Goal: Task Accomplishment & Management: Manage account settings

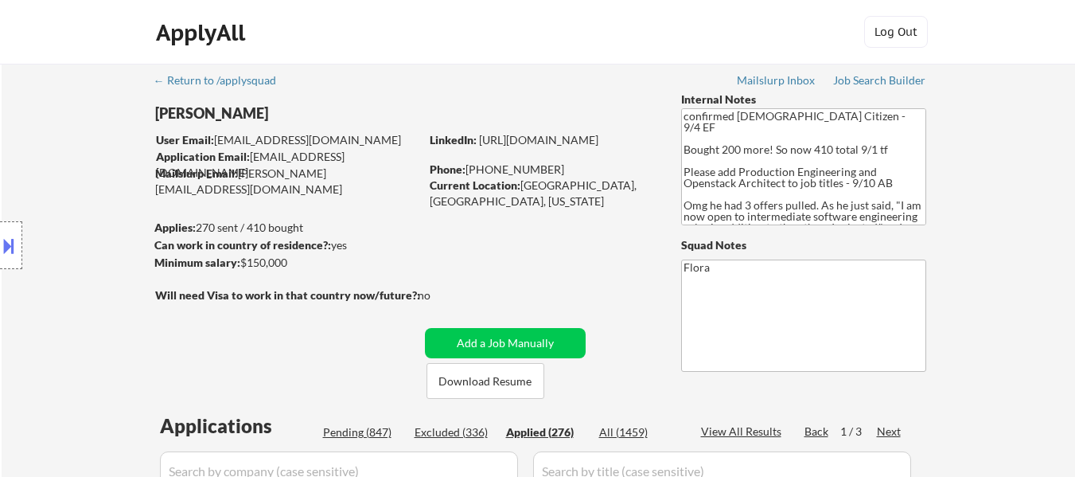
select select ""applied""
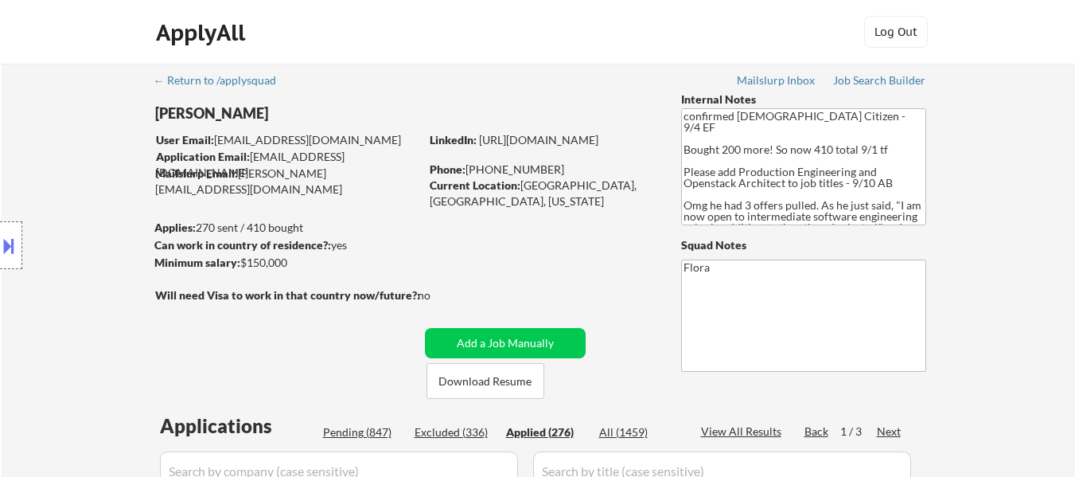
select select ""applied""
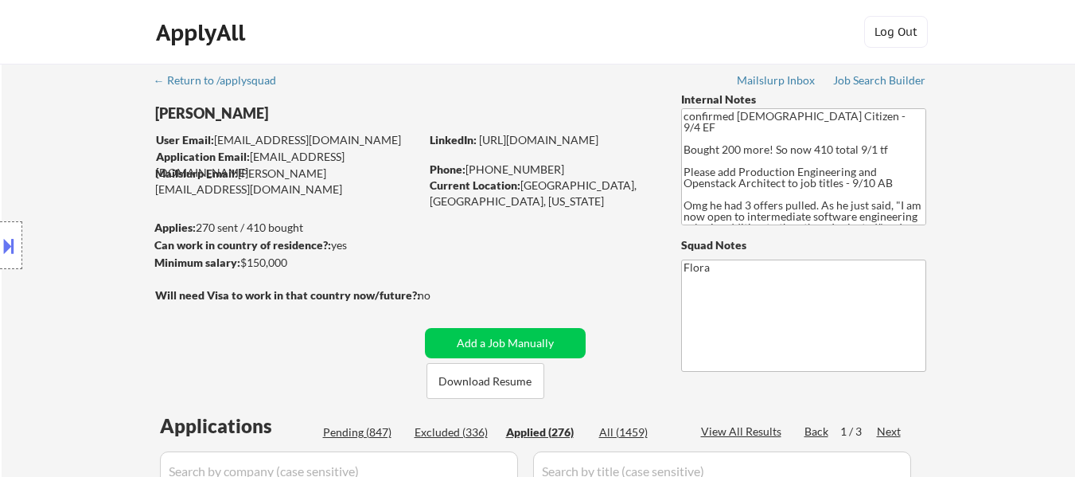
select select ""applied""
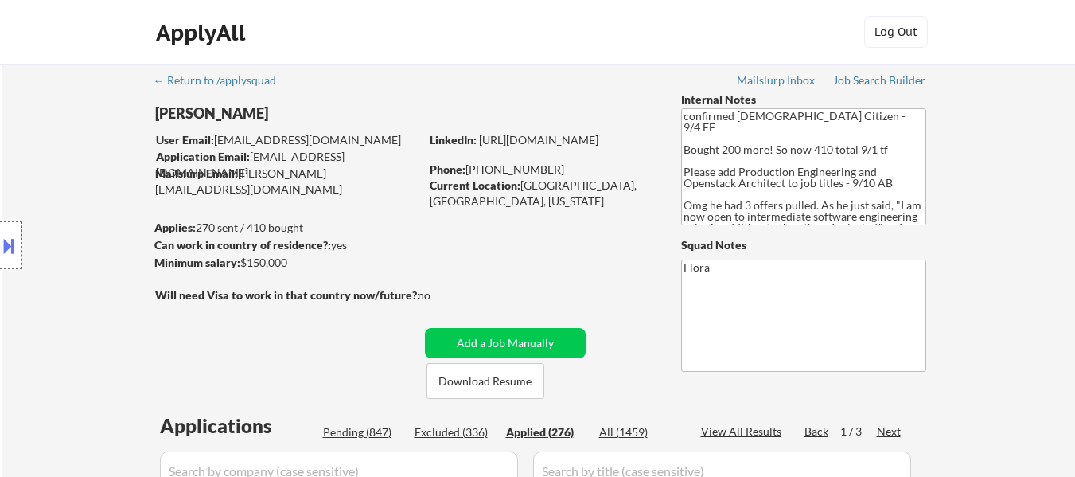
select select ""applied""
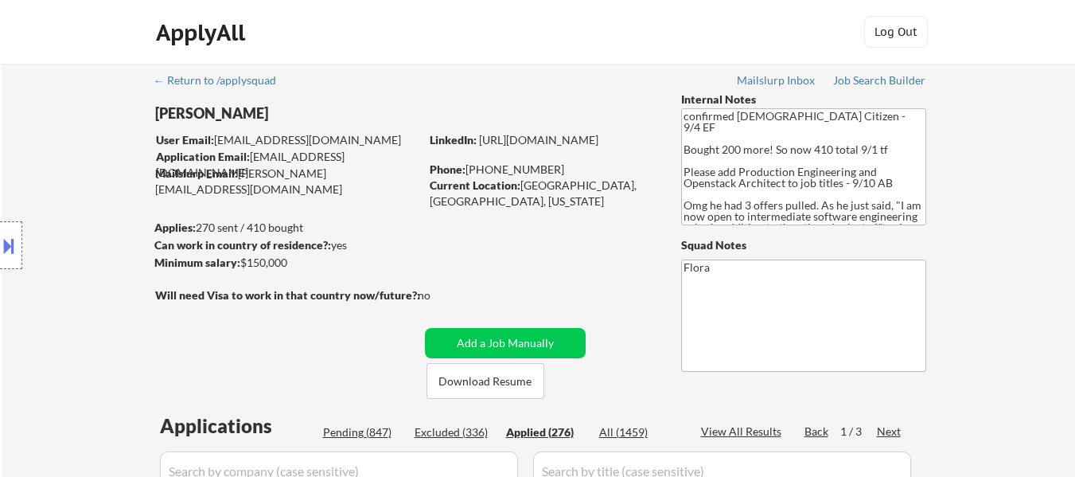
select select ""applied""
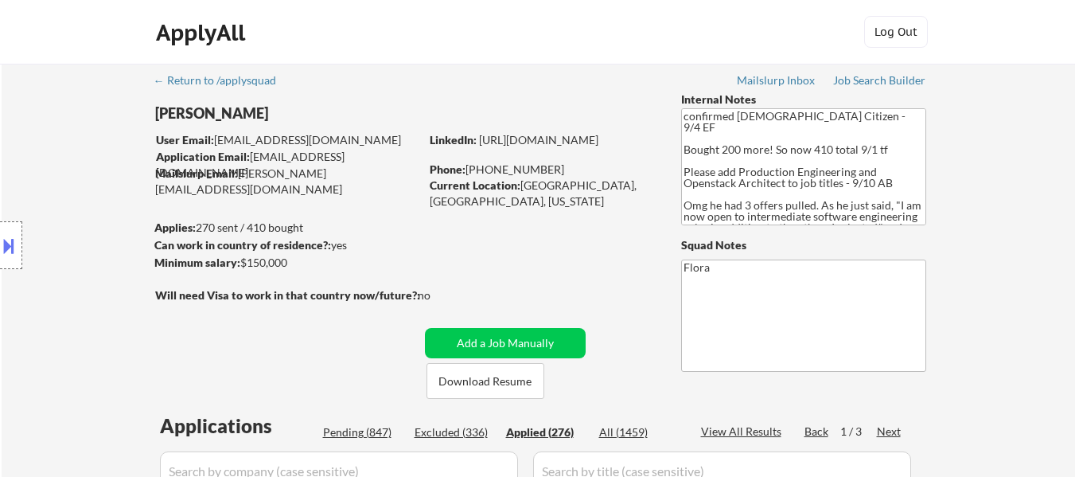
select select ""applied""
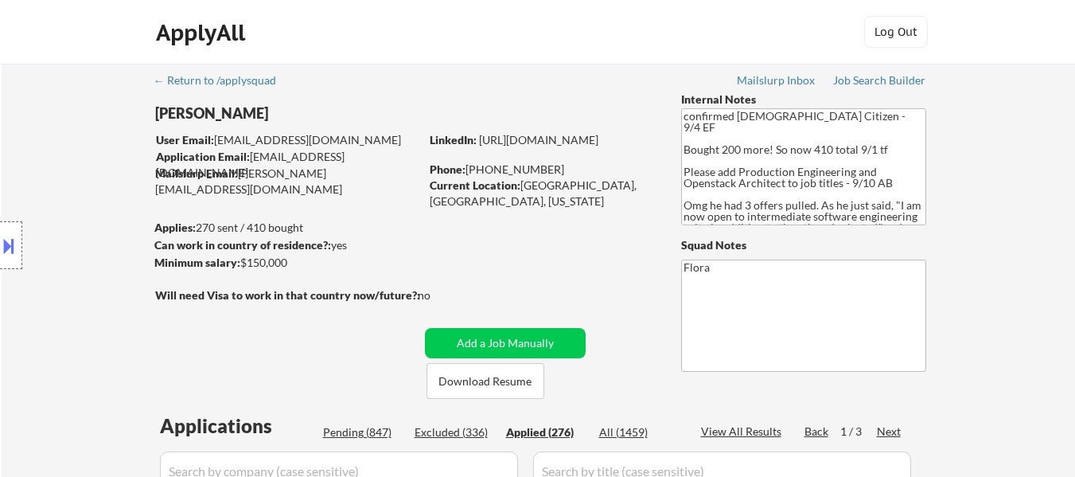
select select ""applied""
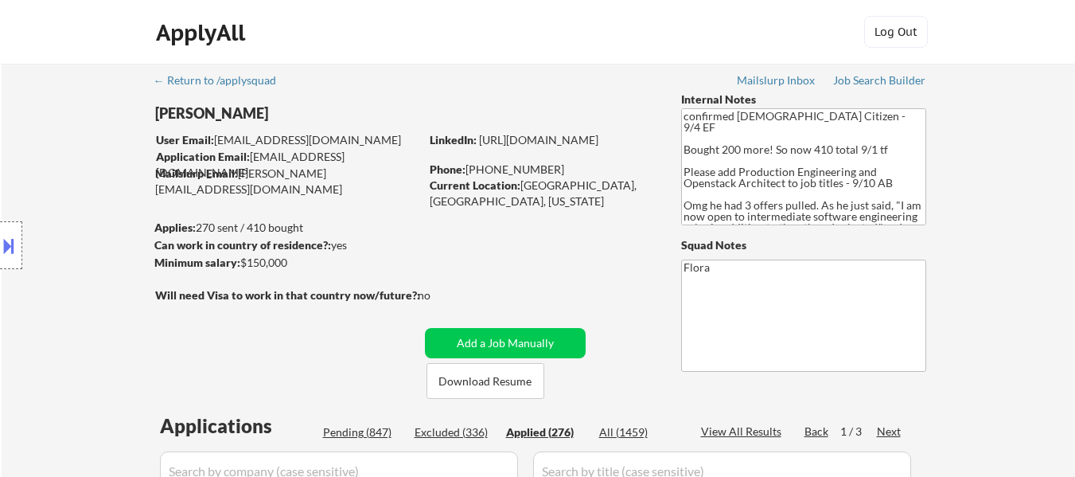
select select ""applied""
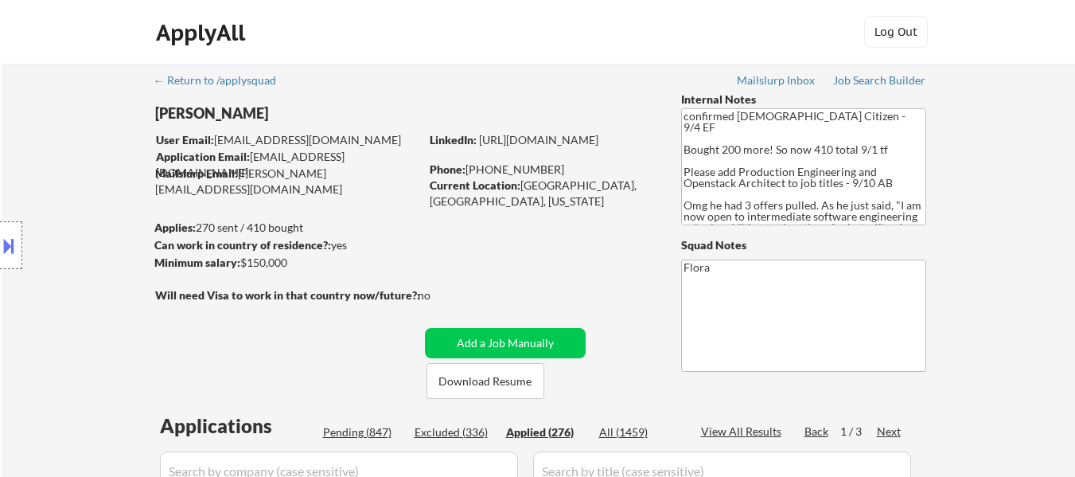
select select ""applied""
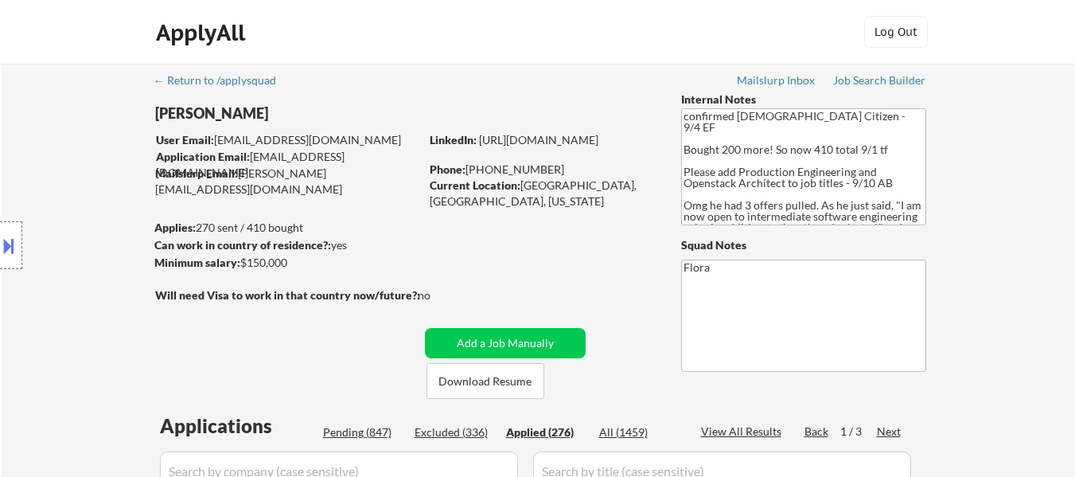
select select ""applied""
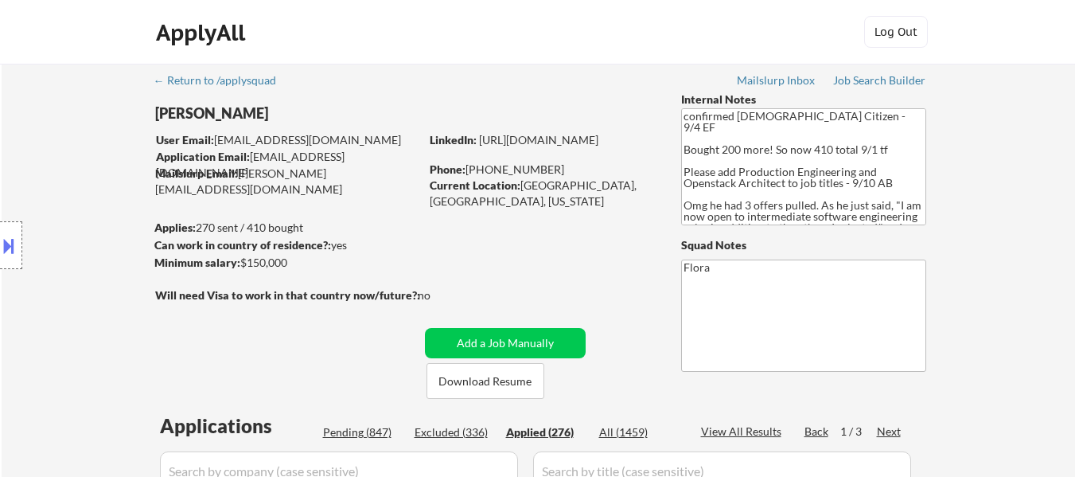
select select ""applied""
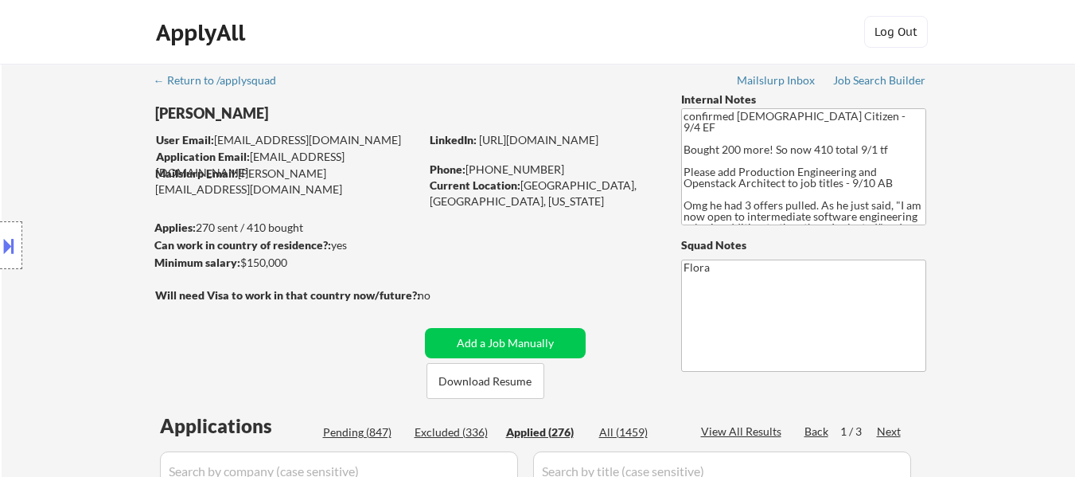
select select ""applied""
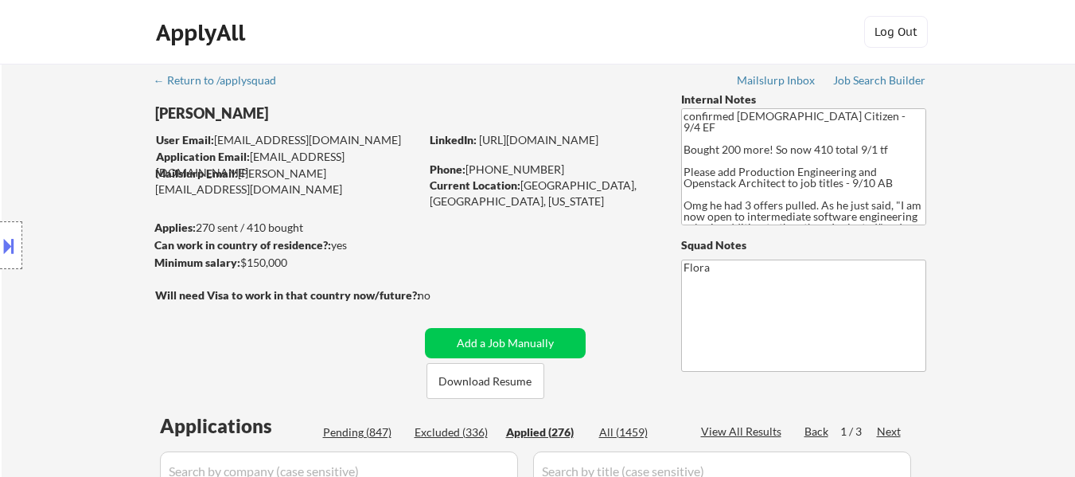
select select ""applied""
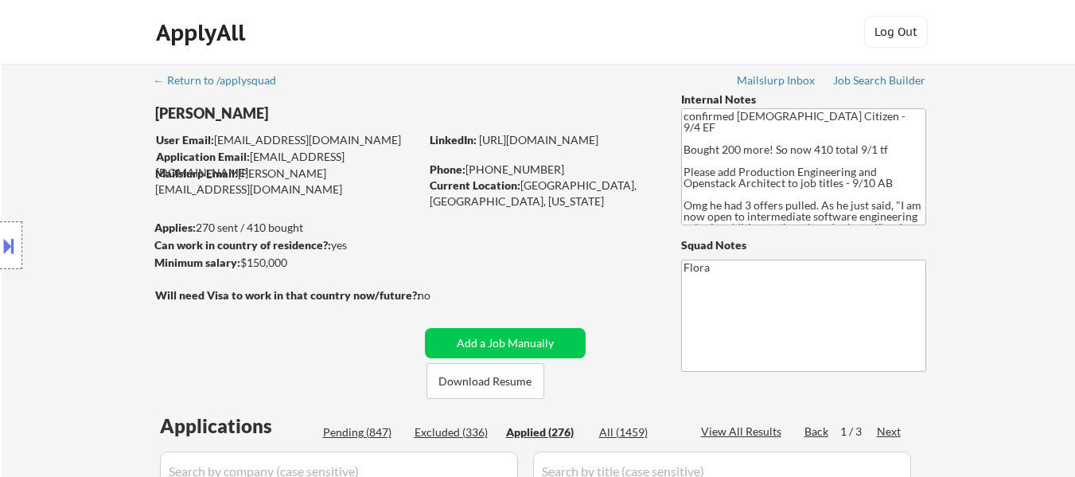
select select ""applied""
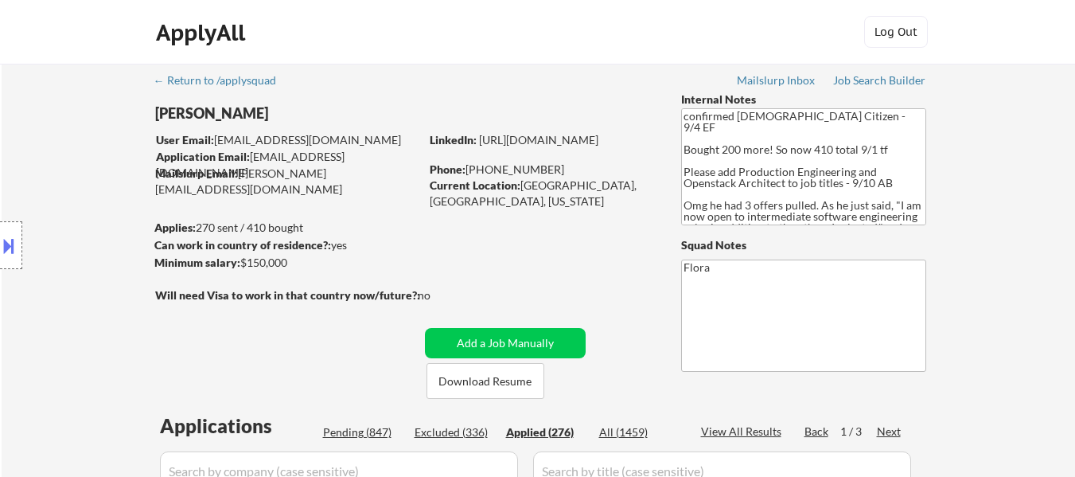
select select ""applied""
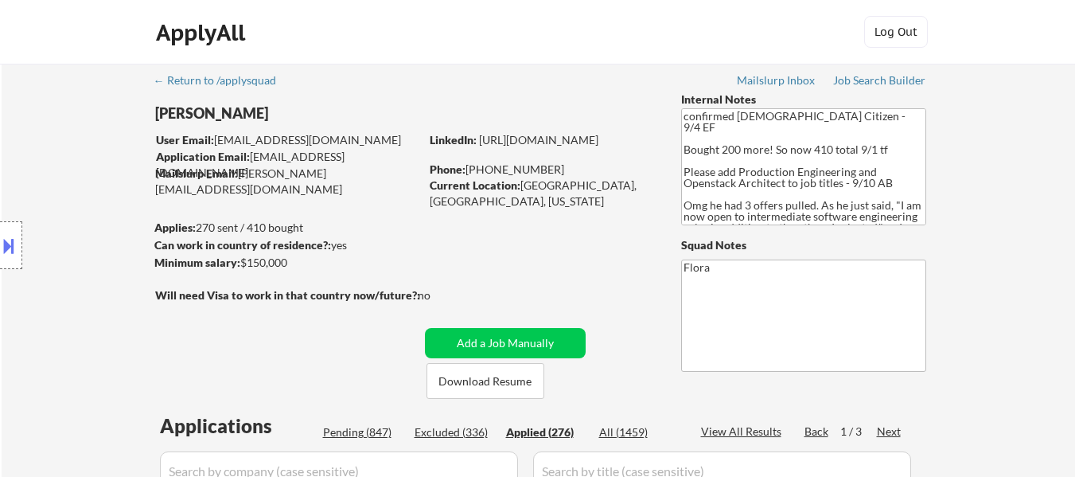
select select ""applied""
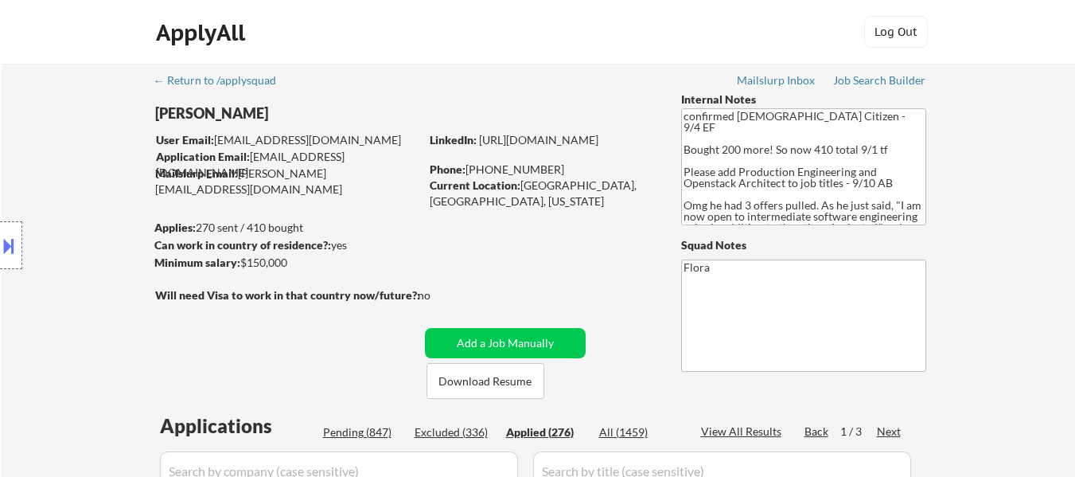
select select ""applied""
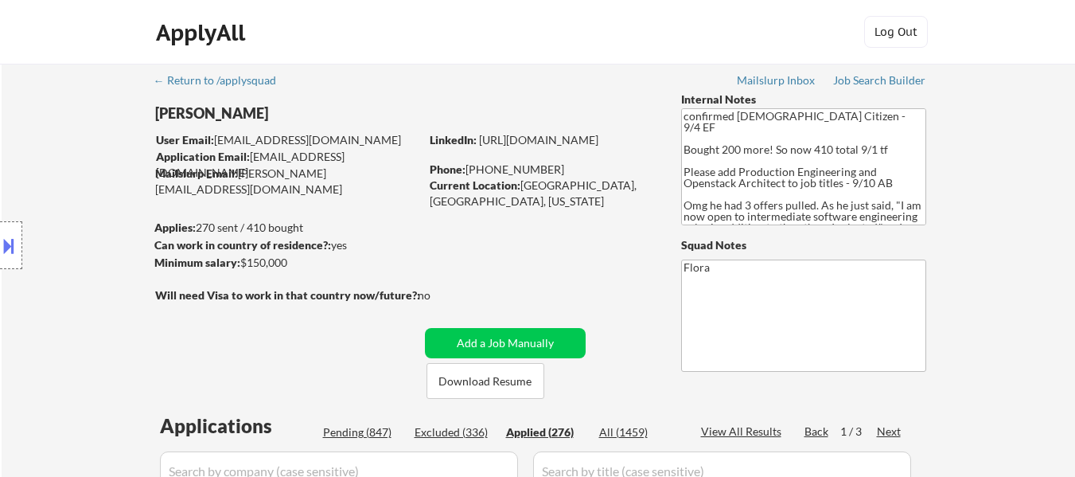
select select ""applied""
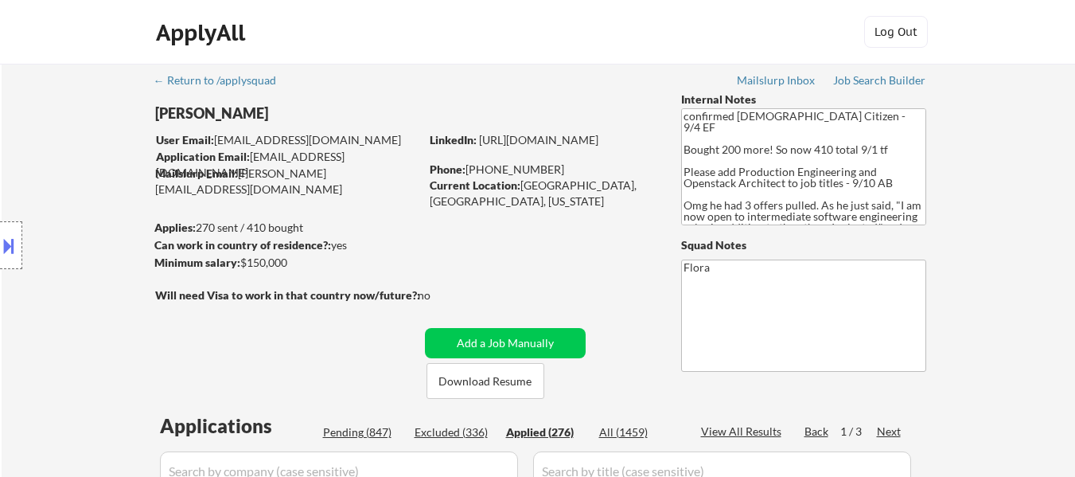
select select ""applied""
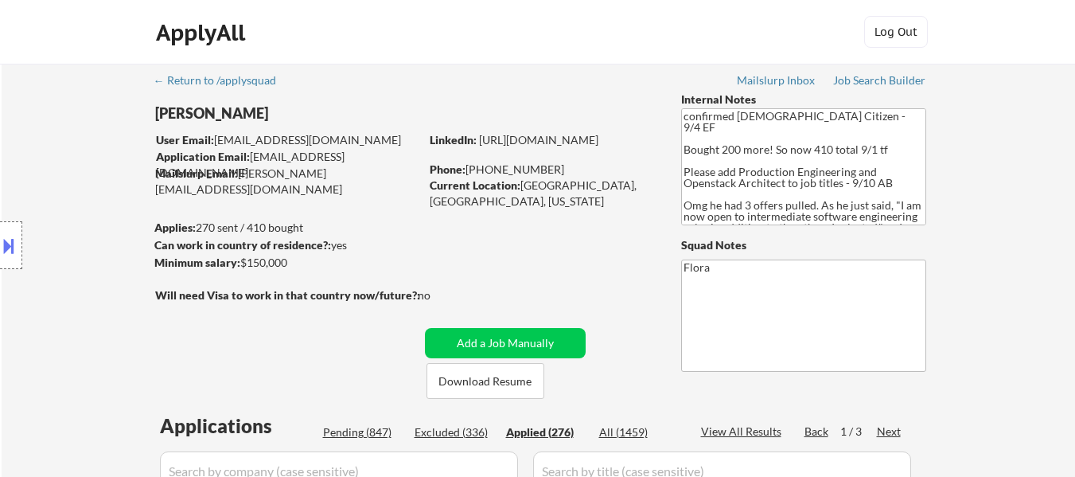
select select ""applied""
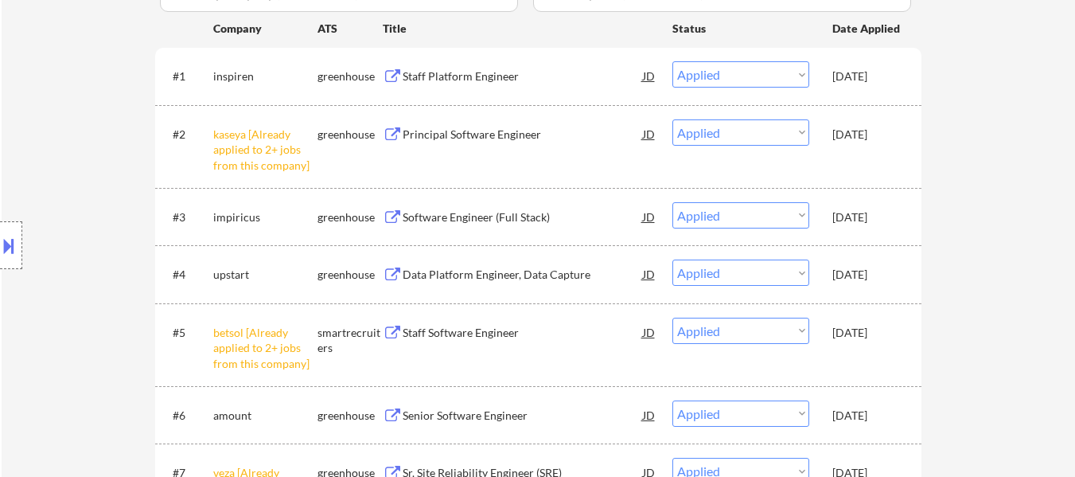
scroll to position [398, 0]
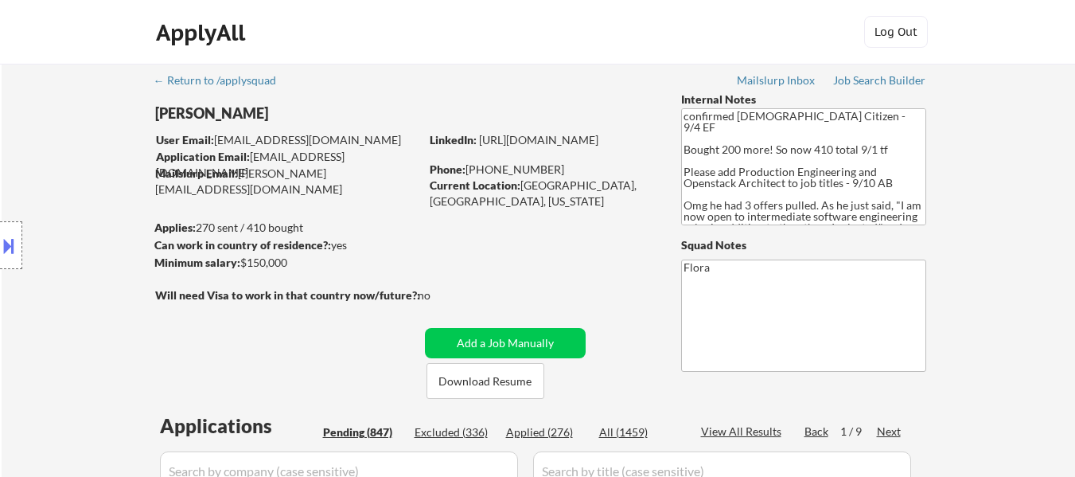
select select ""pending""
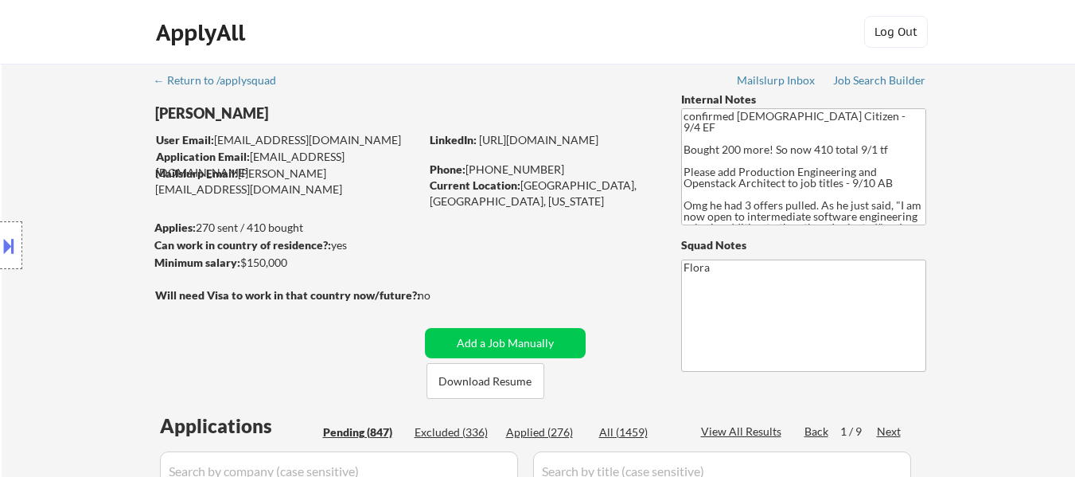
select select ""pending""
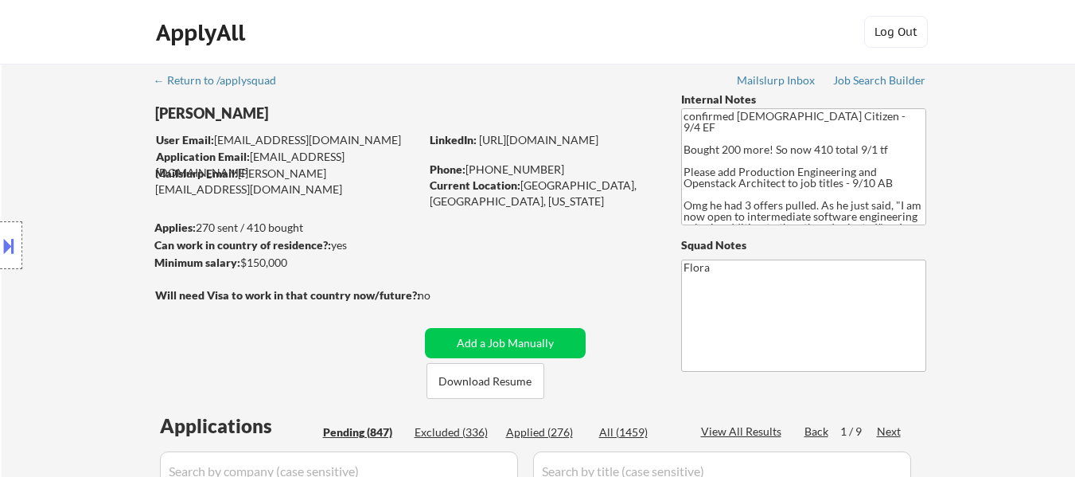
select select ""pending""
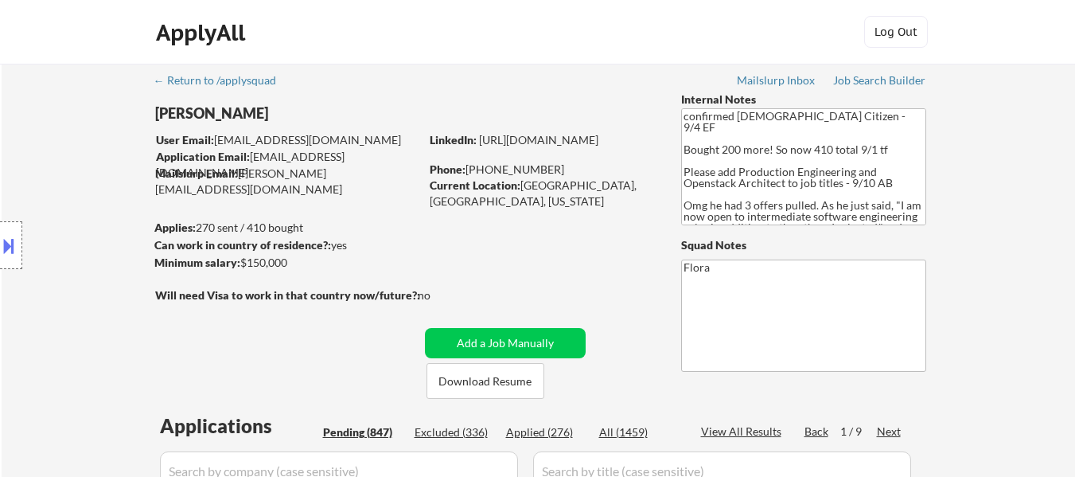
select select ""pending""
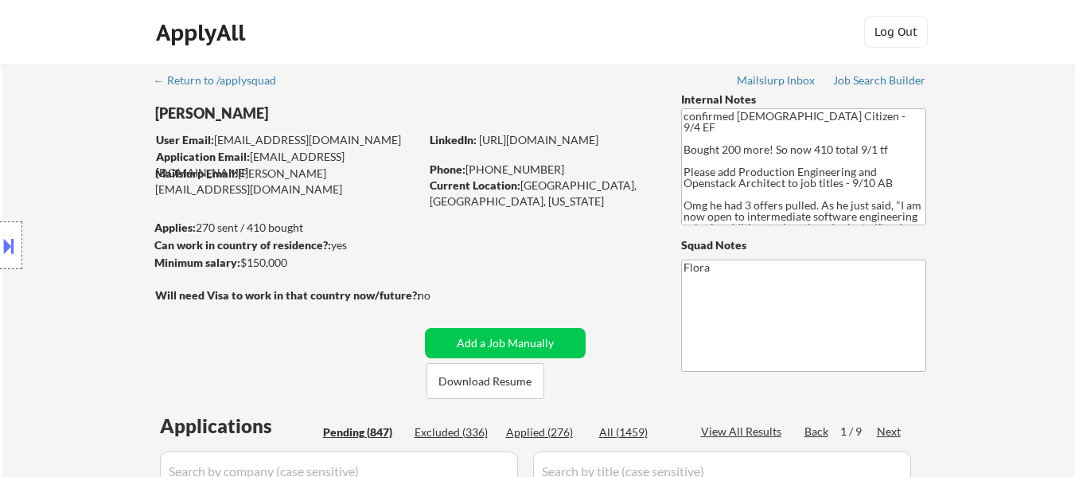
select select ""pending""
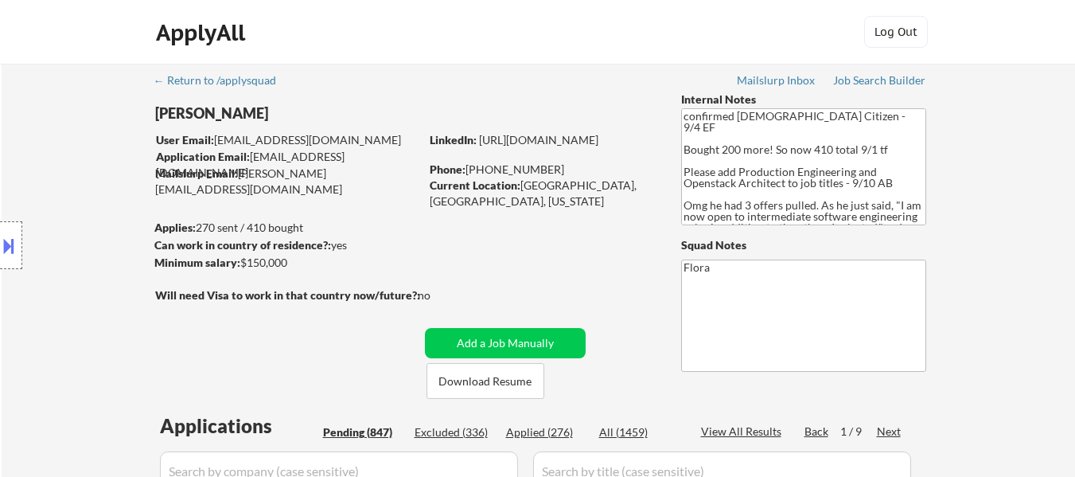
select select ""pending""
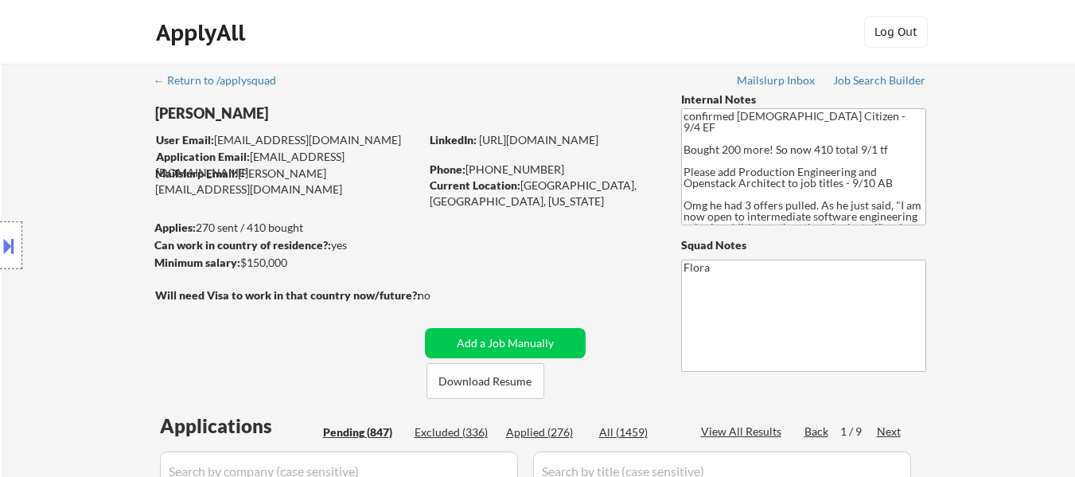
select select ""pending""
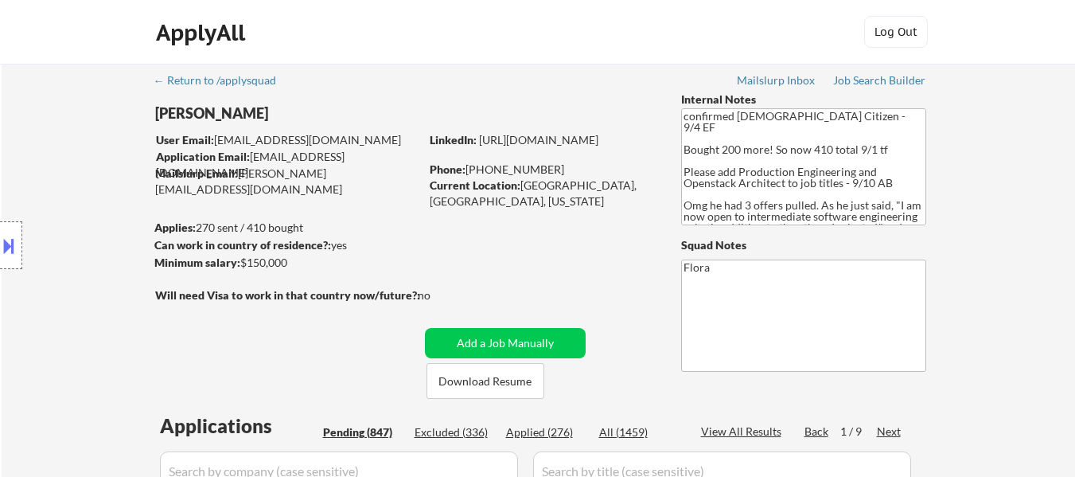
select select ""pending""
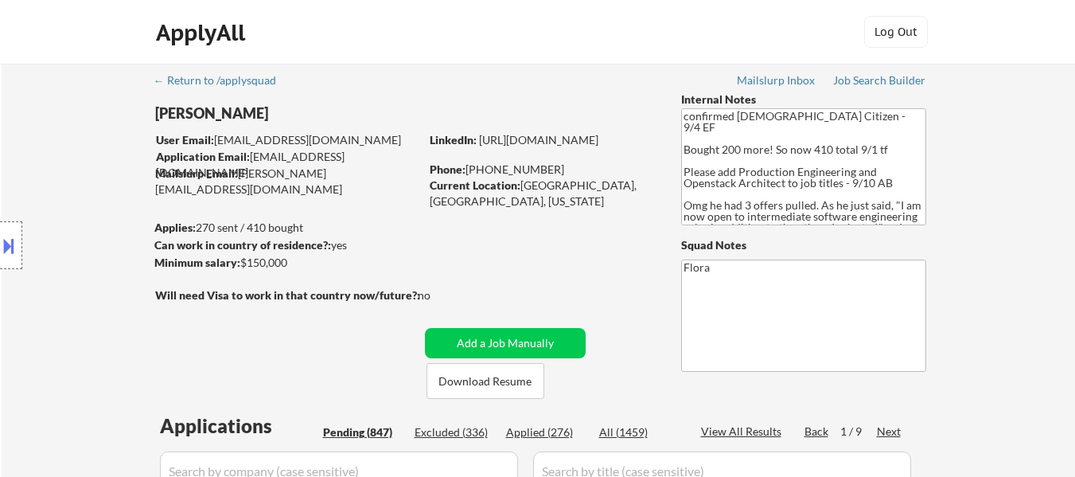
select select ""pending""
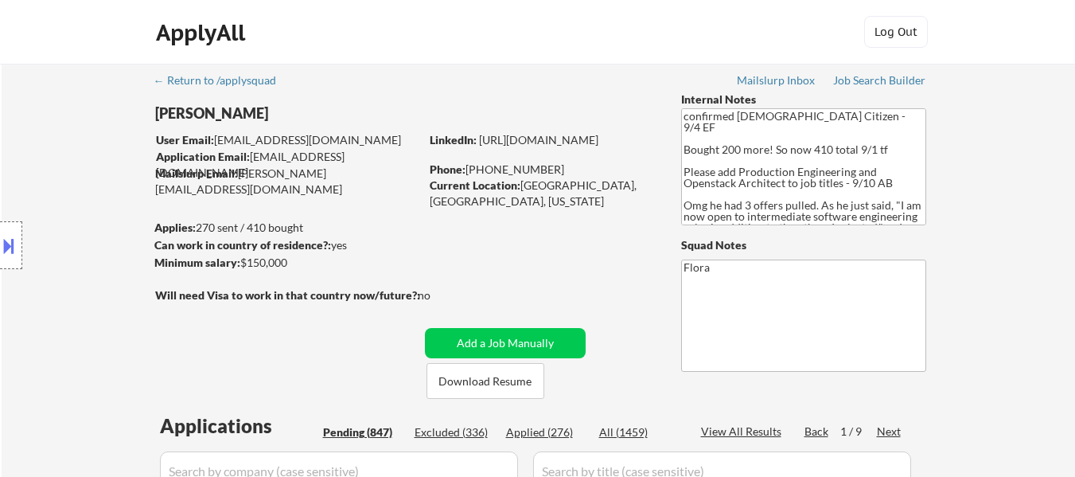
select select ""pending""
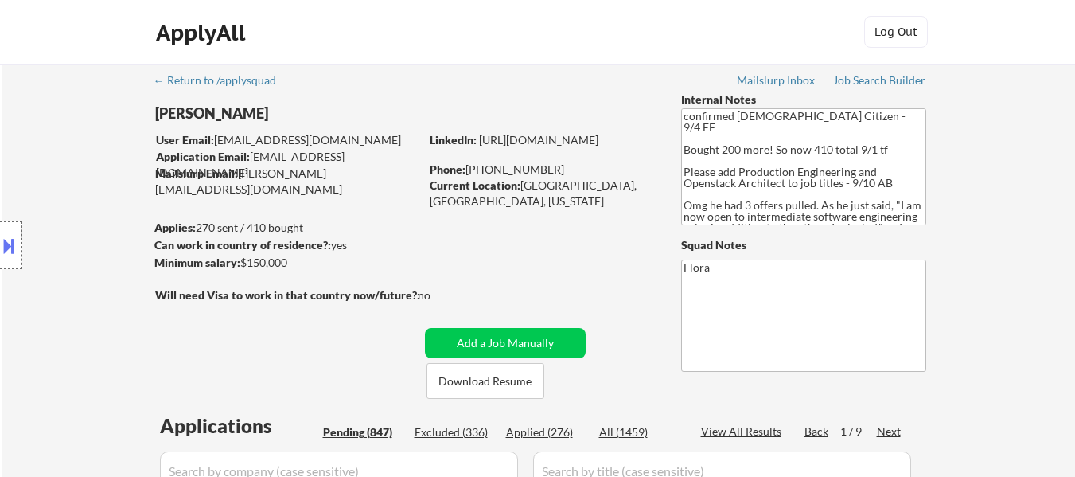
select select ""pending""
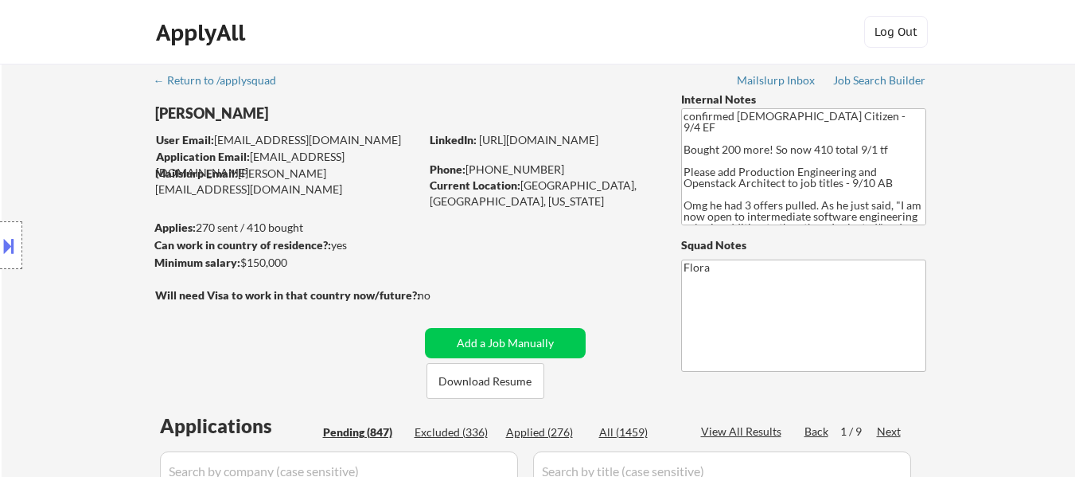
select select ""pending""
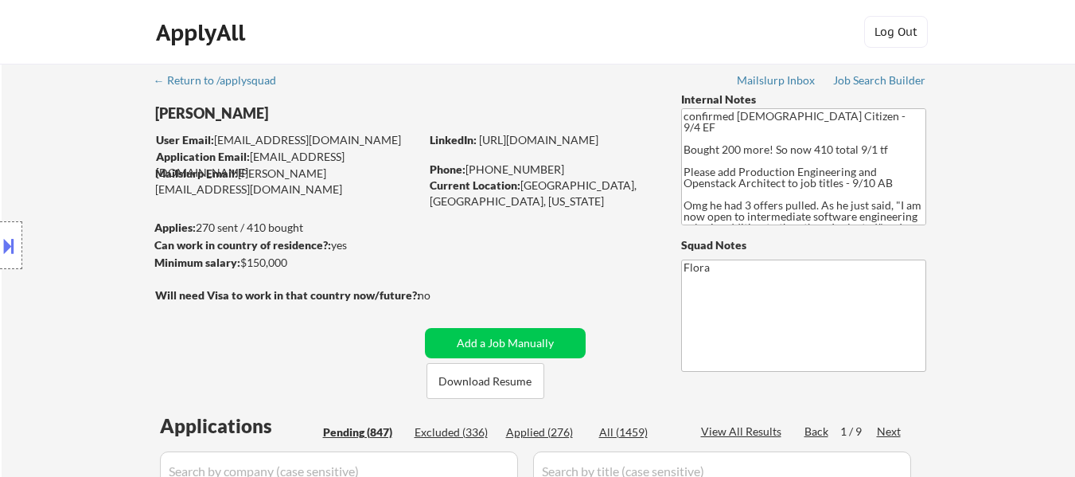
select select ""pending""
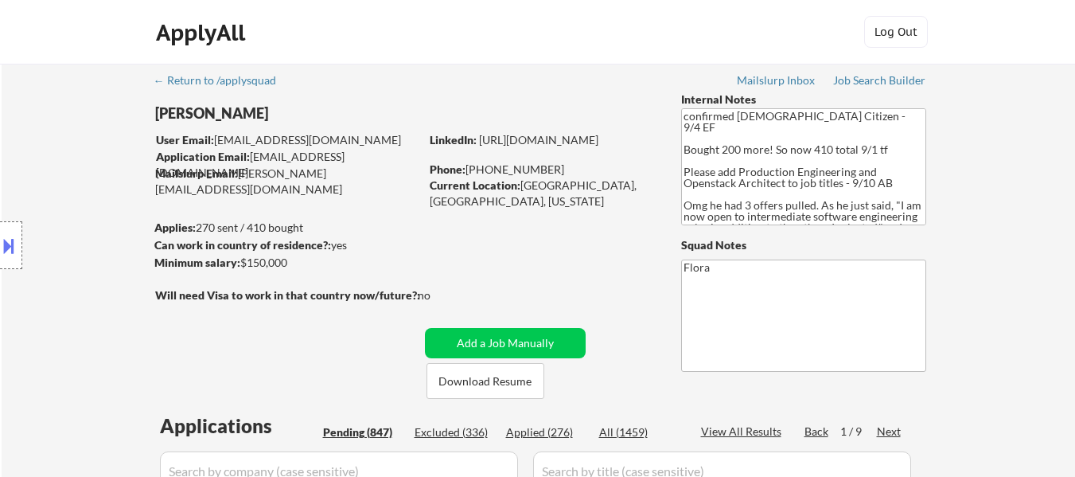
select select ""pending""
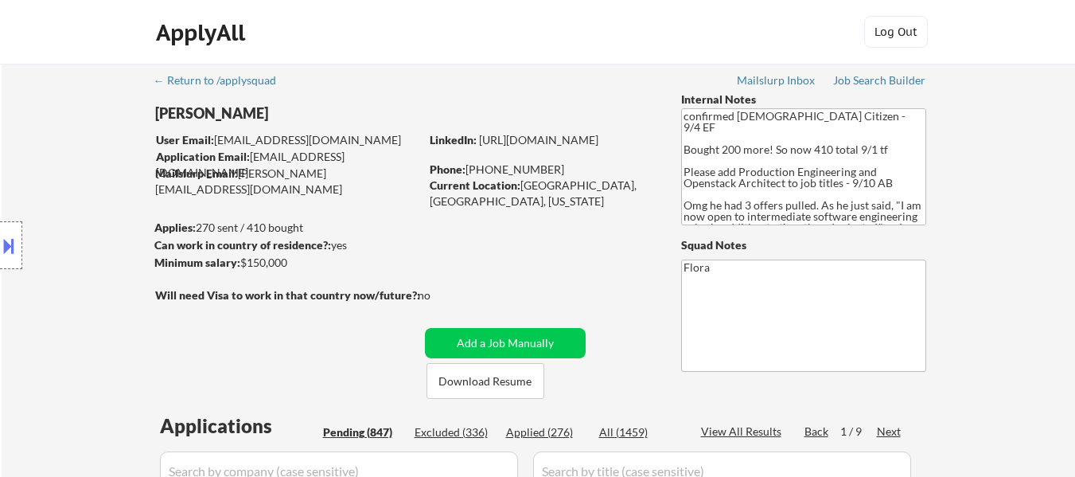
select select ""pending""
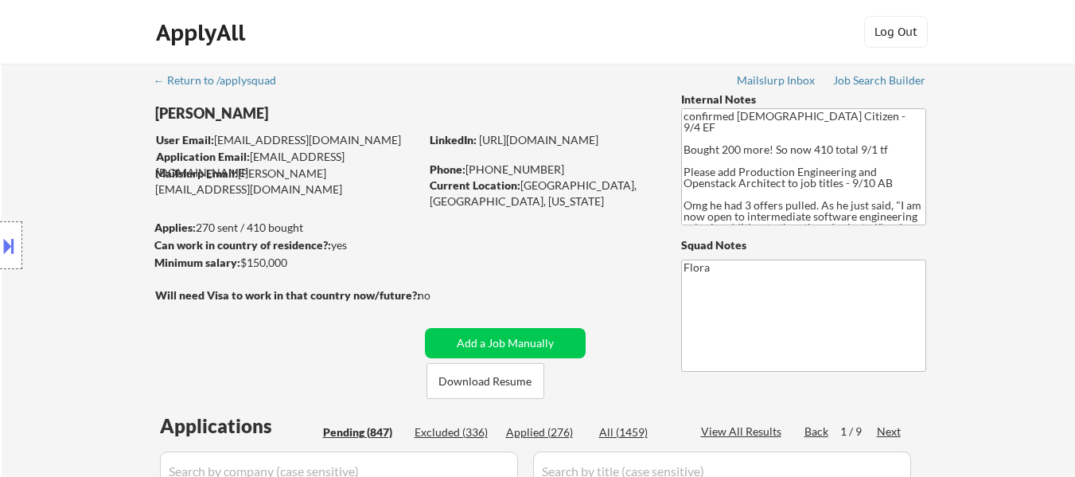
select select ""pending""
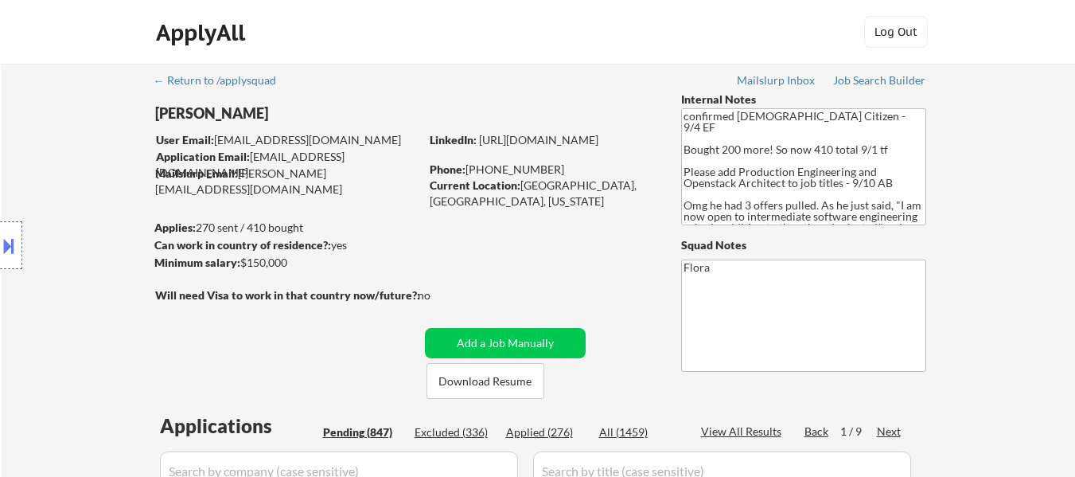
select select ""pending""
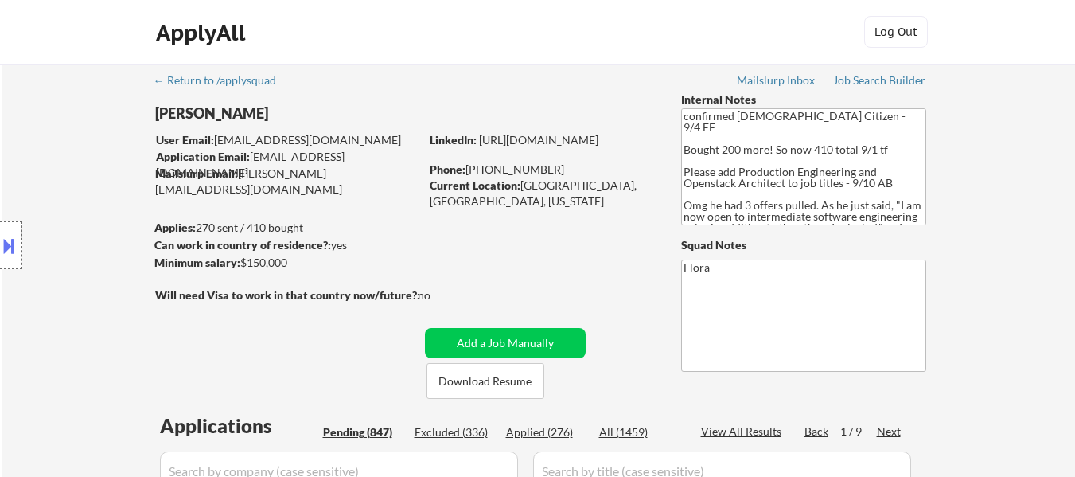
select select ""pending""
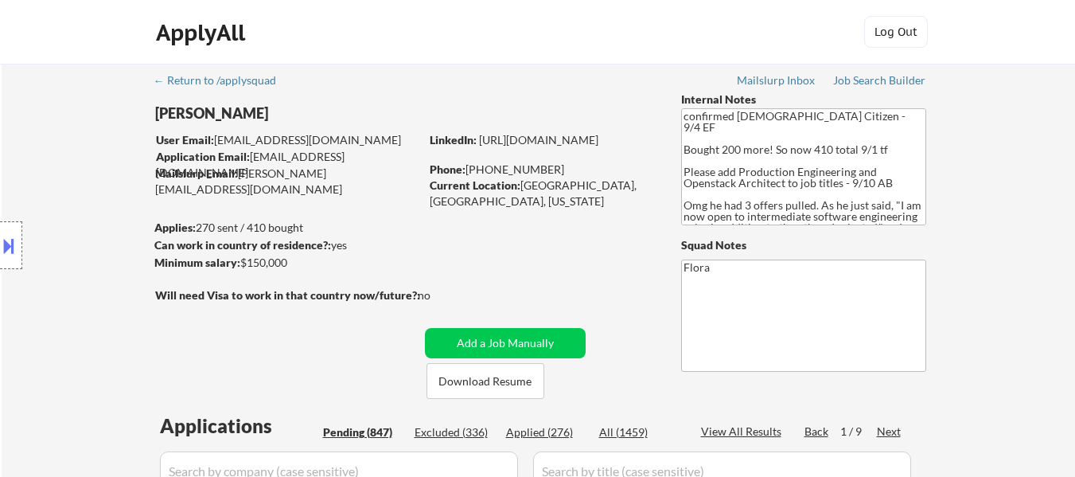
select select ""pending""
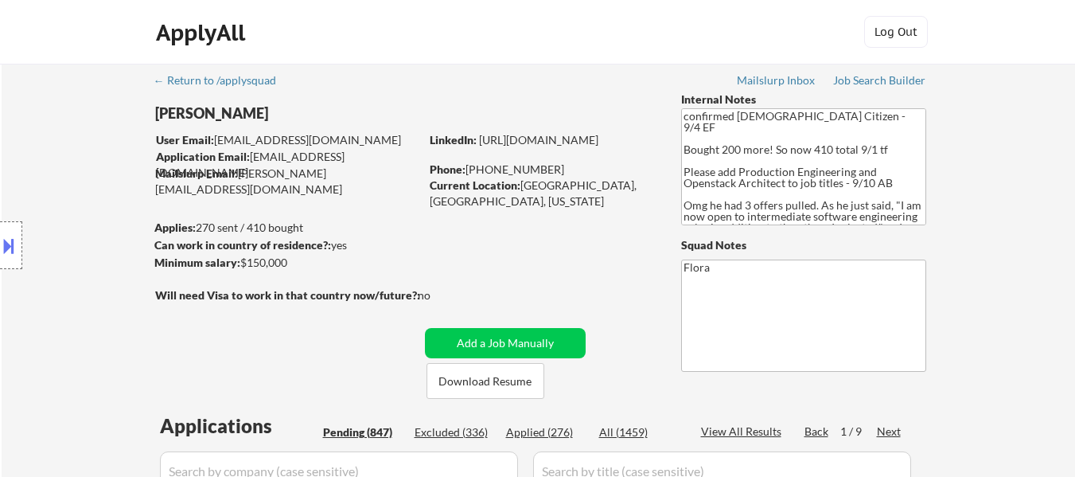
select select ""pending""
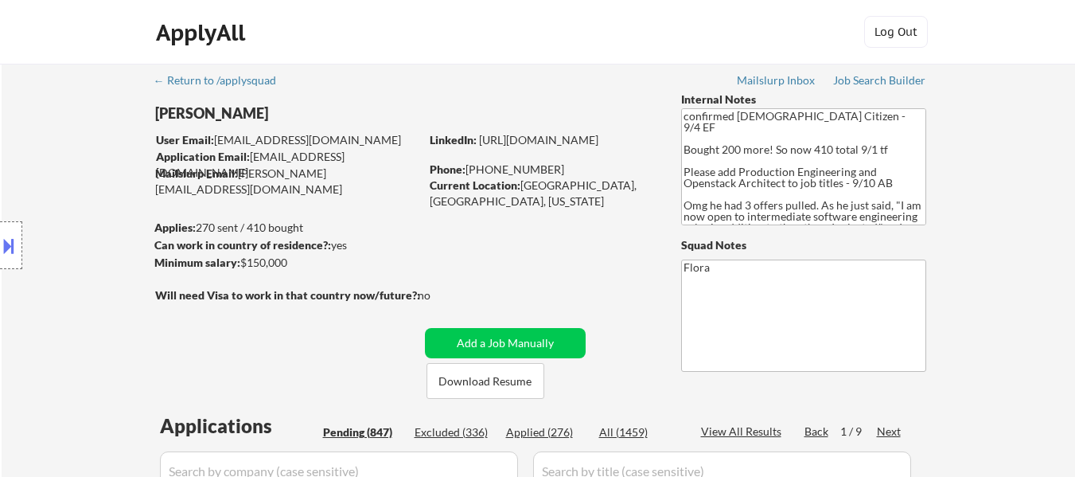
scroll to position [1989, 0]
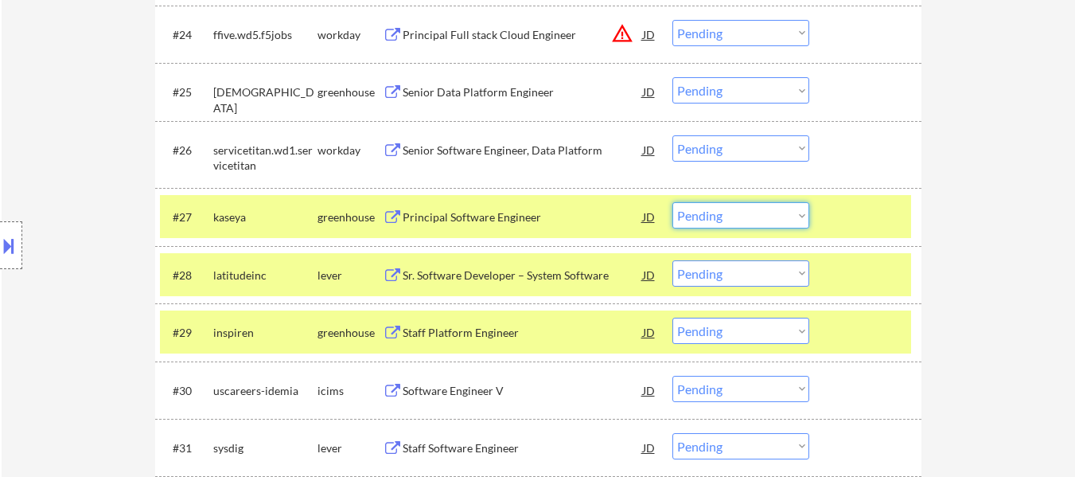
click at [738, 214] on select "Choose an option... Pending Applied Excluded (Questions) Excluded (Expired) Exc…" at bounding box center [740, 215] width 137 height 26
click at [672, 202] on select "Choose an option... Pending Applied Excluded (Questions) Excluded (Expired) Exc…" at bounding box center [740, 215] width 137 height 26
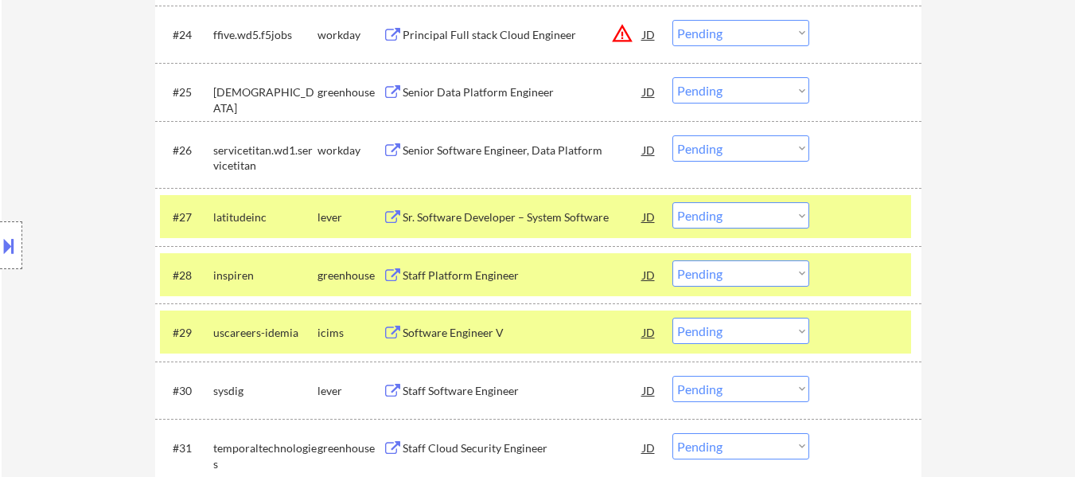
click at [701, 215] on select "Choose an option... Pending Applied Excluded (Questions) Excluded (Expired) Exc…" at bounding box center [740, 215] width 137 height 26
click at [672, 202] on select "Choose an option... Pending Applied Excluded (Questions) Excluded (Expired) Exc…" at bounding box center [740, 215] width 137 height 26
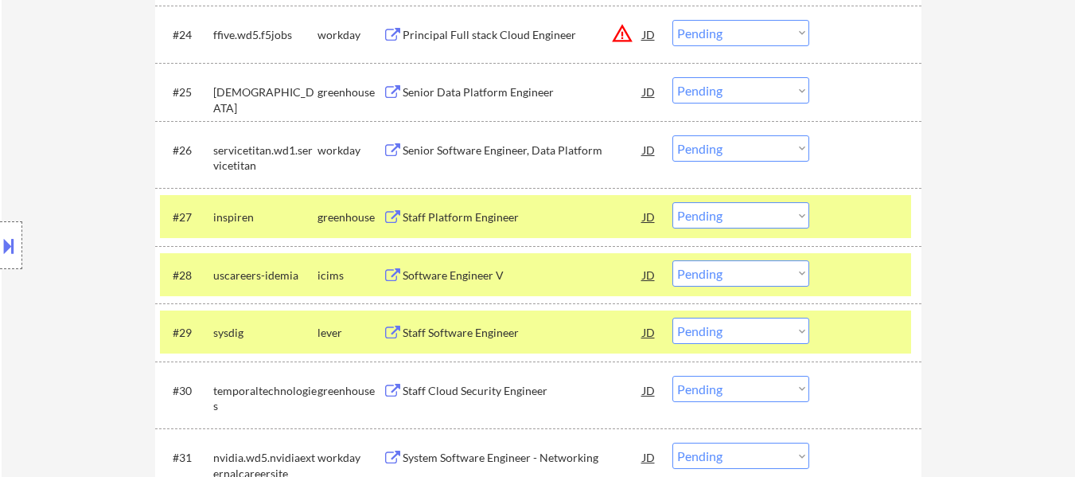
click at [847, 274] on div at bounding box center [867, 274] width 70 height 29
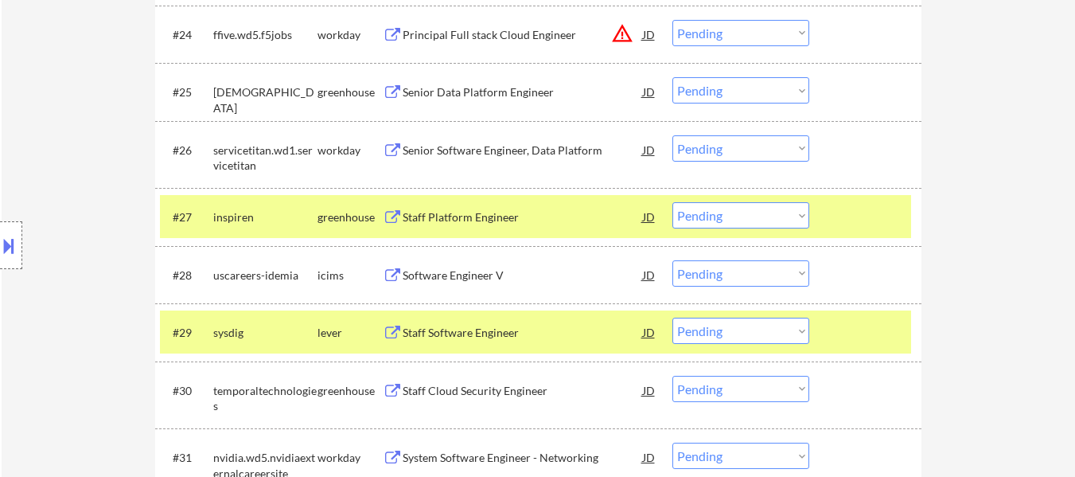
click at [851, 337] on div at bounding box center [867, 331] width 70 height 29
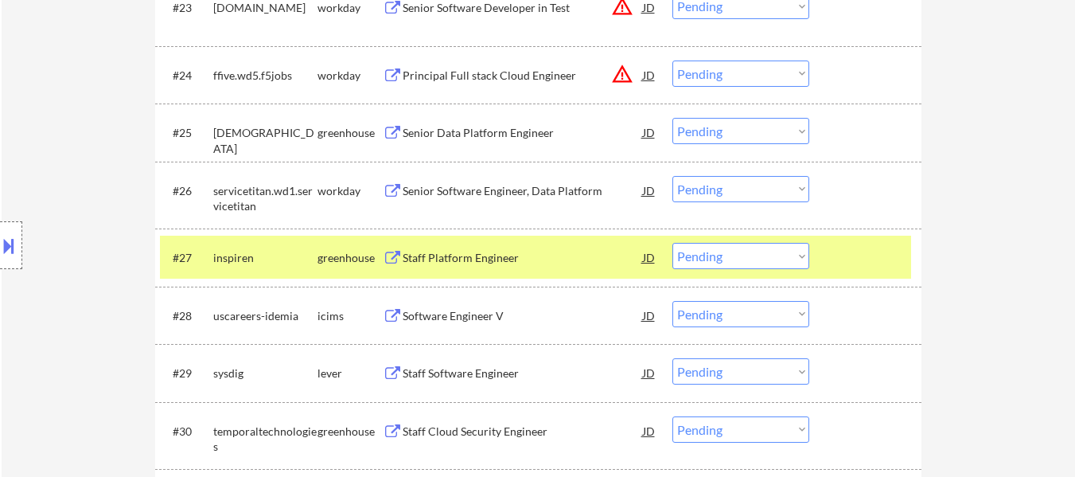
scroll to position [1909, 0]
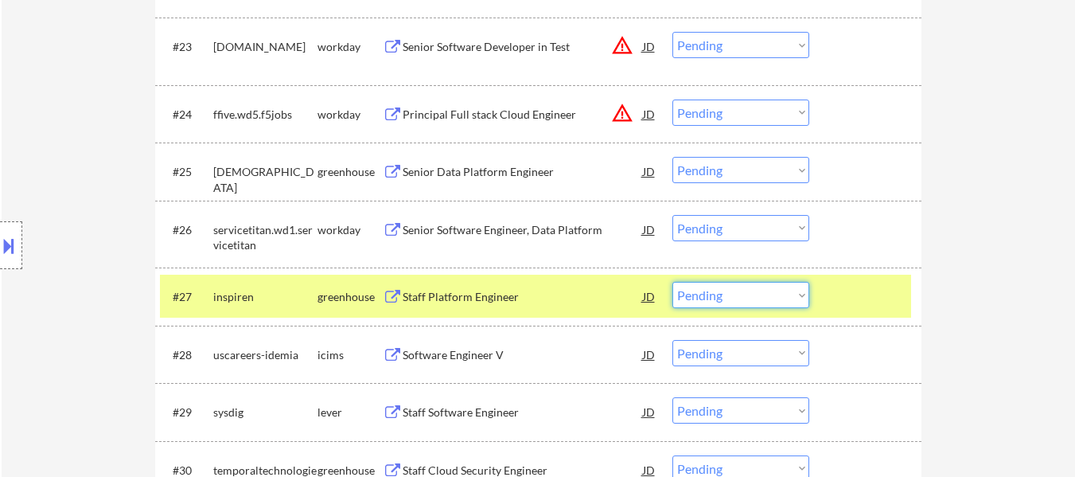
click at [732, 304] on select "Choose an option... Pending Applied Excluded (Questions) Excluded (Expired) Exc…" at bounding box center [740, 295] width 137 height 26
click at [672, 282] on select "Choose an option... Pending Applied Excluded (Questions) Excluded (Expired) Exc…" at bounding box center [740, 295] width 137 height 26
select select ""pending""
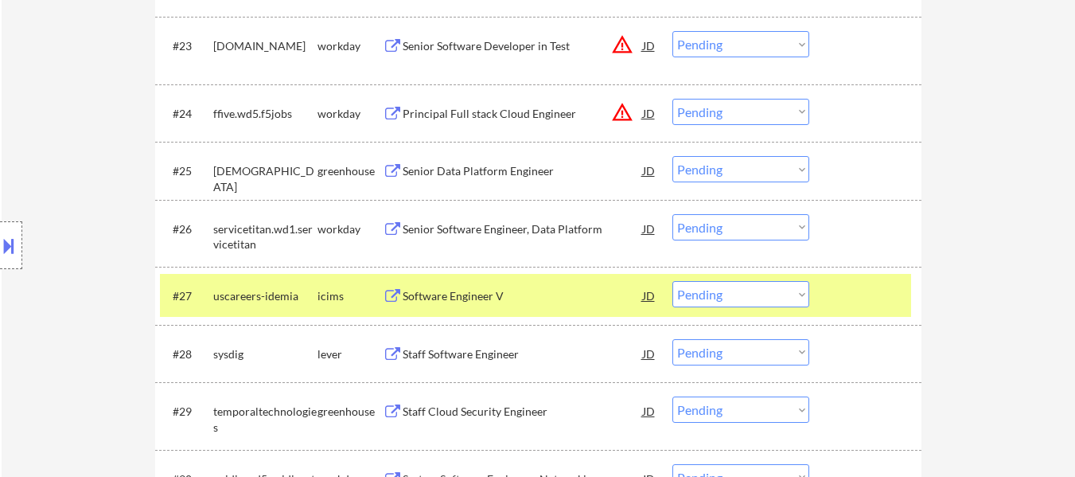
scroll to position [1989, 0]
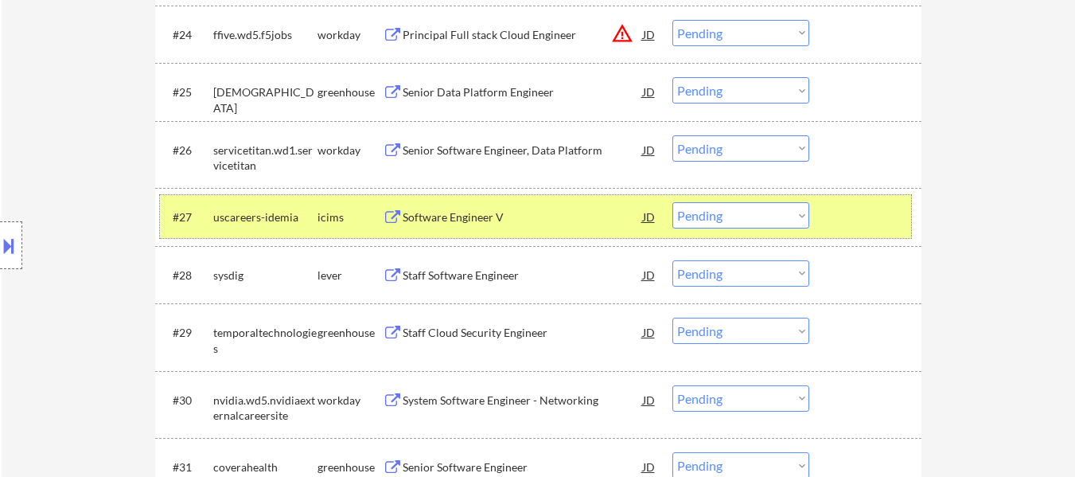
click at [911, 204] on div "#27 uscareers-idemia icims Software Engineer V JD warning_amber Choose an optio…" at bounding box center [538, 216] width 766 height 57
click at [860, 217] on div at bounding box center [867, 216] width 70 height 29
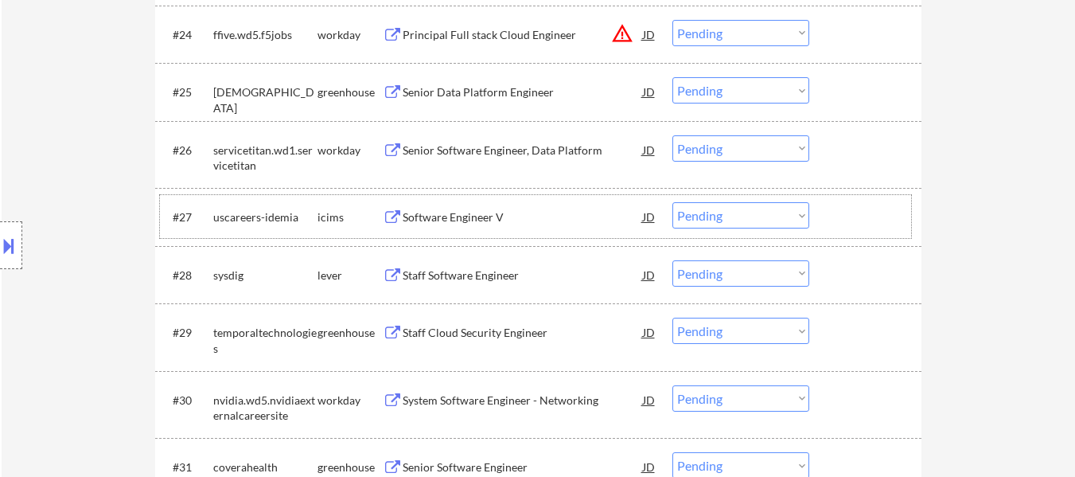
click at [465, 274] on div "Staff Software Engineer" at bounding box center [523, 275] width 240 height 16
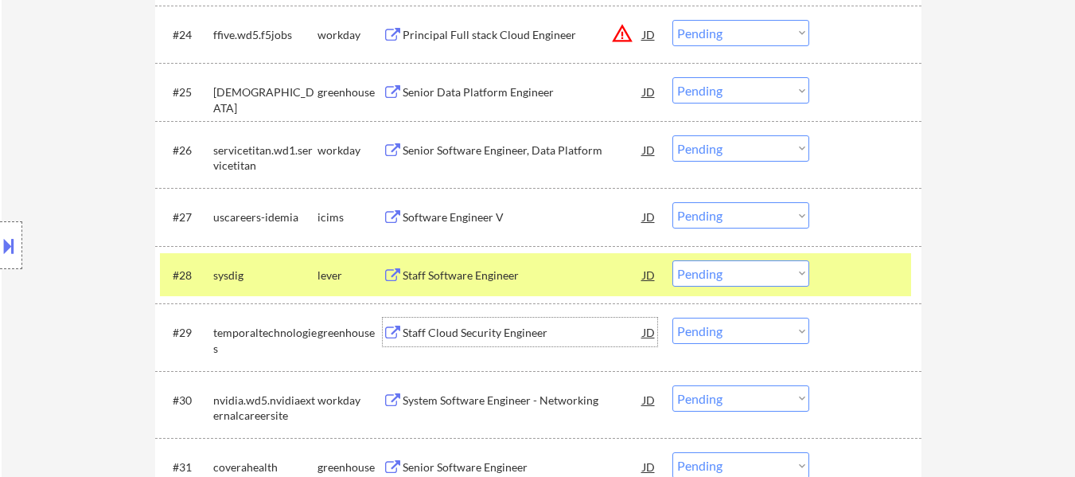
click at [468, 326] on div "Staff Cloud Security Engineer" at bounding box center [523, 333] width 240 height 16
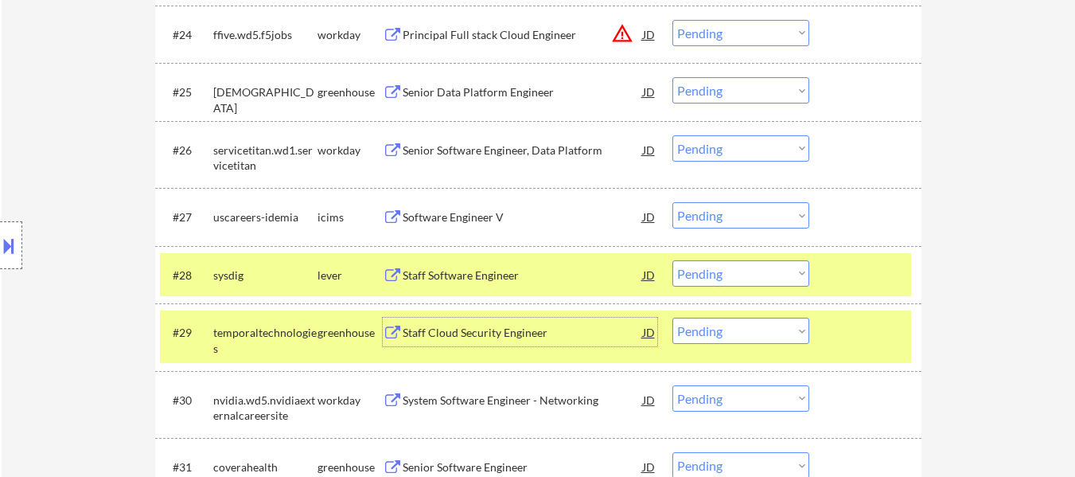
click at [466, 461] on div "Senior Software Engineer" at bounding box center [523, 467] width 240 height 16
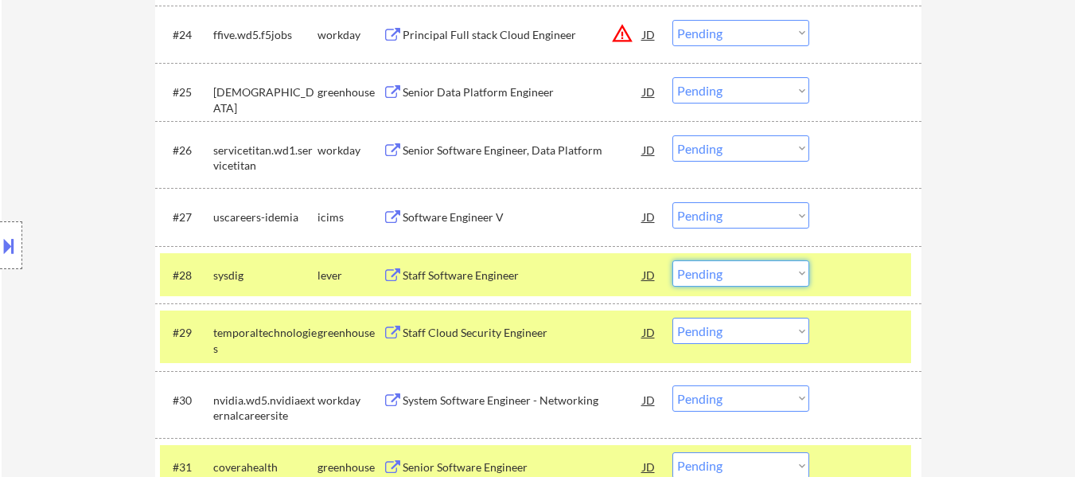
click at [762, 273] on select "Choose an option... Pending Applied Excluded (Questions) Excluded (Expired) Exc…" at bounding box center [740, 273] width 137 height 26
click at [672, 260] on select "Choose an option... Pending Applied Excluded (Questions) Excluded (Expired) Exc…" at bounding box center [740, 273] width 137 height 26
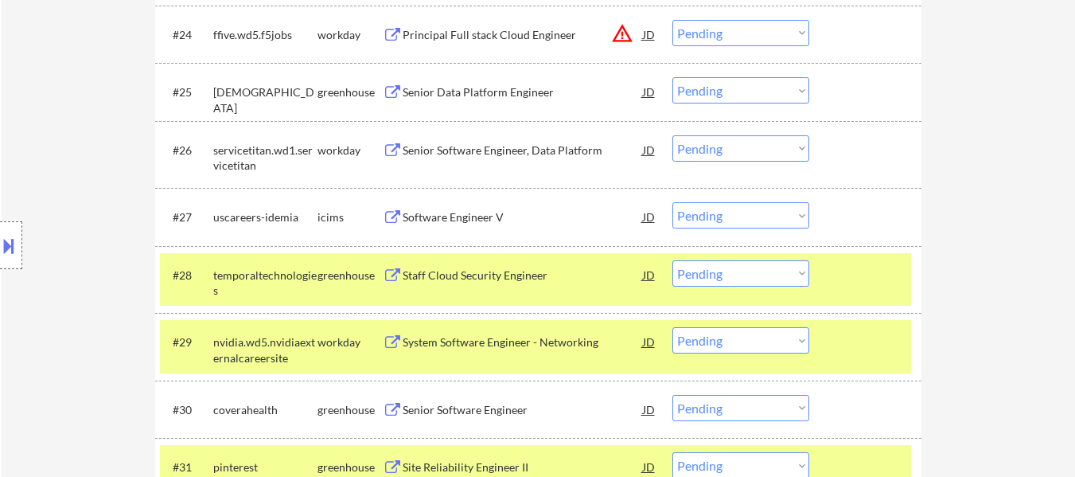
click at [741, 267] on select "Choose an option... Pending Applied Excluded (Questions) Excluded (Expired) Exc…" at bounding box center [740, 273] width 137 height 26
click at [672, 260] on select "Choose an option... Pending Applied Excluded (Questions) Excluded (Expired) Exc…" at bounding box center [740, 273] width 137 height 26
select select ""pending""
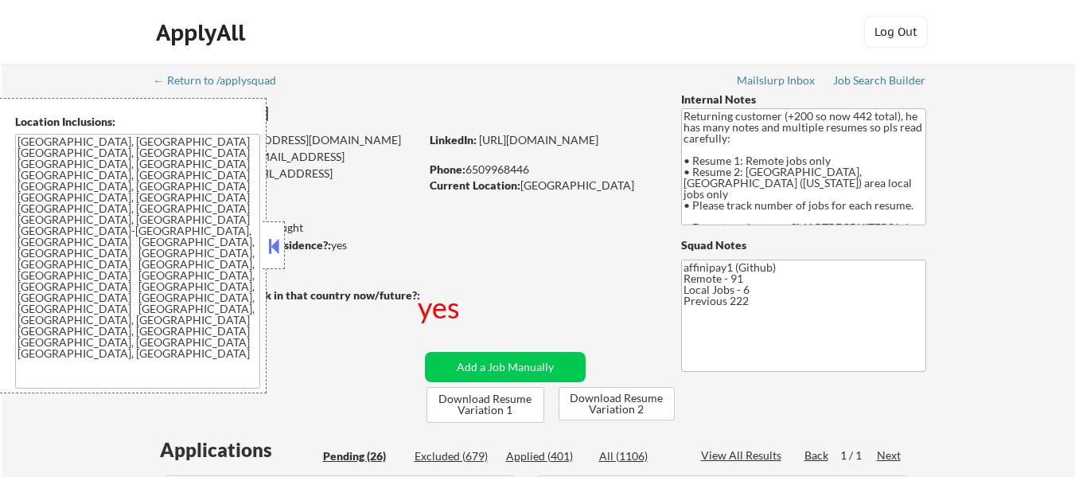
select select ""pending""
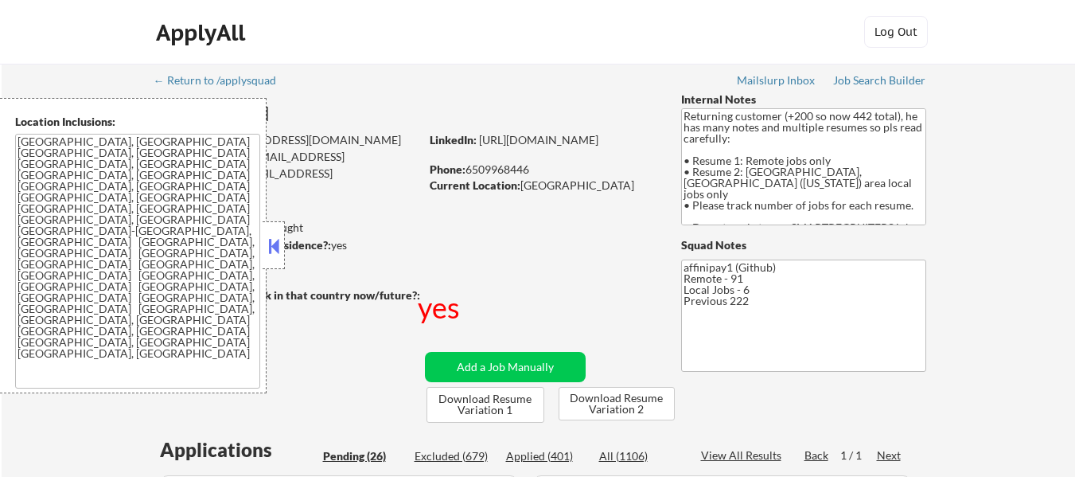
select select ""pending""
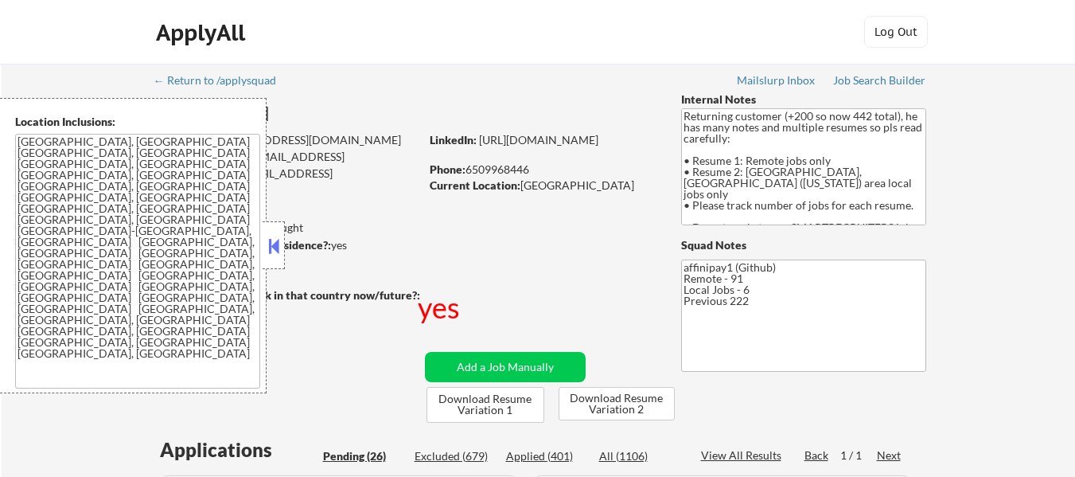
select select ""pending""
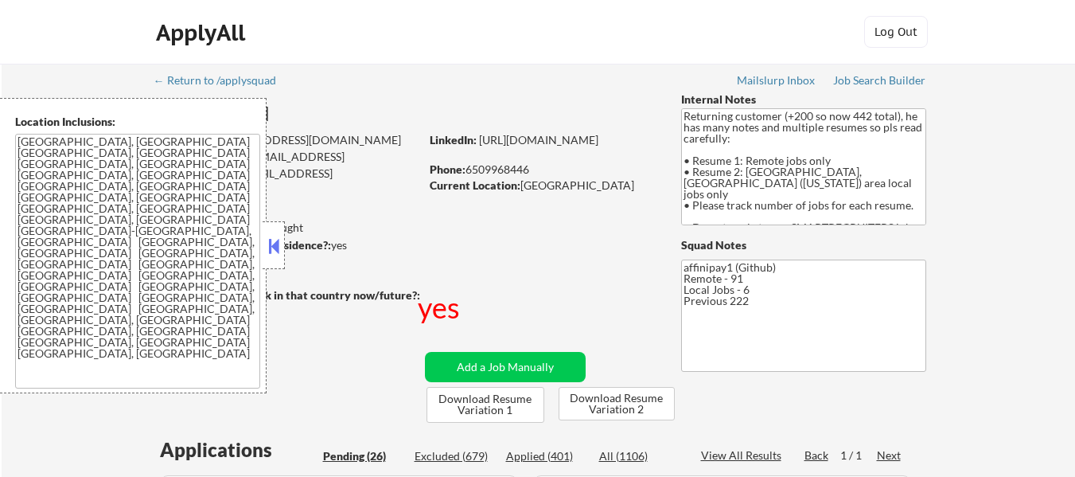
select select ""pending""
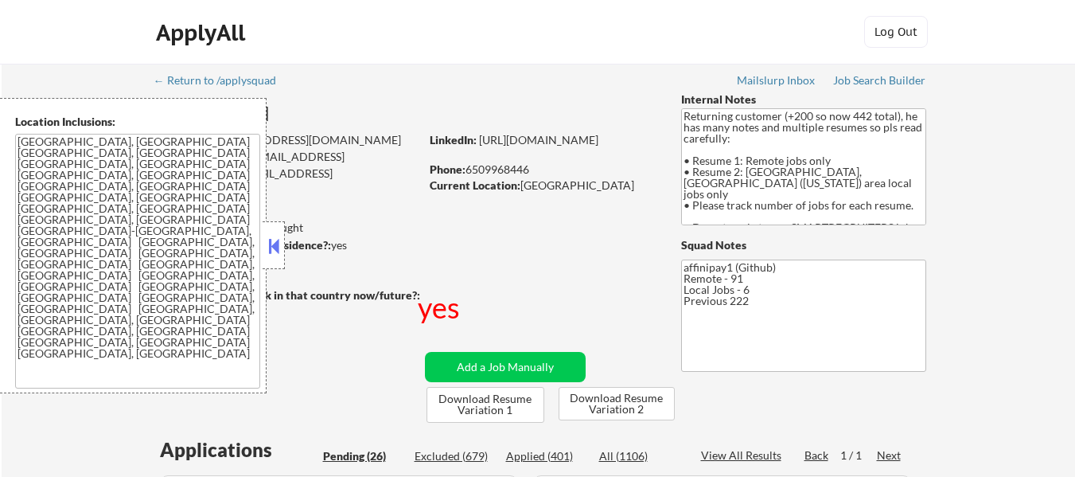
select select ""pending""
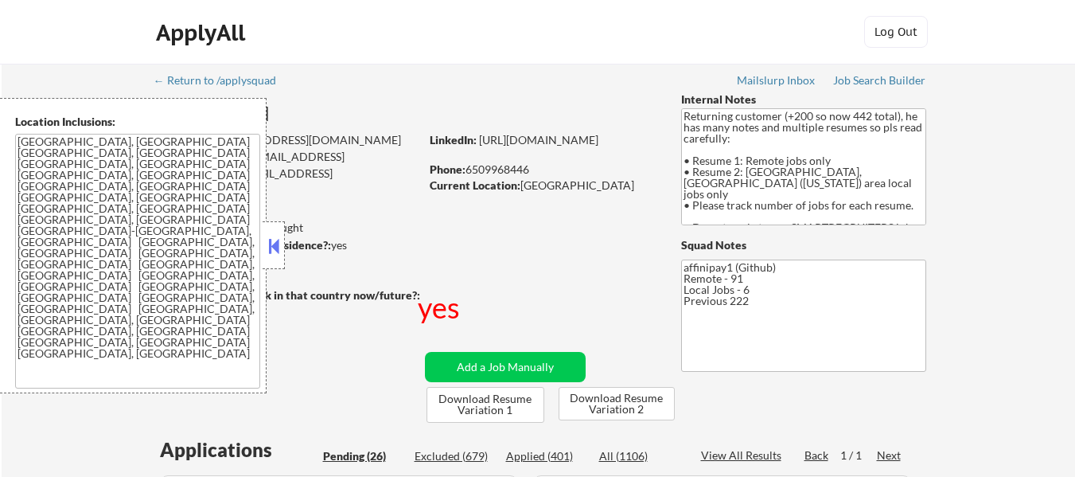
select select ""pending""
click at [495, 399] on button "Download Resume Variation 1" at bounding box center [485, 405] width 118 height 36
click at [282, 247] on button at bounding box center [274, 246] width 18 height 24
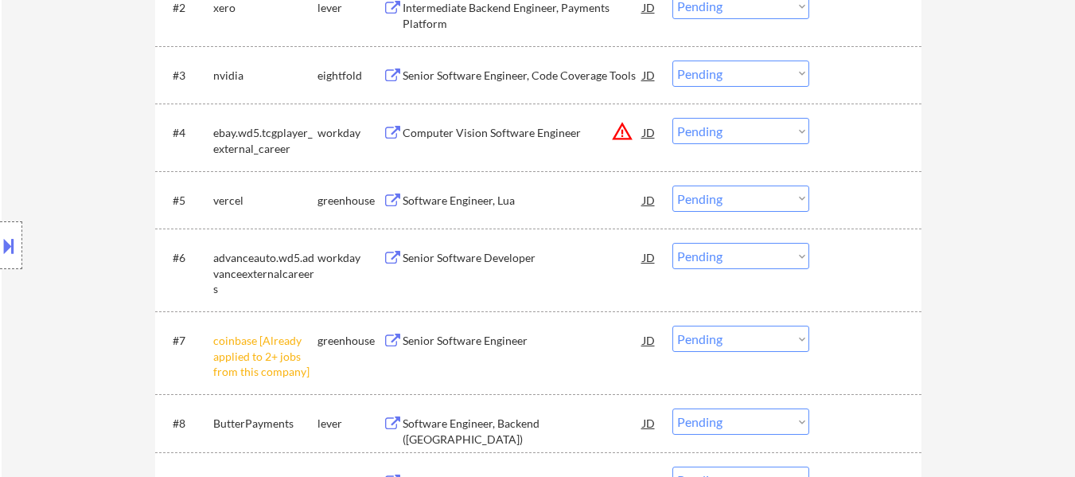
scroll to position [796, 0]
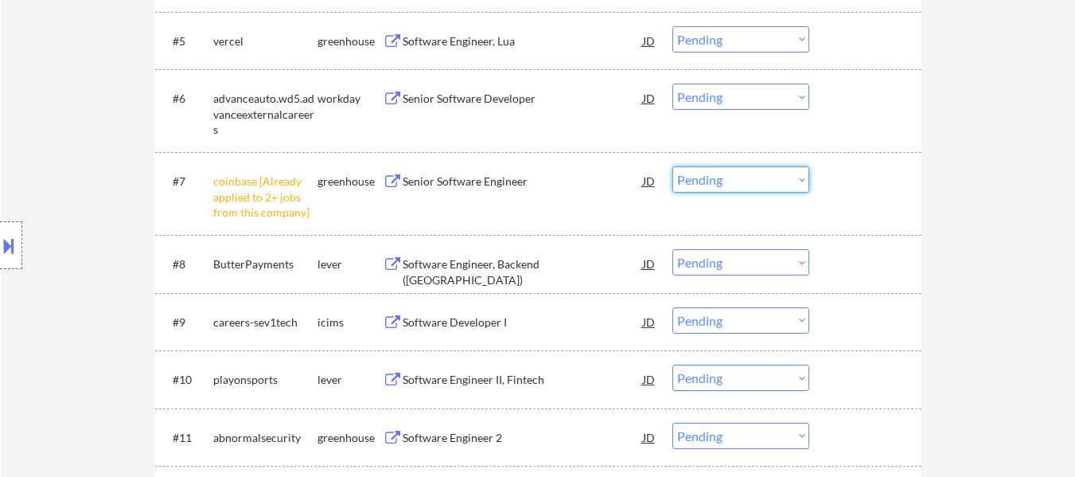
click at [709, 181] on select "Choose an option... Pending Applied Excluded (Questions) Excluded (Expired) Exc…" at bounding box center [740, 179] width 137 height 26
click at [672, 166] on select "Choose an option... Pending Applied Excluded (Questions) Excluded (Expired) Exc…" at bounding box center [740, 179] width 137 height 26
select select ""pending""
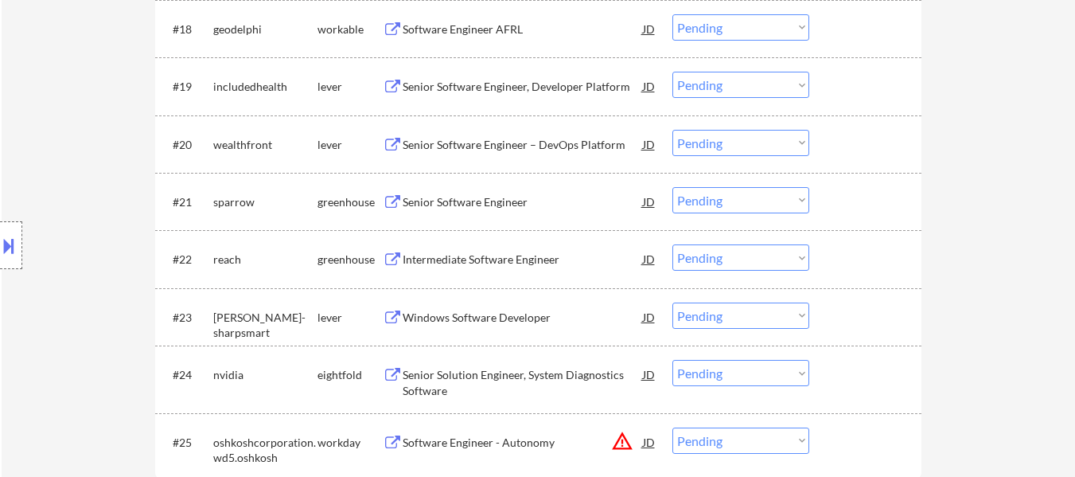
scroll to position [1750, 0]
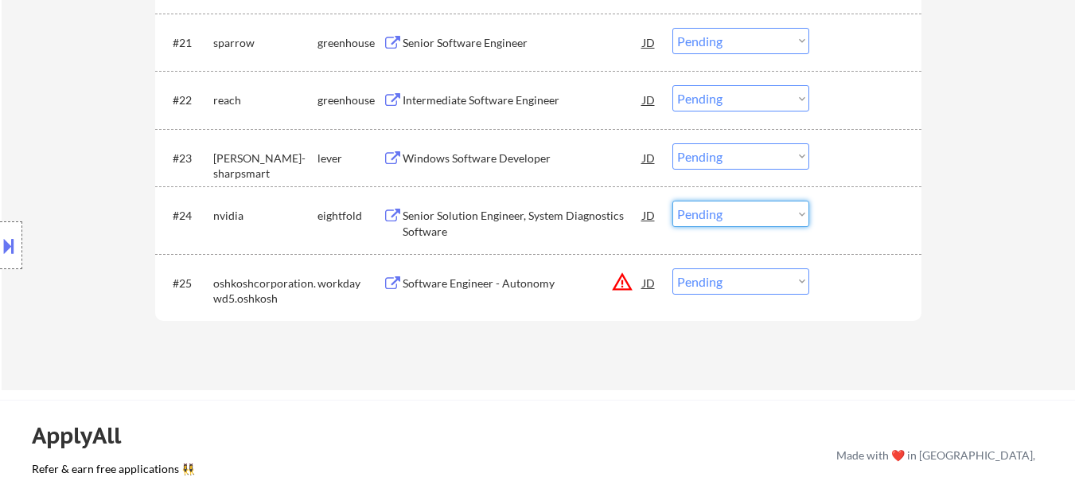
click at [710, 216] on select "Choose an option... Pending Applied Excluded (Questions) Excluded (Expired) Exc…" at bounding box center [740, 213] width 137 height 26
click at [672, 200] on select "Choose an option... Pending Applied Excluded (Questions) Excluded (Expired) Exc…" at bounding box center [740, 213] width 137 height 26
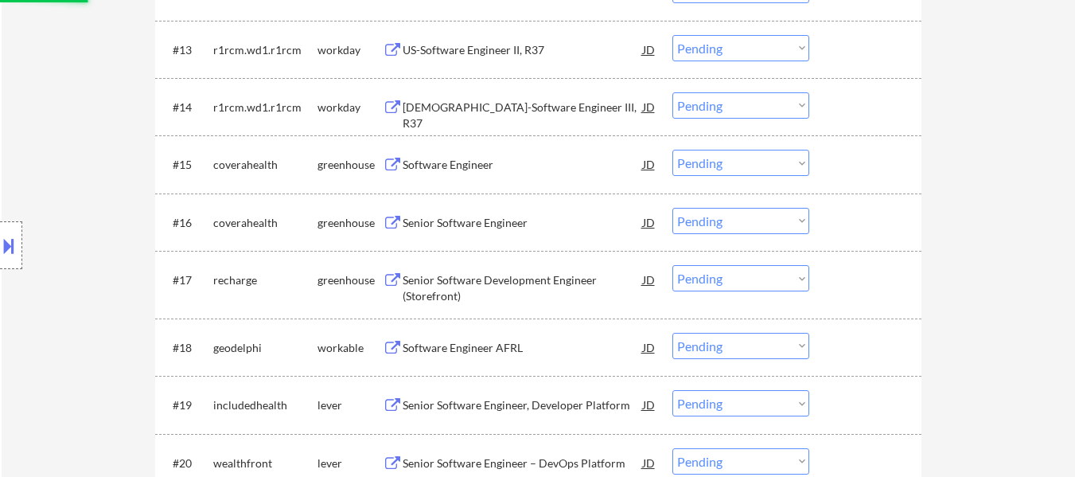
select select ""pending""
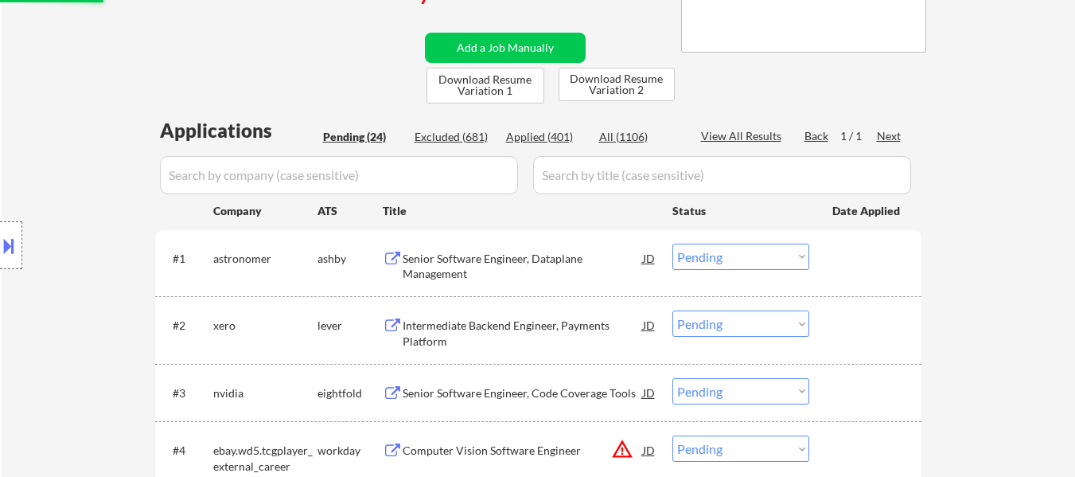
scroll to position [318, 0]
click at [539, 259] on div "Senior Software Engineer, Dataplane Management" at bounding box center [523, 266] width 240 height 31
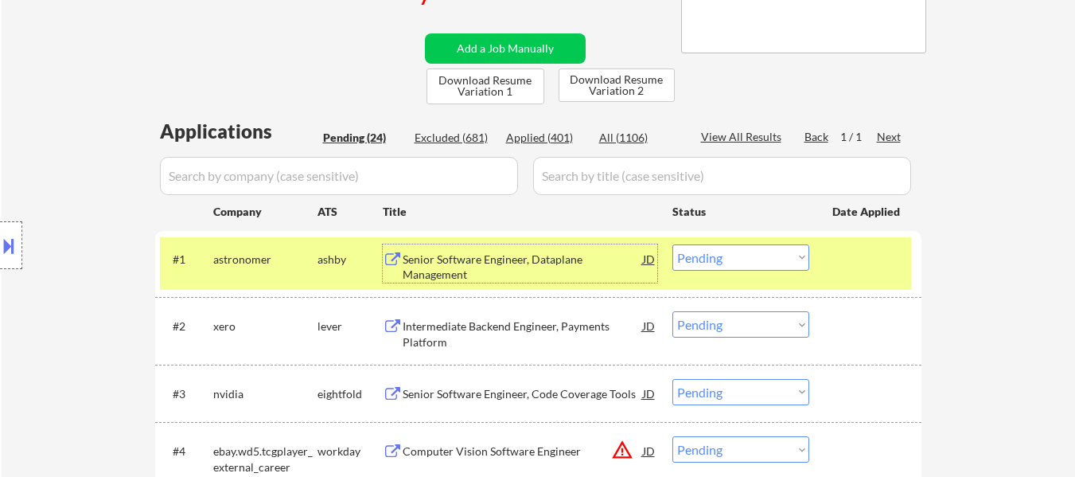
click at [514, 319] on div "Intermediate Backend Engineer, Payments Platform" at bounding box center [523, 333] width 240 height 31
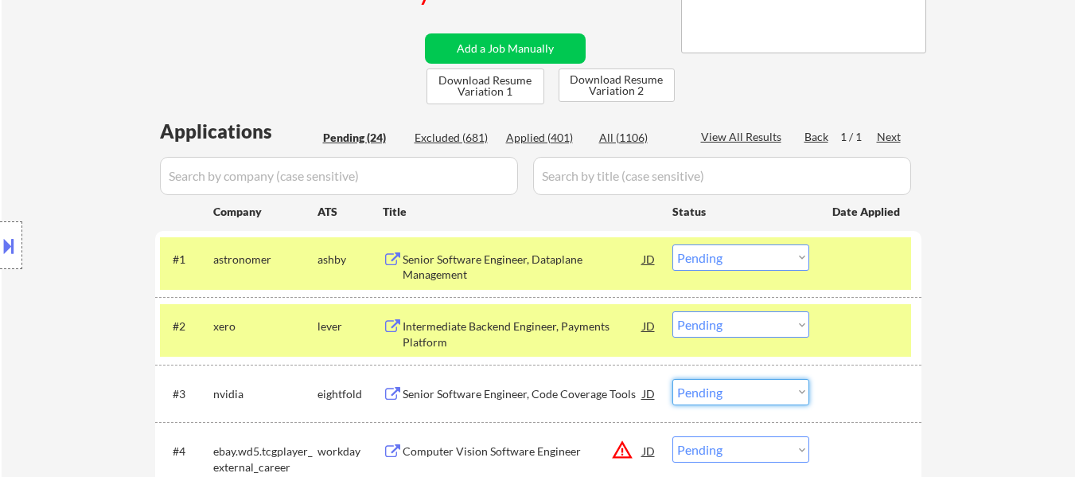
drag, startPoint x: 705, startPoint y: 395, endPoint x: 710, endPoint y: 383, distance: 13.9
click at [705, 395] on select "Choose an option... Pending Applied Excluded (Questions) Excluded (Expired) Exc…" at bounding box center [740, 392] width 137 height 26
click at [672, 379] on select "Choose an option... Pending Applied Excluded (Questions) Excluded (Expired) Exc…" at bounding box center [740, 392] width 137 height 26
select select ""pending""
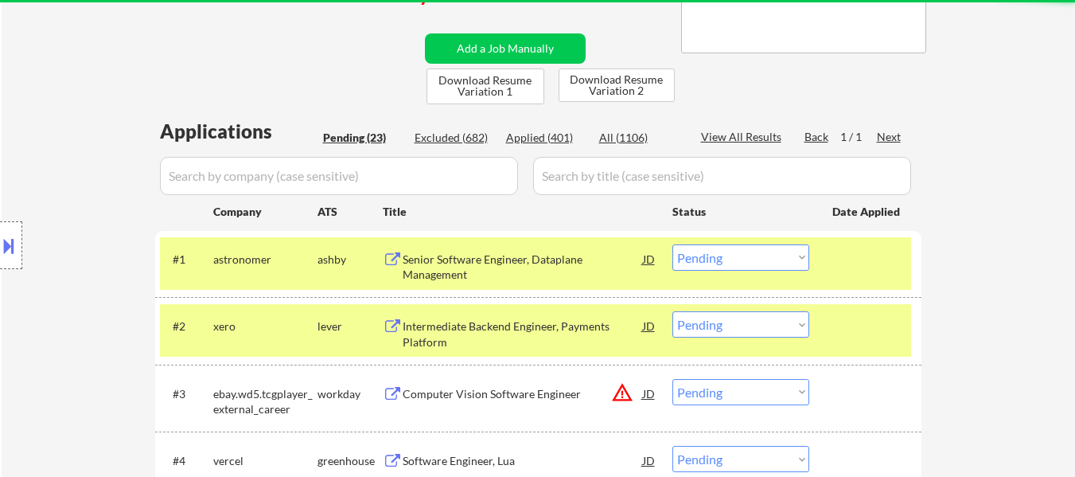
click at [541, 388] on div "Computer Vision Software Engineer" at bounding box center [523, 394] width 240 height 16
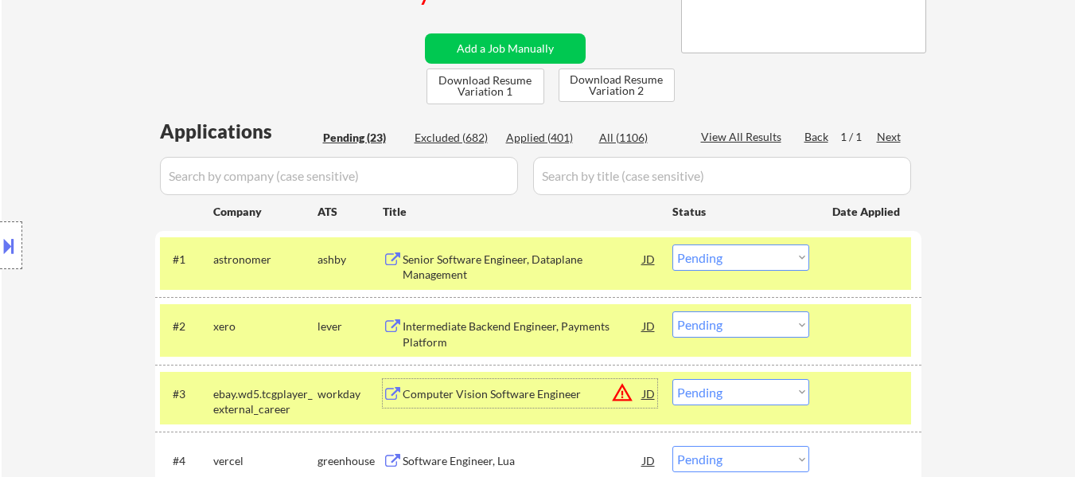
click at [709, 260] on select "Choose an option... Pending Applied Excluded (Questions) Excluded (Expired) Exc…" at bounding box center [740, 257] width 137 height 26
click at [672, 244] on select "Choose an option... Pending Applied Excluded (Questions) Excluded (Expired) Exc…" at bounding box center [740, 257] width 137 height 26
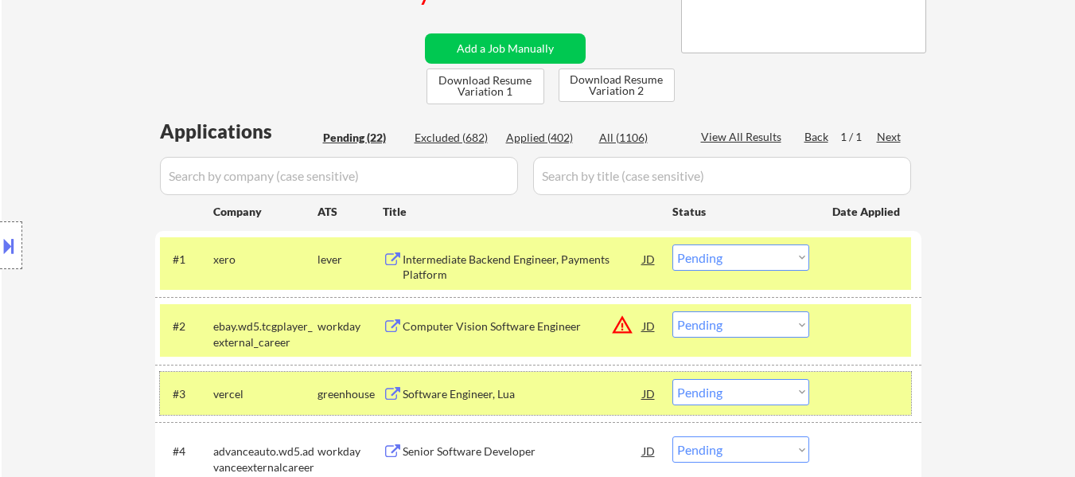
drag, startPoint x: 874, startPoint y: 393, endPoint x: 679, endPoint y: 390, distance: 194.9
click at [874, 392] on div at bounding box center [867, 393] width 70 height 29
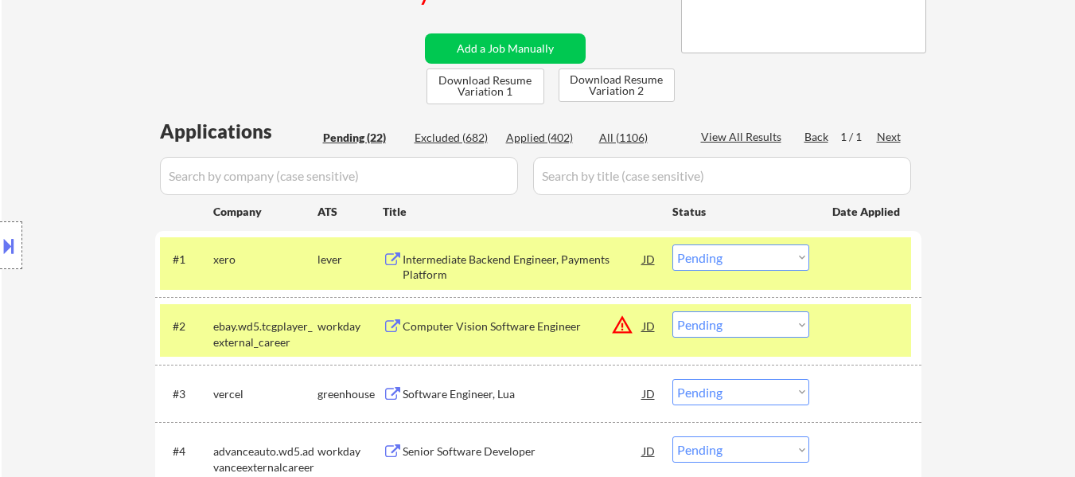
click at [483, 401] on div "Software Engineer, Lua" at bounding box center [523, 394] width 240 height 16
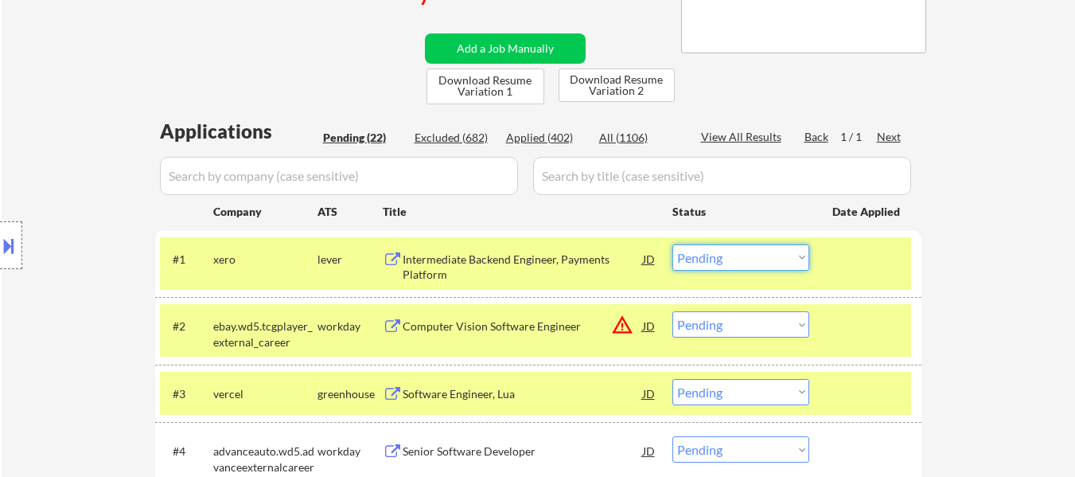
drag, startPoint x: 698, startPoint y: 251, endPoint x: 706, endPoint y: 264, distance: 15.7
click at [698, 251] on select "Choose an option... Pending Applied Excluded (Questions) Excluded (Expired) Exc…" at bounding box center [740, 257] width 137 height 26
click at [672, 244] on select "Choose an option... Pending Applied Excluded (Questions) Excluded (Expired) Exc…" at bounding box center [740, 257] width 137 height 26
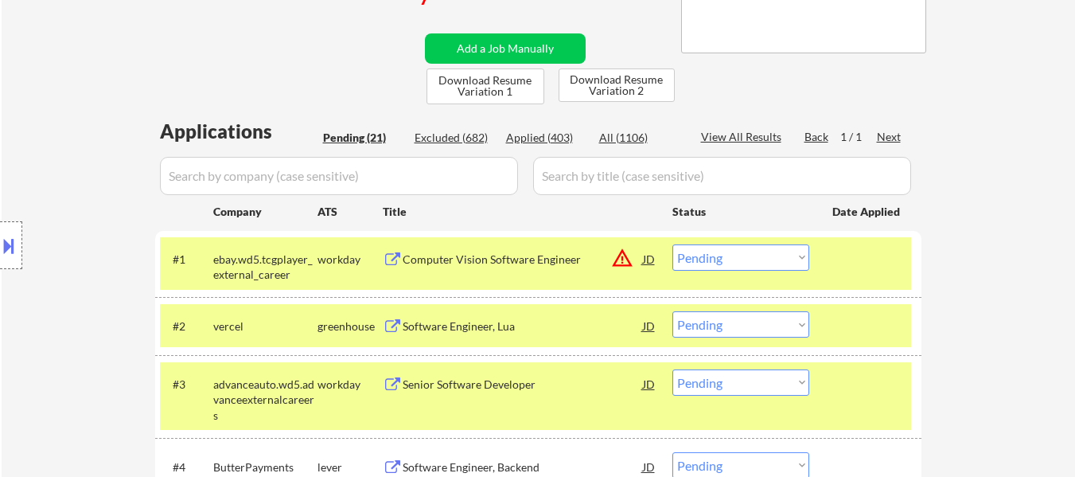
click at [753, 259] on select "Choose an option... Pending Applied Excluded (Questions) Excluded (Expired) Exc…" at bounding box center [740, 257] width 137 height 26
click at [672, 244] on select "Choose an option... Pending Applied Excluded (Questions) Excluded (Expired) Exc…" at bounding box center [740, 257] width 137 height 26
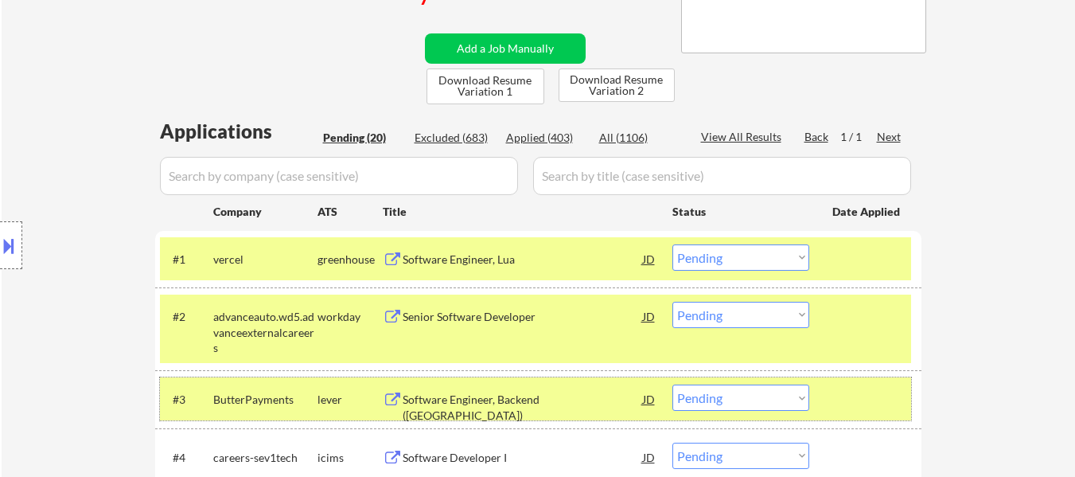
drag, startPoint x: 862, startPoint y: 386, endPoint x: 863, endPoint y: 330, distance: 55.7
click at [863, 372] on div "#3 ButterPayments lever Software Engineer, Backend (US) JD warning_amber Choose…" at bounding box center [538, 398] width 766 height 57
click at [863, 328] on div at bounding box center [867, 316] width 70 height 29
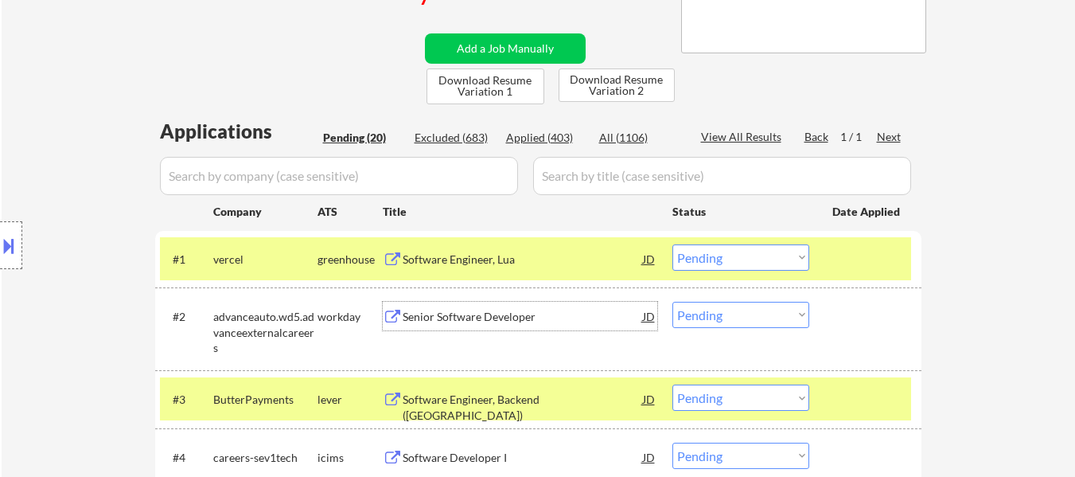
click at [475, 313] on div "Senior Software Developer" at bounding box center [523, 317] width 240 height 16
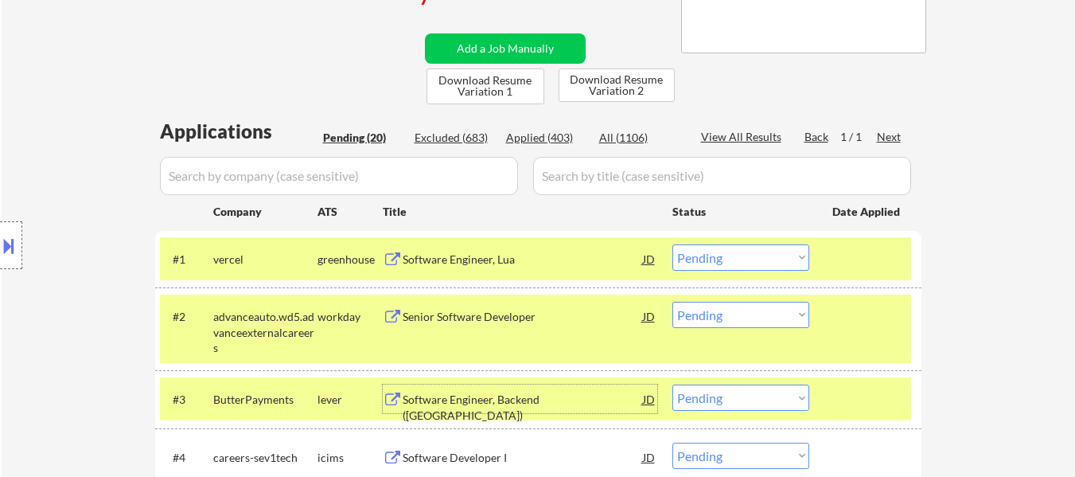
click at [439, 401] on div "Software Engineer, Backend (US)" at bounding box center [523, 406] width 240 height 31
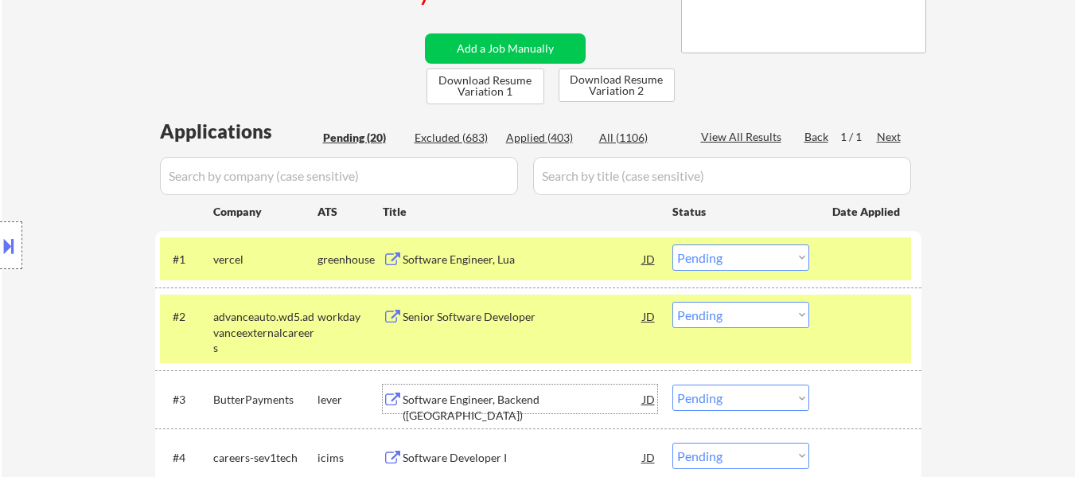
click at [734, 257] on select "Choose an option... Pending Applied Excluded (Questions) Excluded (Expired) Exc…" at bounding box center [740, 257] width 137 height 26
click at [672, 244] on select "Choose an option... Pending Applied Excluded (Questions) Excluded (Expired) Exc…" at bounding box center [740, 257] width 137 height 26
select select ""pending""
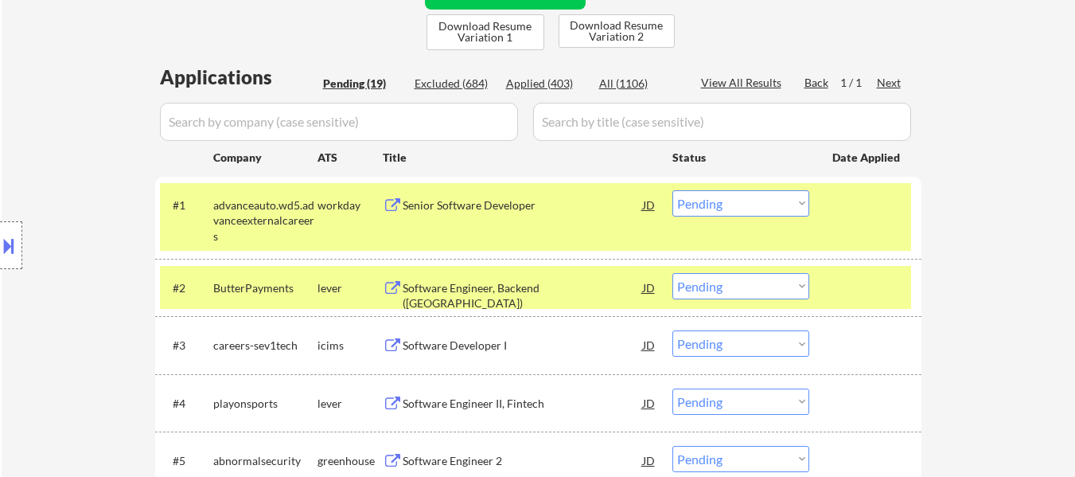
scroll to position [398, 0]
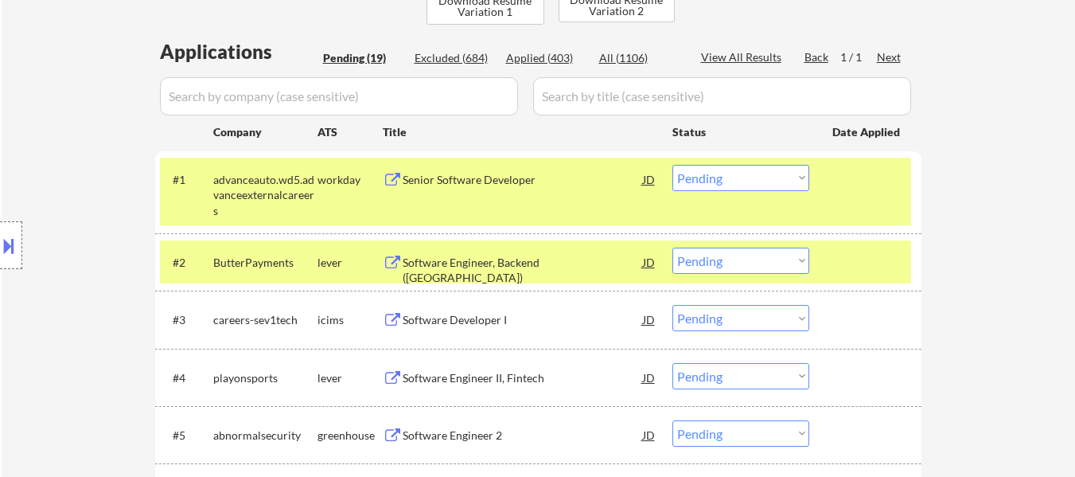
click at [735, 316] on select "Choose an option... Pending Applied Excluded (Questions) Excluded (Expired) Exc…" at bounding box center [740, 318] width 137 height 26
click at [672, 305] on select "Choose an option... Pending Applied Excluded (Questions) Excluded (Expired) Exc…" at bounding box center [740, 318] width 137 height 26
select select ""pending""
click at [514, 323] on div "Software Engineer II, Fintech" at bounding box center [523, 320] width 240 height 16
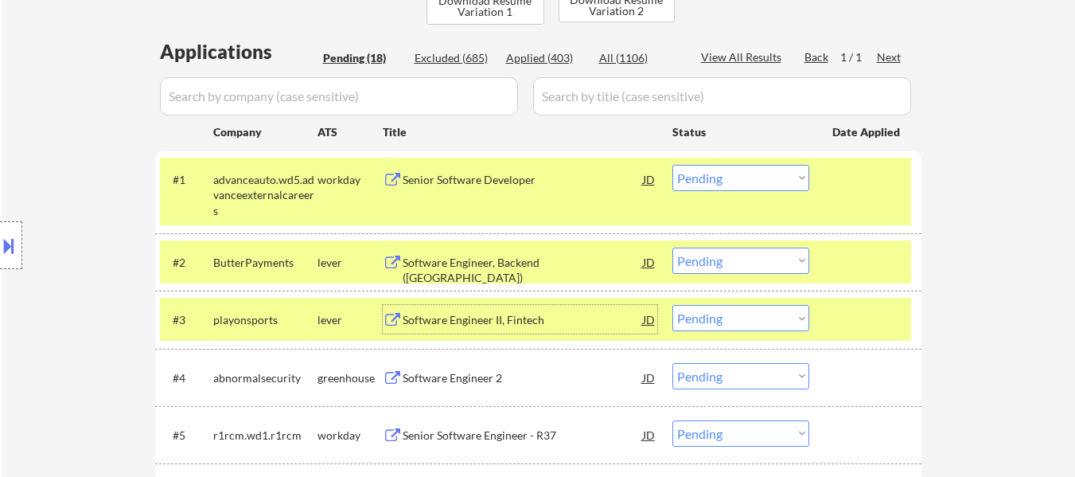
click at [474, 191] on div "Senior Software Developer" at bounding box center [523, 179] width 240 height 29
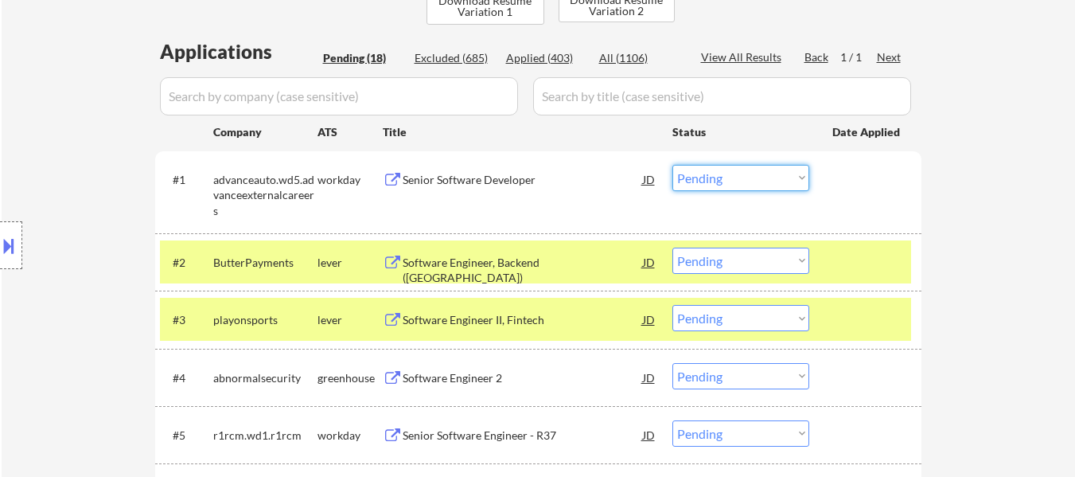
click at [708, 183] on select "Choose an option... Pending Applied Excluded (Questions) Excluded (Expired) Exc…" at bounding box center [740, 178] width 137 height 26
click at [672, 165] on select "Choose an option... Pending Applied Excluded (Questions) Excluded (Expired) Exc…" at bounding box center [740, 178] width 137 height 26
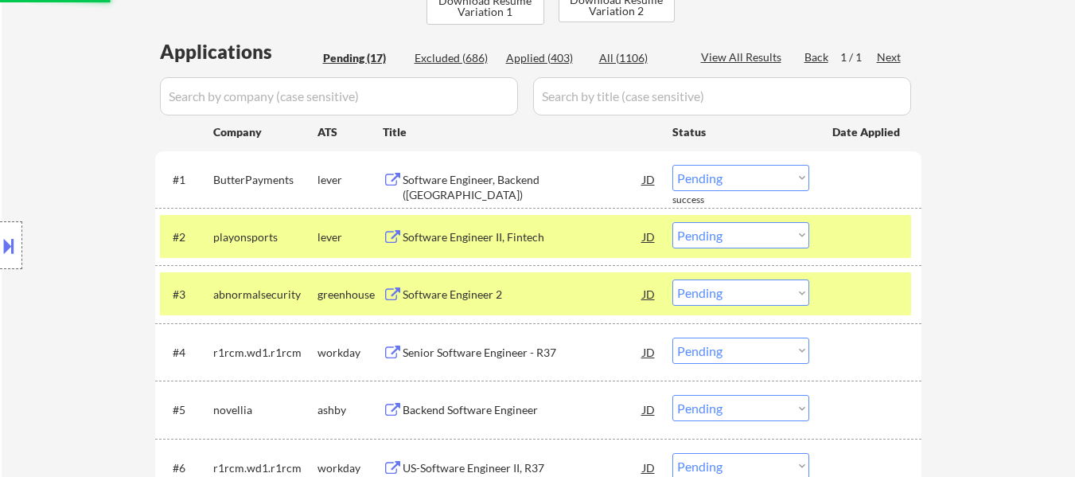
drag, startPoint x: 802, startPoint y: 282, endPoint x: 815, endPoint y: 273, distance: 16.1
click at [802, 282] on select "Choose an option... Pending Applied Excluded (Questions) Excluded (Expired) Exc…" at bounding box center [740, 292] width 137 height 26
click at [992, 292] on div "← Return to /applysquad Mailslurp Inbox Job Search Builder Arjun Malhotra User …" at bounding box center [538, 442] width 1073 height 1552
drag, startPoint x: 733, startPoint y: 177, endPoint x: 733, endPoint y: 188, distance: 10.3
click at [733, 177] on select "Choose an option... Pending Applied Excluded (Questions) Excluded (Expired) Exc…" at bounding box center [740, 178] width 137 height 26
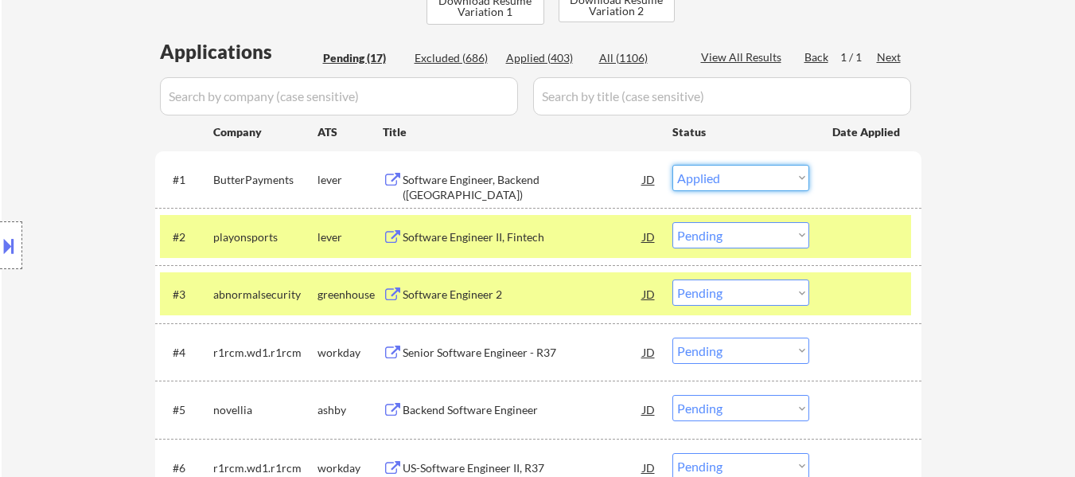
click at [672, 165] on select "Choose an option... Pending Applied Excluded (Questions) Excluded (Expired) Exc…" at bounding box center [740, 178] width 137 height 26
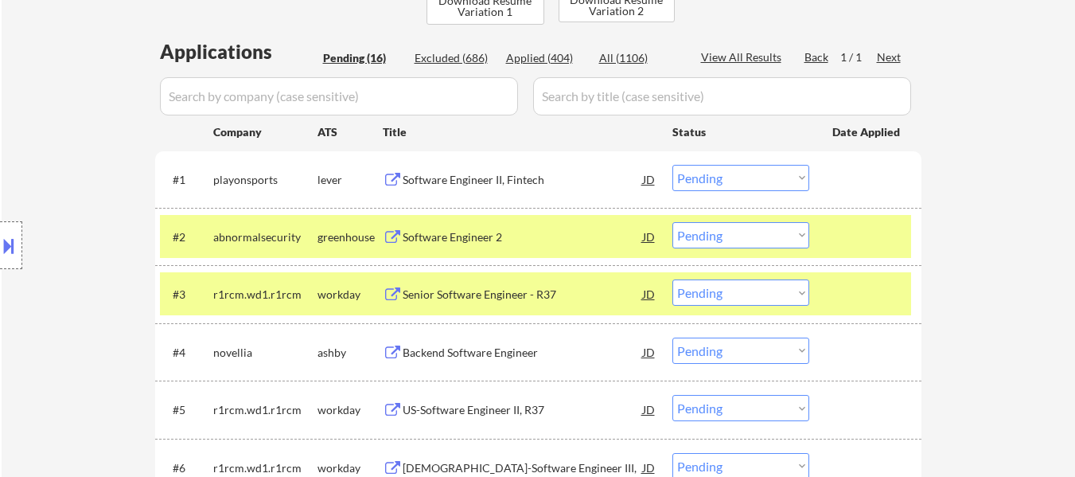
click at [835, 290] on div at bounding box center [867, 293] width 70 height 29
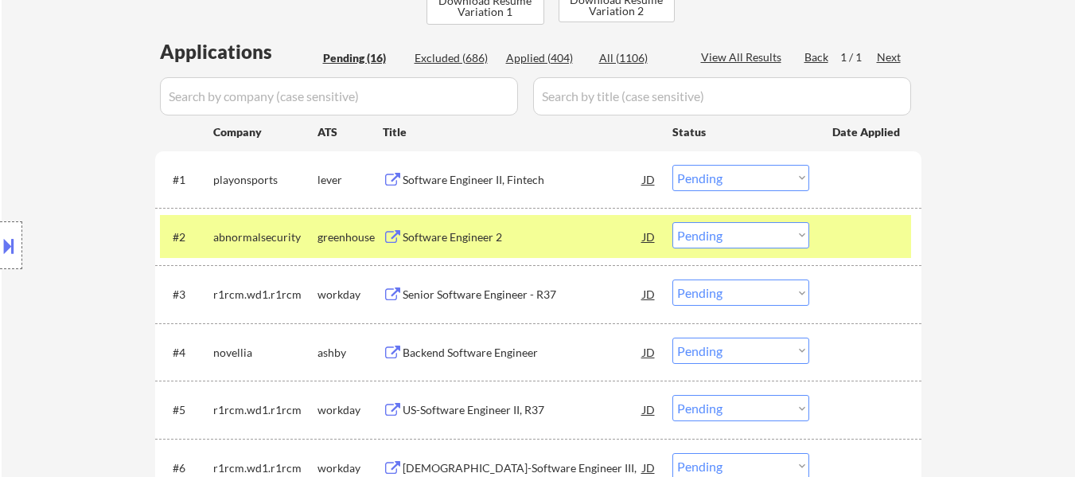
click at [856, 237] on div at bounding box center [867, 236] width 70 height 29
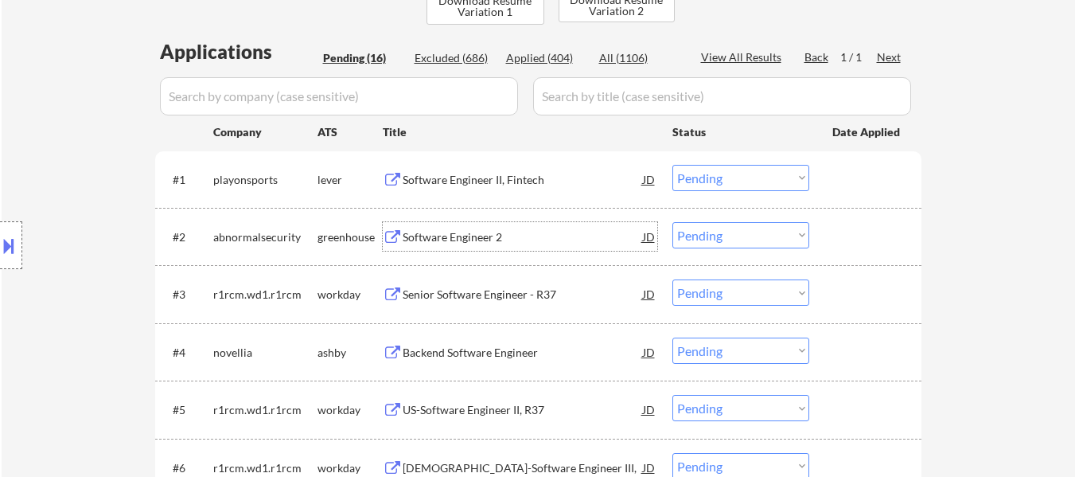
click at [461, 226] on div "Software Engineer 2" at bounding box center [523, 236] width 240 height 29
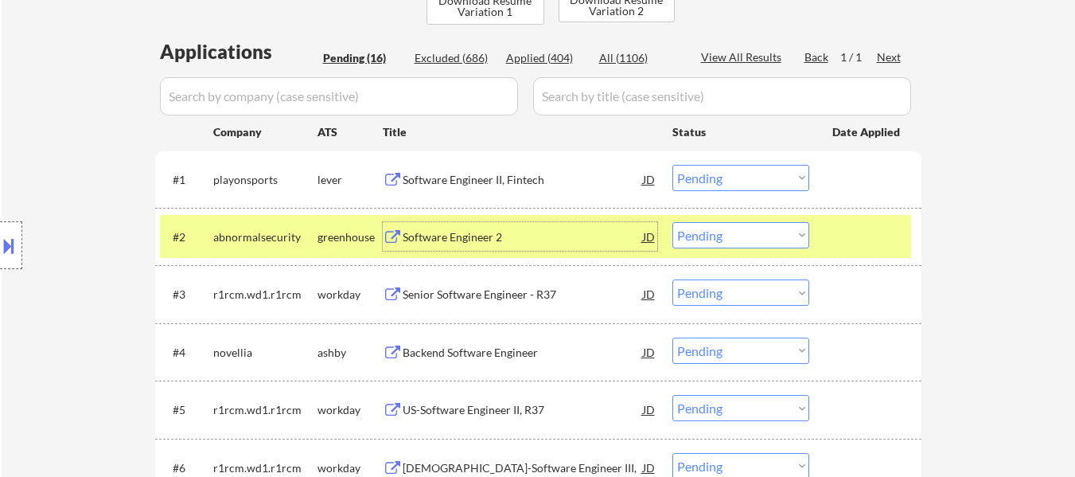
click at [731, 181] on select "Choose an option... Pending Applied Excluded (Questions) Excluded (Expired) Exc…" at bounding box center [740, 178] width 137 height 26
click at [672, 165] on select "Choose an option... Pending Applied Excluded (Questions) Excluded (Expired) Exc…" at bounding box center [740, 178] width 137 height 26
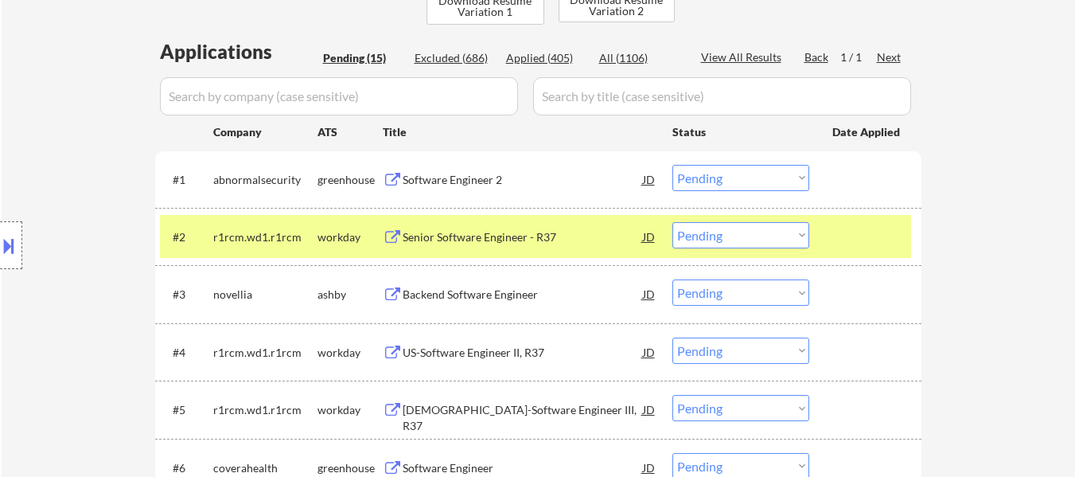
click at [860, 234] on div at bounding box center [867, 236] width 70 height 29
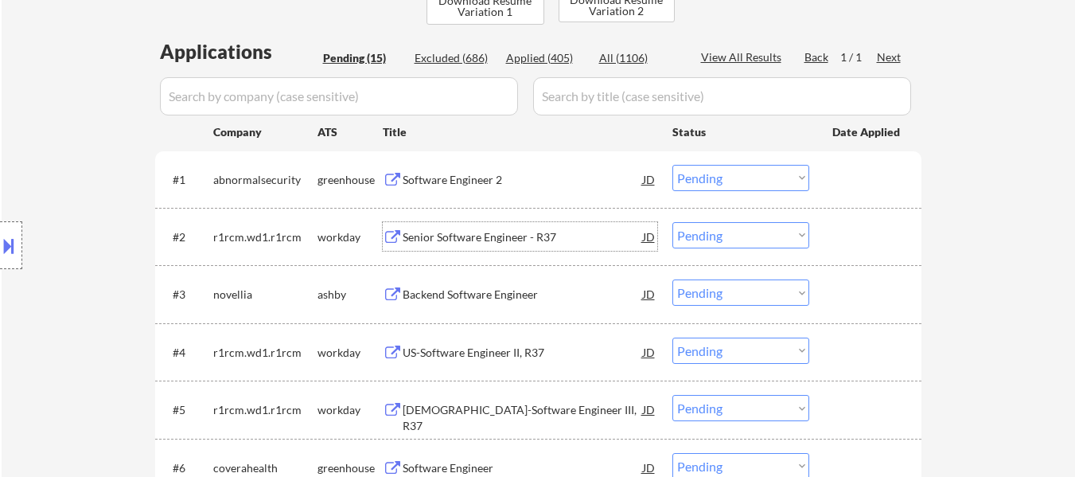
click at [489, 238] on div "Senior Software Engineer - R37" at bounding box center [523, 237] width 240 height 16
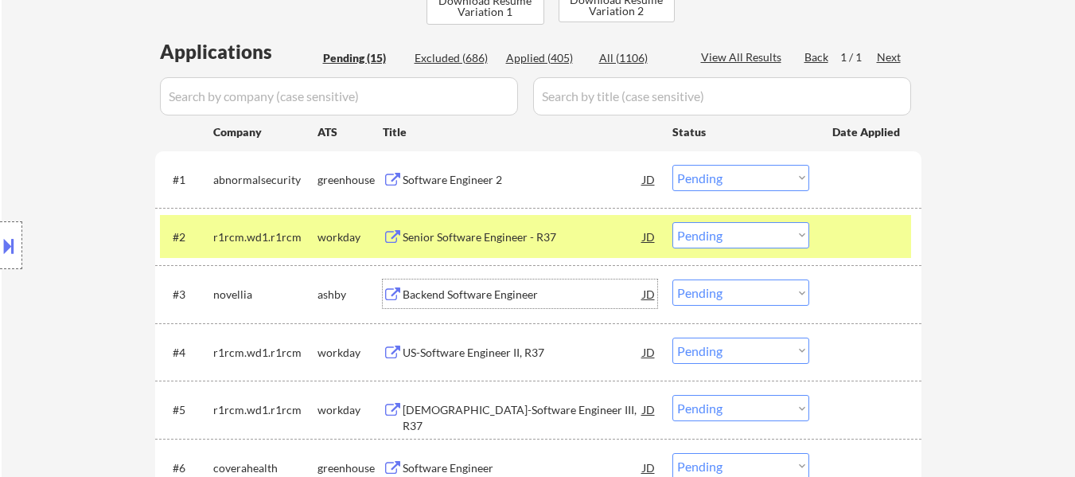
click at [488, 303] on div "Backend Software Engineer" at bounding box center [523, 293] width 240 height 29
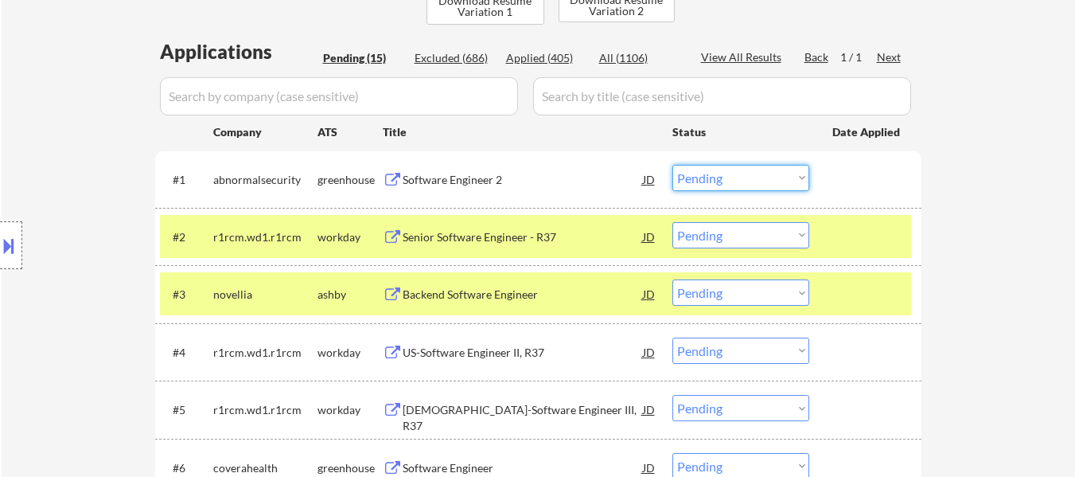
click at [784, 179] on select "Choose an option... Pending Applied Excluded (Questions) Excluded (Expired) Exc…" at bounding box center [740, 178] width 137 height 26
click at [672, 165] on select "Choose an option... Pending Applied Excluded (Questions) Excluded (Expired) Exc…" at bounding box center [740, 178] width 137 height 26
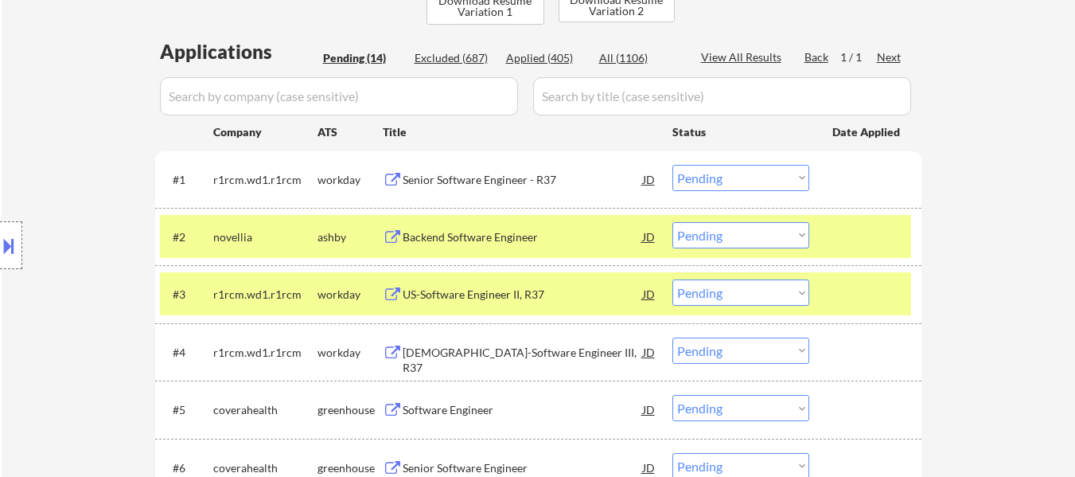
click at [782, 169] on select "Choose an option... Pending Applied Excluded (Questions) Excluded (Expired) Exc…" at bounding box center [740, 178] width 137 height 26
click at [672, 165] on select "Choose an option... Pending Applied Excluded (Questions) Excluded (Expired) Exc…" at bounding box center [740, 178] width 137 height 26
select select ""pending""
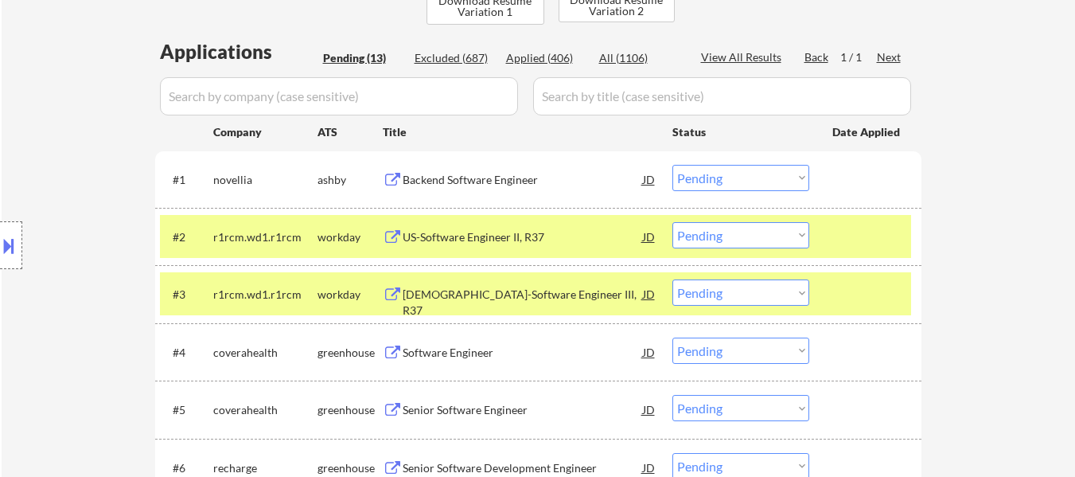
click at [728, 305] on select "Choose an option... Pending Applied Excluded (Questions) Excluded (Expired) Exc…" at bounding box center [740, 292] width 137 height 26
click at [672, 279] on select "Choose an option... Pending Applied Excluded (Questions) Excluded (Expired) Exc…" at bounding box center [740, 292] width 137 height 26
select select ""pending""
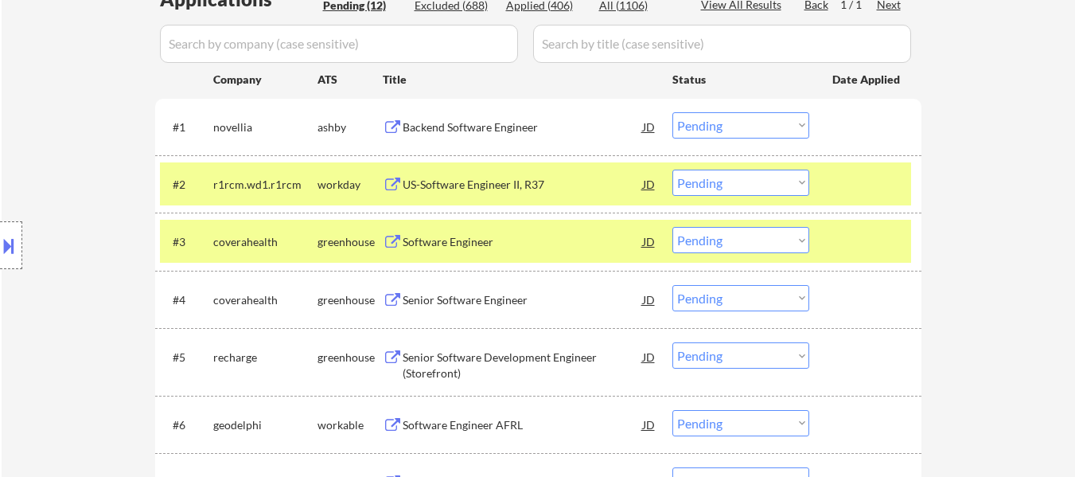
scroll to position [477, 0]
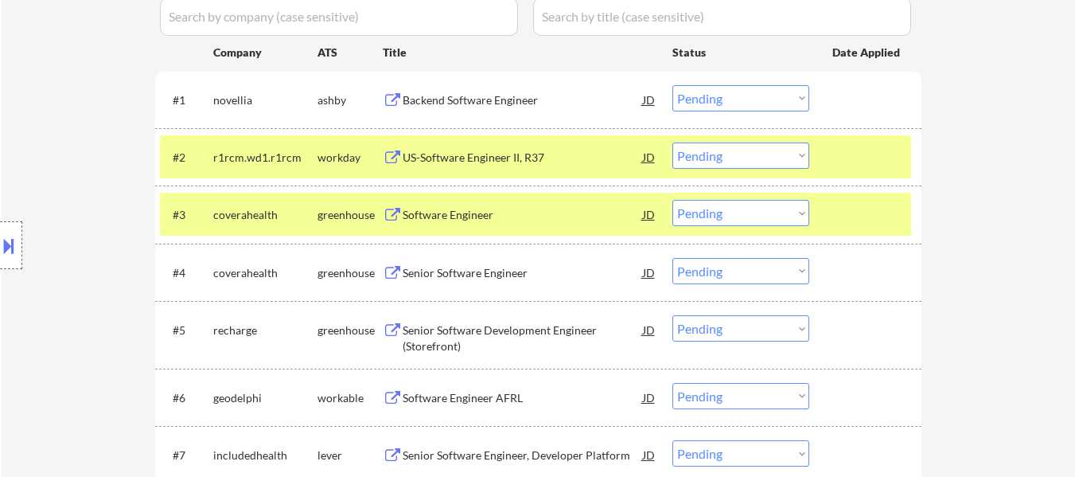
click at [452, 219] on div "Software Engineer" at bounding box center [523, 215] width 240 height 16
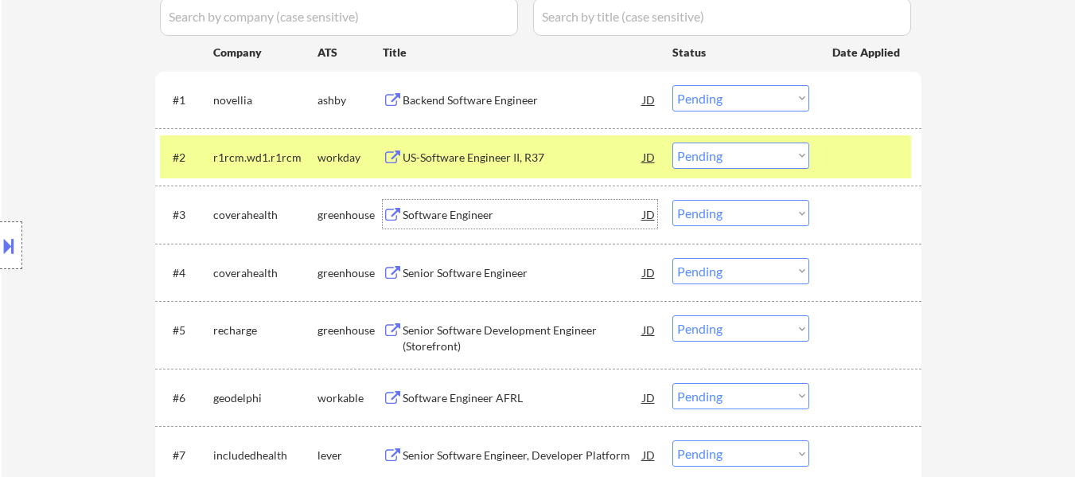
click at [751, 102] on select "Choose an option... Pending Applied Excluded (Questions) Excluded (Expired) Exc…" at bounding box center [740, 98] width 137 height 26
click at [672, 85] on select "Choose an option... Pending Applied Excluded (Questions) Excluded (Expired) Exc…" at bounding box center [740, 98] width 137 height 26
select select ""pending""
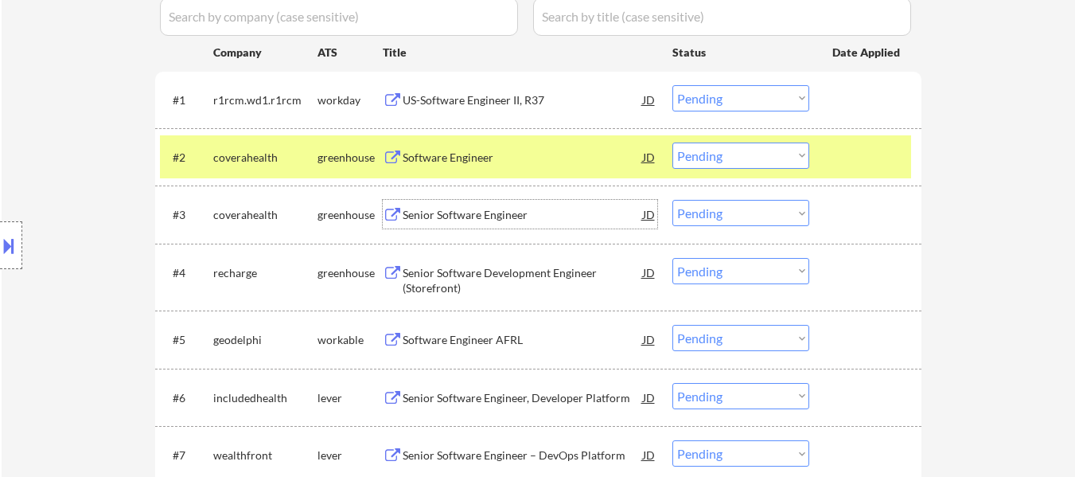
click at [500, 212] on div "Senior Software Engineer" at bounding box center [523, 215] width 240 height 16
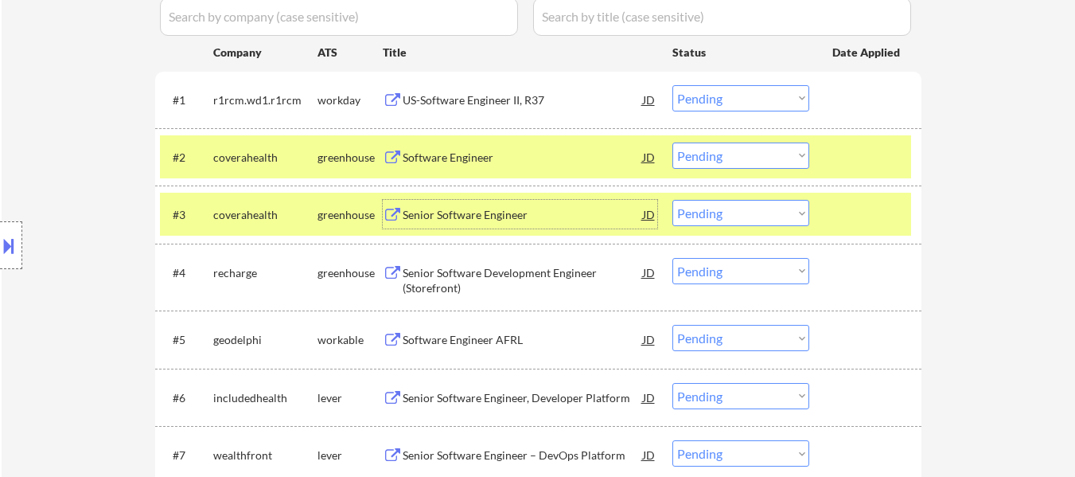
click at [569, 267] on div "Senior Software Development Engineer (Storefront)" at bounding box center [523, 280] width 240 height 31
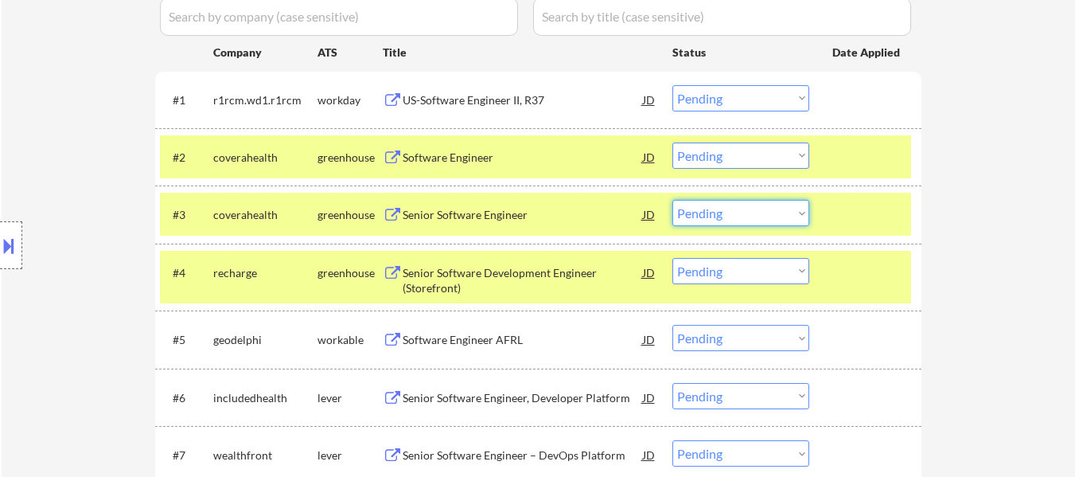
click at [741, 221] on select "Choose an option... Pending Applied Excluded (Questions) Excluded (Expired) Exc…" at bounding box center [740, 213] width 137 height 26
click at [672, 200] on select "Choose an option... Pending Applied Excluded (Questions) Excluded (Expired) Exc…" at bounding box center [740, 213] width 137 height 26
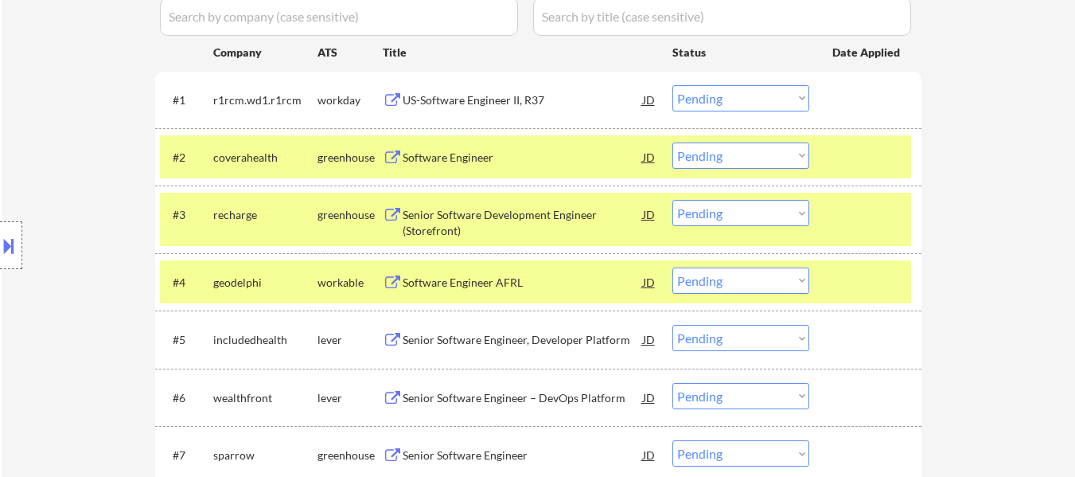
click at [500, 277] on div "Software Engineer AFRL" at bounding box center [523, 282] width 240 height 16
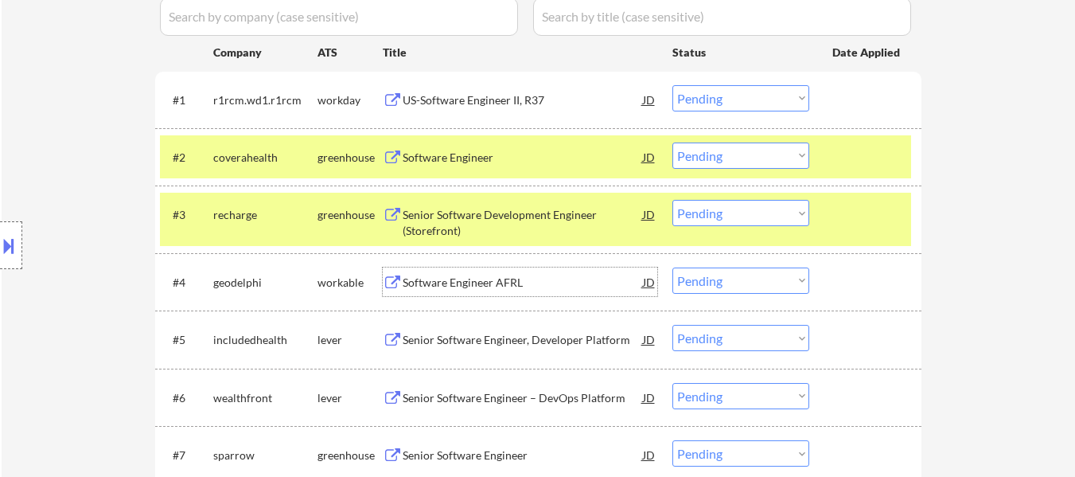
click at [737, 215] on select "Choose an option... Pending Applied Excluded (Questions) Excluded (Expired) Exc…" at bounding box center [740, 213] width 137 height 26
click at [672, 200] on select "Choose an option... Pending Applied Excluded (Questions) Excluded (Expired) Exc…" at bounding box center [740, 213] width 137 height 26
select select ""pending""
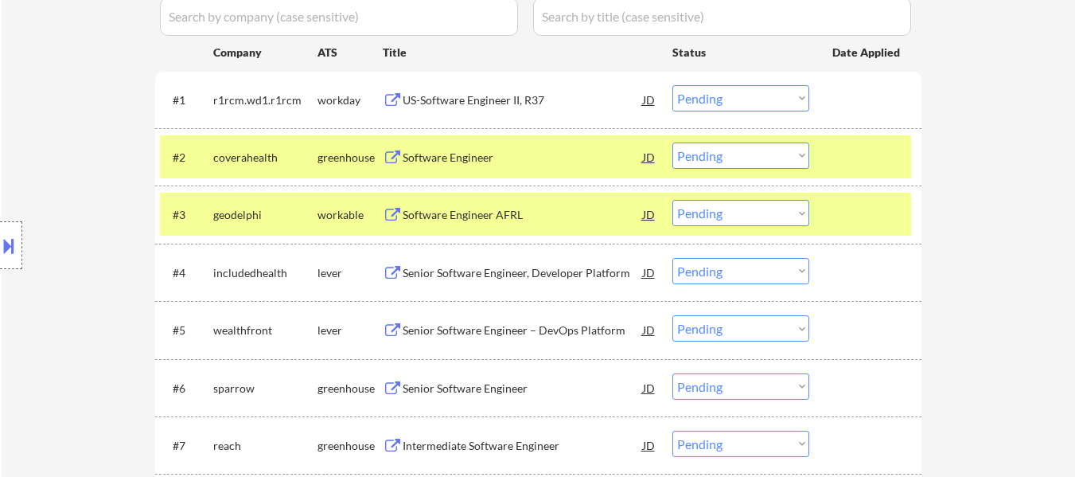
click at [699, 150] on select "Choose an option... Pending Applied Excluded (Questions) Excluded (Expired) Exc…" at bounding box center [740, 155] width 137 height 26
click at [672, 142] on select "Choose an option... Pending Applied Excluded (Questions) Excluded (Expired) Exc…" at bounding box center [740, 155] width 137 height 26
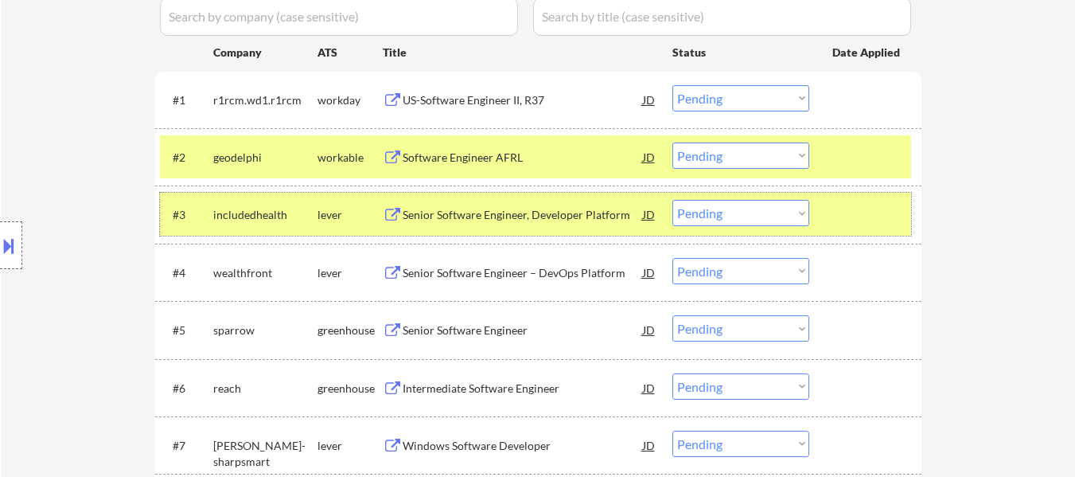
click at [866, 213] on div at bounding box center [867, 214] width 70 height 29
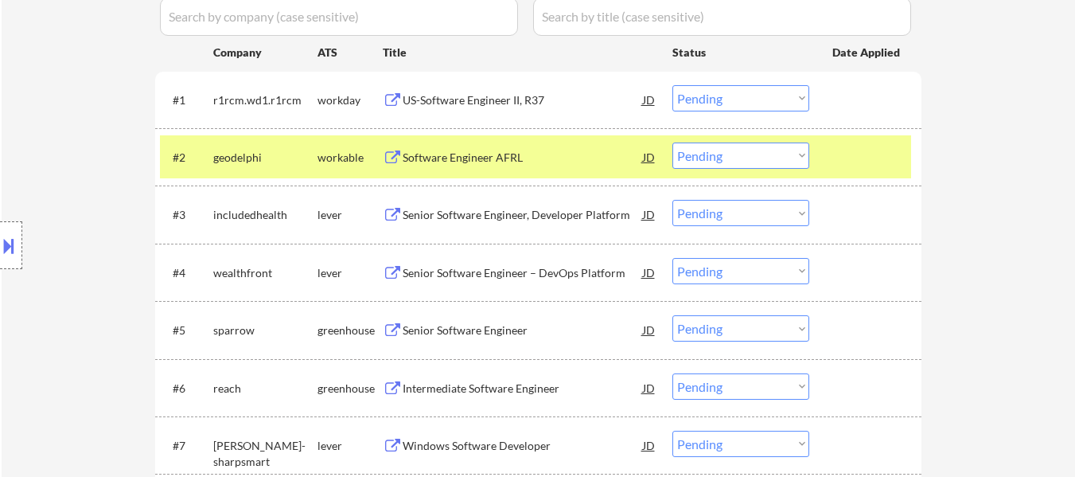
click at [499, 211] on div "Senior Software Engineer, Developer Platform" at bounding box center [523, 215] width 240 height 16
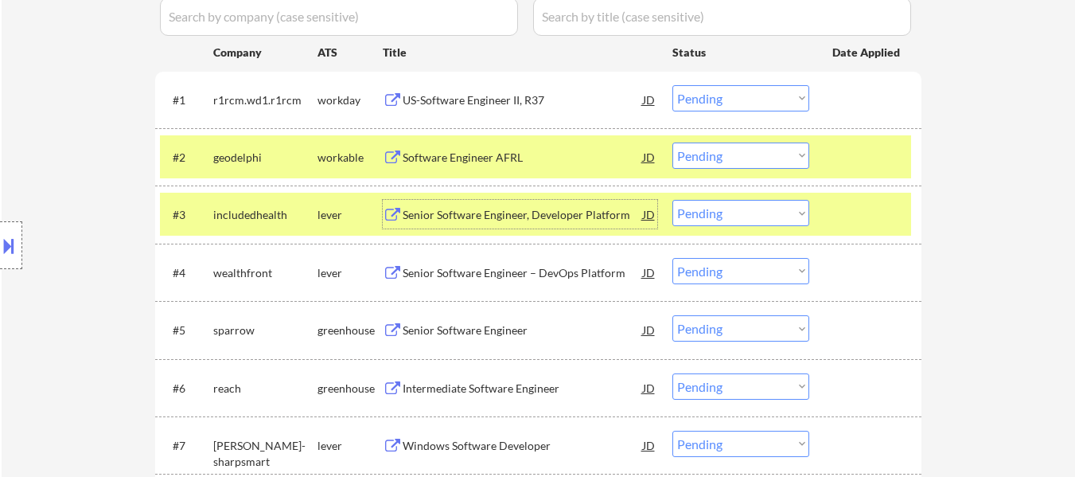
click at [736, 154] on select "Choose an option... Pending Applied Excluded (Questions) Excluded (Expired) Exc…" at bounding box center [740, 155] width 137 height 26
click at [672, 142] on select "Choose an option... Pending Applied Excluded (Questions) Excluded (Expired) Exc…" at bounding box center [740, 155] width 137 height 26
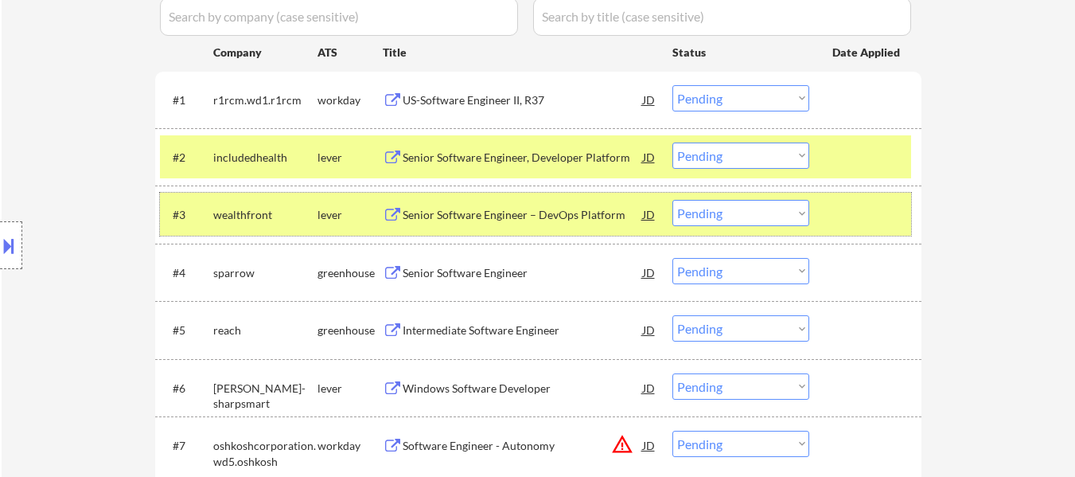
click at [880, 212] on div at bounding box center [867, 214] width 70 height 29
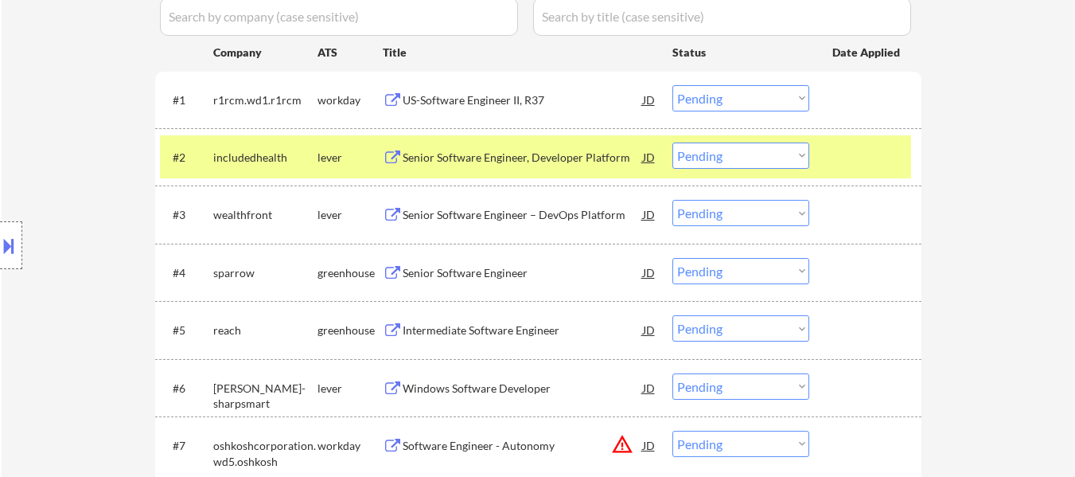
click at [499, 217] on div "Senior Software Engineer – DevOps Platform" at bounding box center [523, 215] width 240 height 16
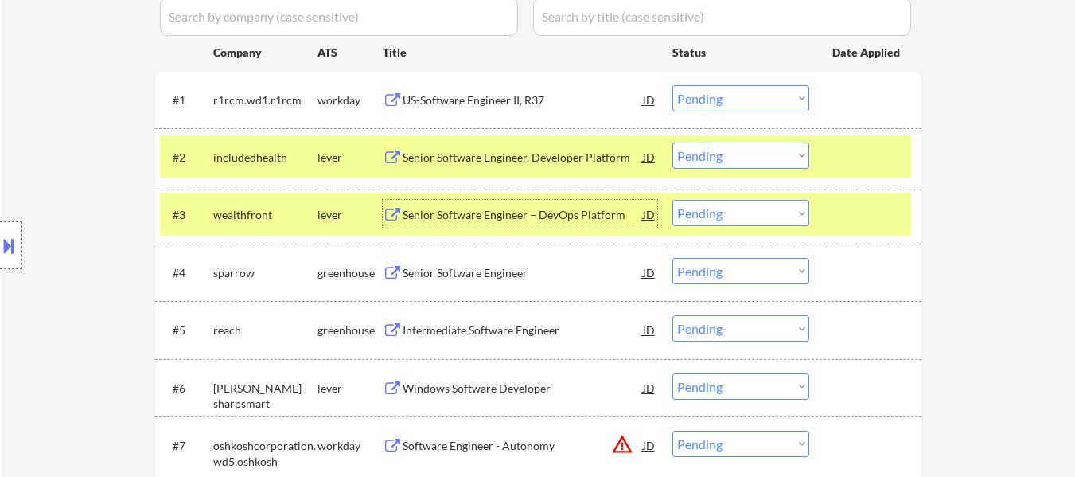
click at [525, 275] on div "Senior Software Engineer" at bounding box center [523, 273] width 240 height 16
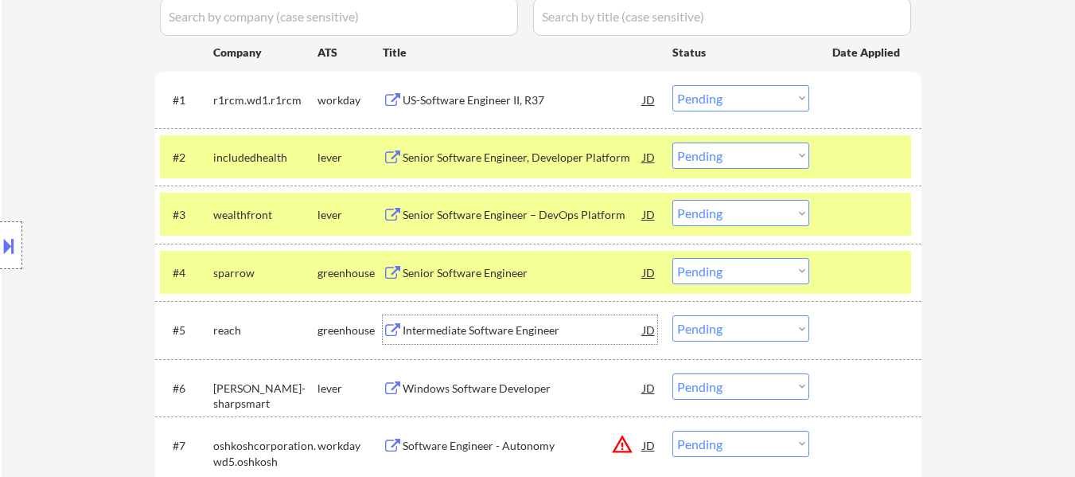
click at [512, 325] on div "Intermediate Software Engineer" at bounding box center [523, 330] width 240 height 16
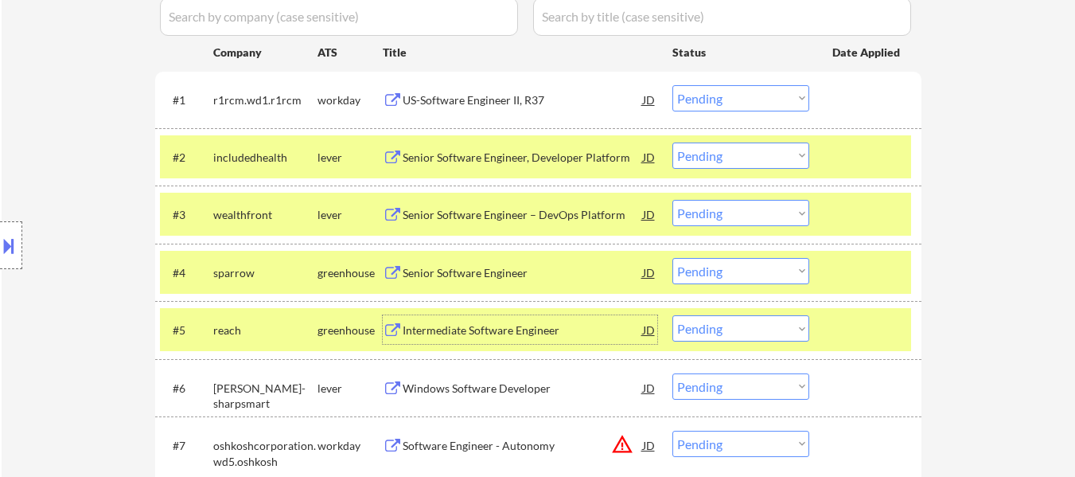
click at [702, 159] on select "Choose an option... Pending Applied Excluded (Questions) Excluded (Expired) Exc…" at bounding box center [740, 155] width 137 height 26
click at [672, 142] on select "Choose an option... Pending Applied Excluded (Questions) Excluded (Expired) Exc…" at bounding box center [740, 155] width 137 height 26
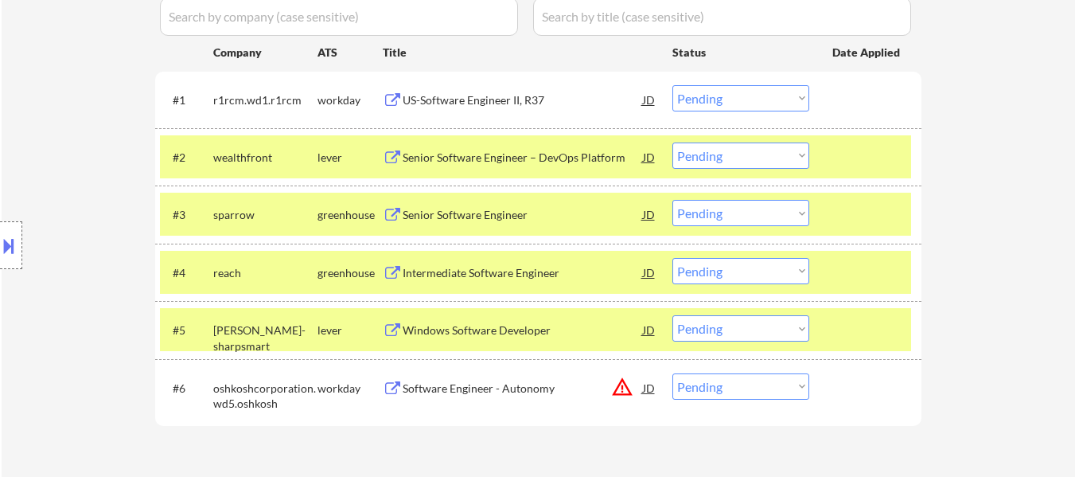
click at [727, 153] on select "Choose an option... Pending Applied Excluded (Questions) Excluded (Expired) Exc…" at bounding box center [740, 155] width 137 height 26
click at [672, 142] on select "Choose an option... Pending Applied Excluded (Questions) Excluded (Expired) Exc…" at bounding box center [740, 155] width 137 height 26
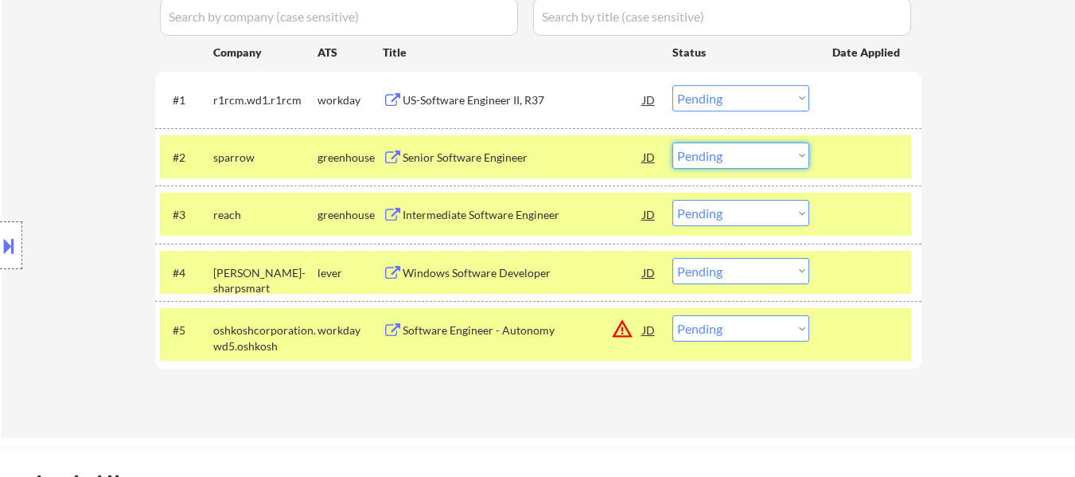
click at [749, 158] on select "Choose an option... Pending Applied Excluded (Questions) Excluded (Expired) Exc…" at bounding box center [740, 155] width 137 height 26
click at [672, 142] on select "Choose an option... Pending Applied Excluded (Questions) Excluded (Expired) Exc…" at bounding box center [740, 155] width 137 height 26
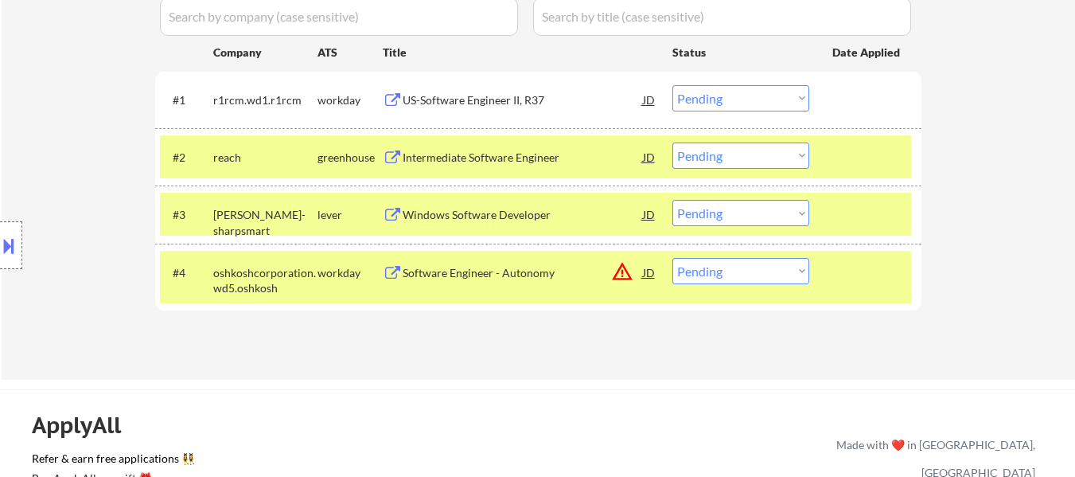
click at [760, 156] on select "Choose an option... Pending Applied Excluded (Questions) Excluded (Expired) Exc…" at bounding box center [740, 155] width 137 height 26
drag, startPoint x: 747, startPoint y: 150, endPoint x: 747, endPoint y: 158, distance: 8.8
click at [747, 150] on select "Choose an option... Pending Applied Excluded (Questions) Excluded (Expired) Exc…" at bounding box center [740, 155] width 137 height 26
click at [672, 142] on select "Choose an option... Pending Applied Excluded (Questions) Excluded (Expired) Exc…" at bounding box center [740, 155] width 137 height 26
select select ""pending""
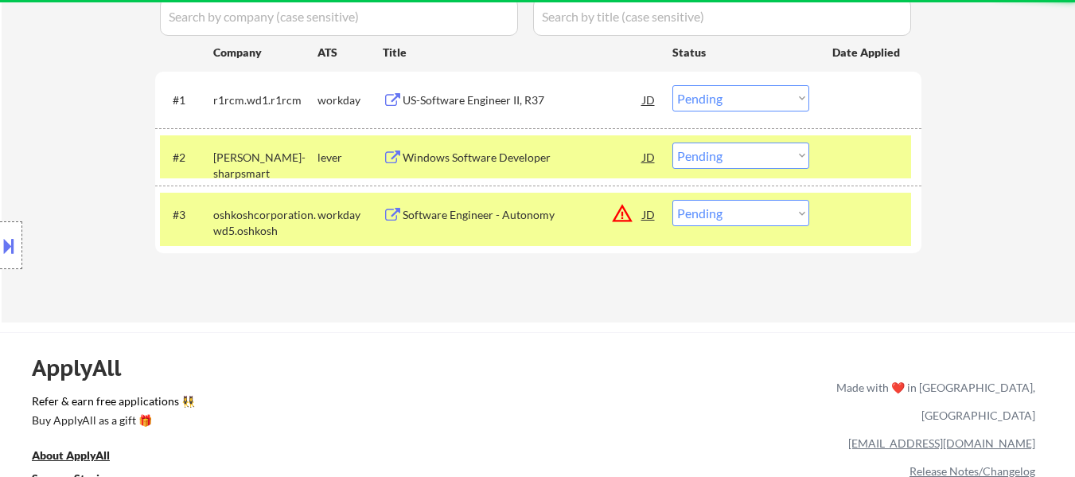
click at [505, 156] on div "Windows Software Developer" at bounding box center [523, 158] width 240 height 16
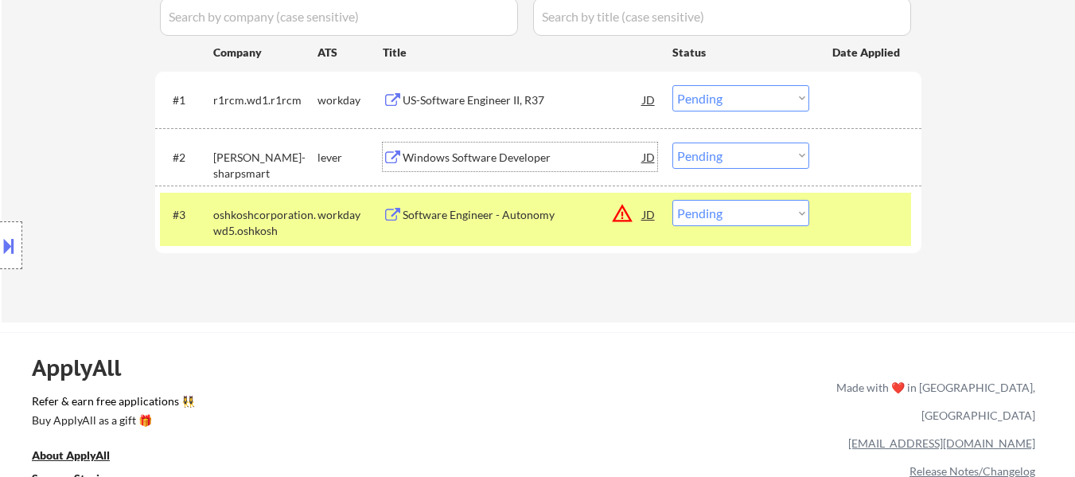
click at [492, 223] on div "Software Engineer - Autonomy" at bounding box center [523, 214] width 240 height 29
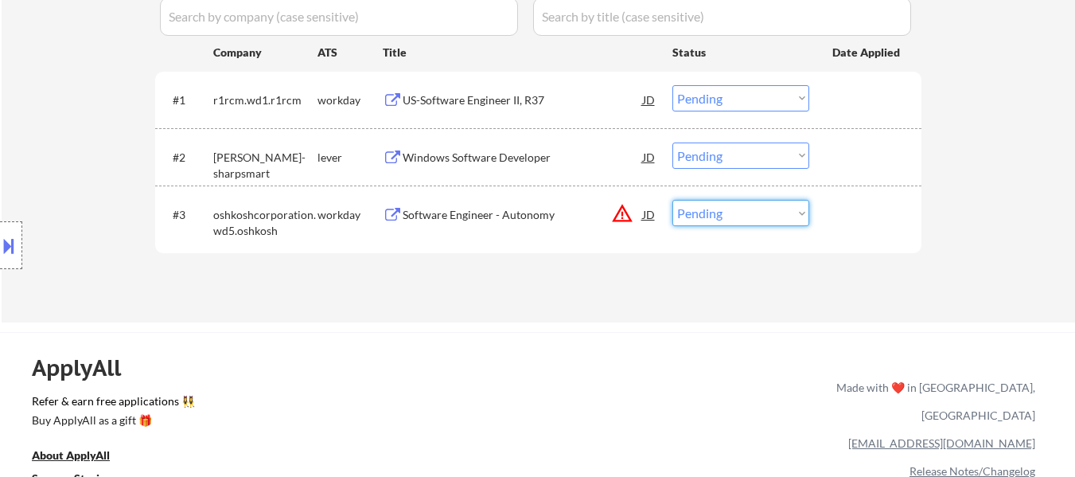
click at [762, 216] on select "Choose an option... Pending Applied Excluded (Questions) Excluded (Expired) Exc…" at bounding box center [740, 213] width 137 height 26
select select ""excluded__location_""
click at [672, 200] on select "Choose an option... Pending Applied Excluded (Questions) Excluded (Expired) Exc…" at bounding box center [740, 213] width 137 height 26
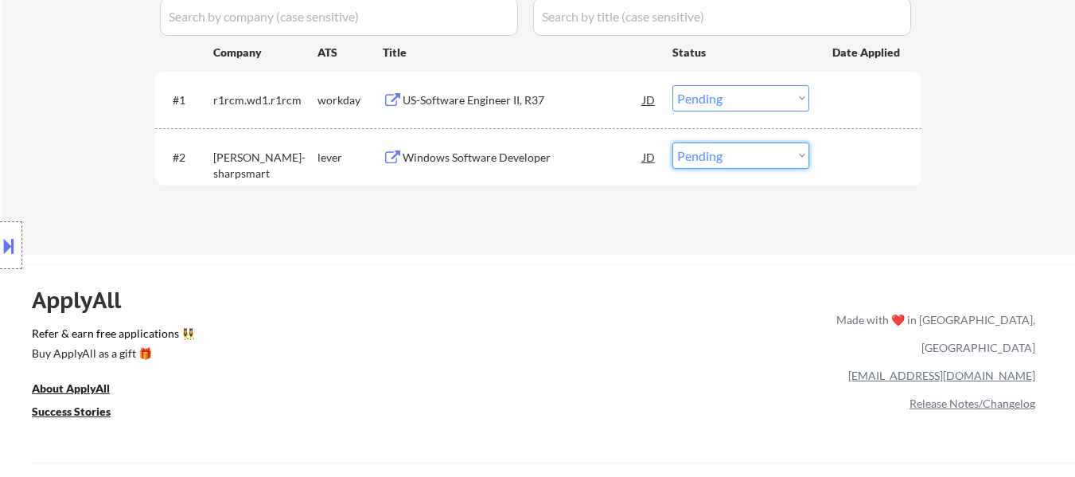
click at [776, 158] on select "Choose an option... Pending Applied Excluded (Questions) Excluded (Expired) Exc…" at bounding box center [740, 155] width 137 height 26
select select ""excluded__bad_match_""
click at [672, 142] on select "Choose an option... Pending Applied Excluded (Questions) Excluded (Expired) Exc…" at bounding box center [740, 155] width 137 height 26
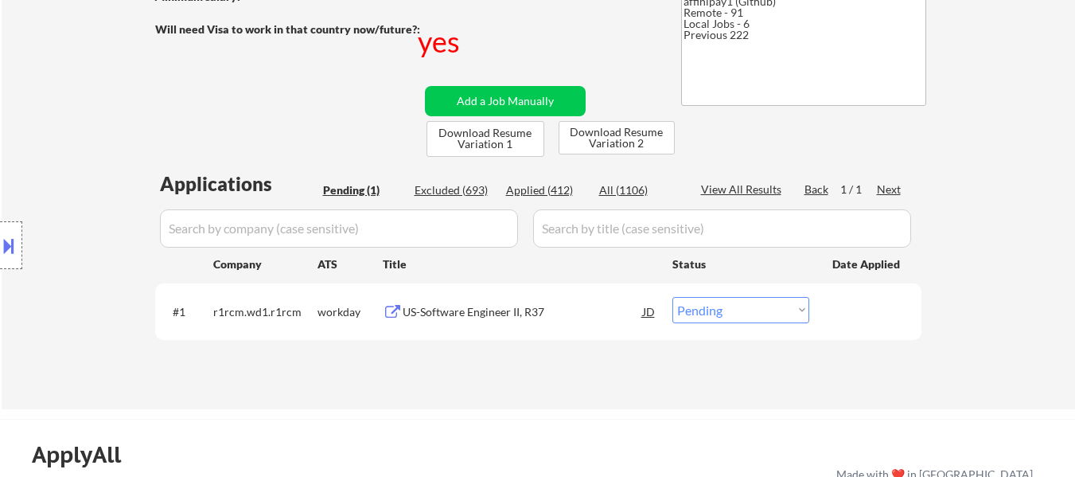
scroll to position [239, 0]
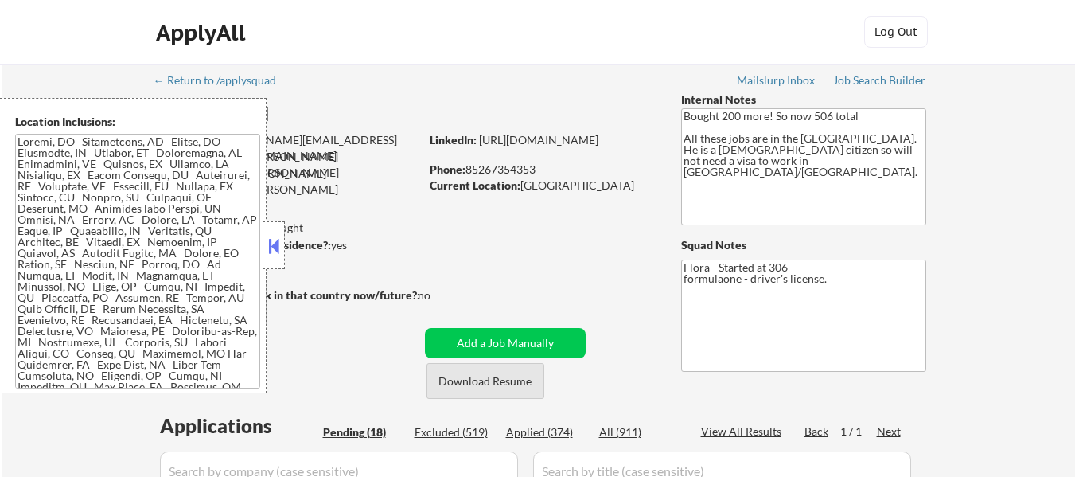
select select ""pending""
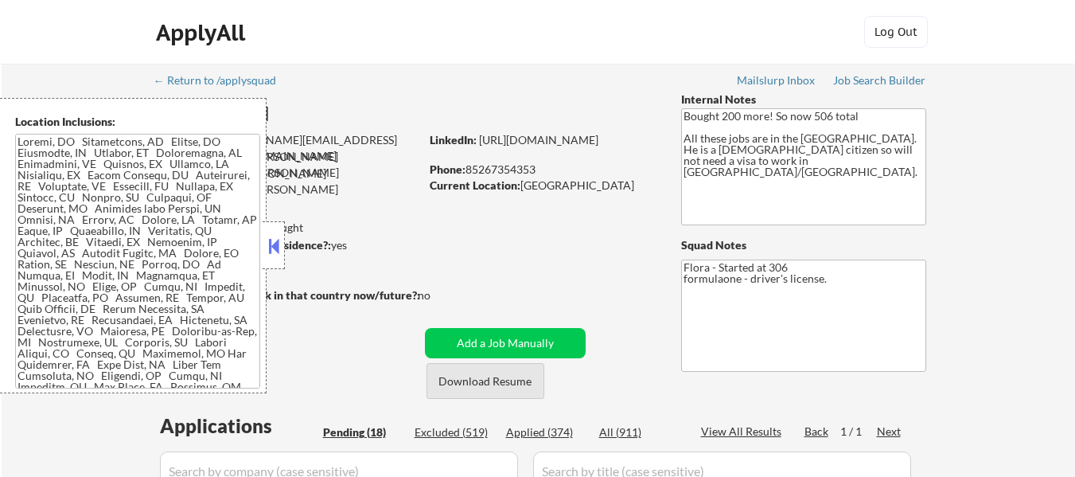
select select ""pending""
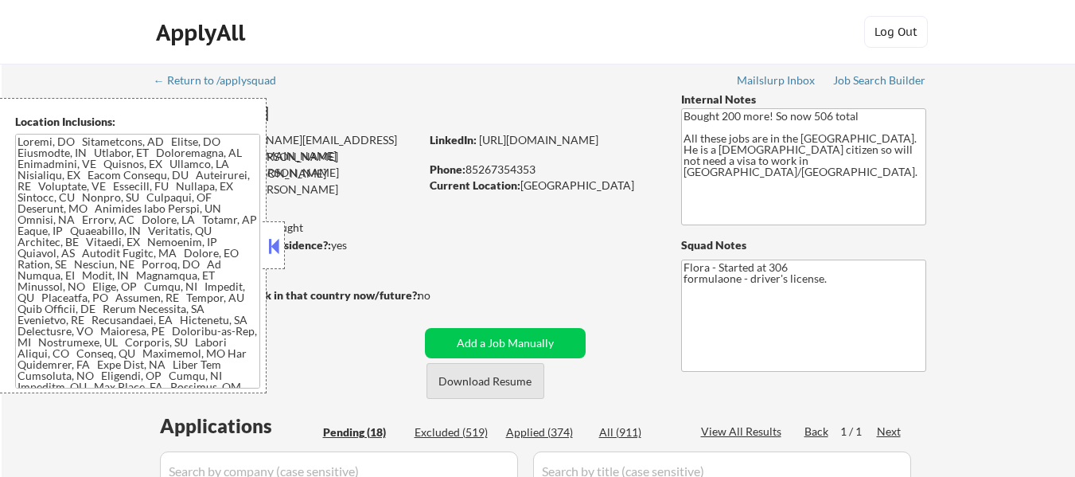
select select ""pending""
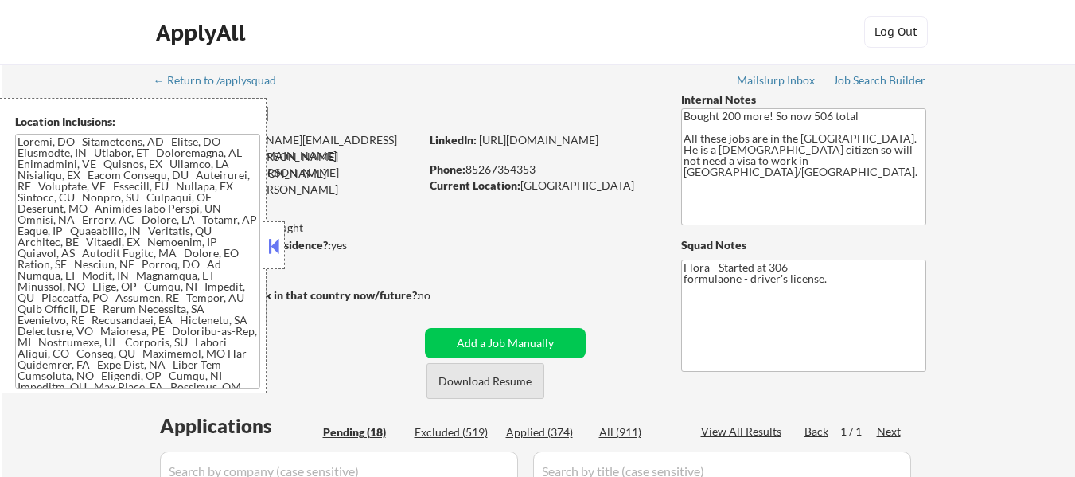
select select ""pending""
click at [273, 239] on button at bounding box center [274, 246] width 18 height 24
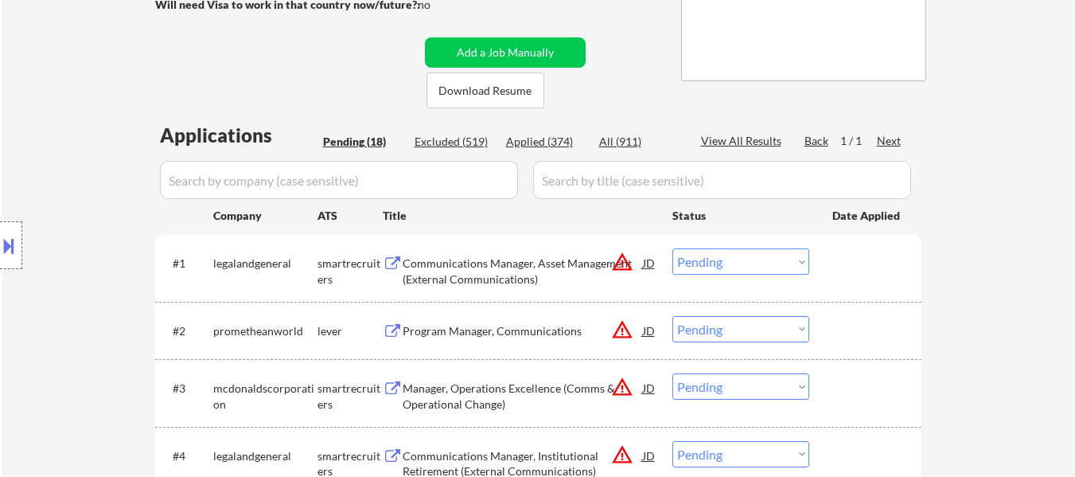
scroll to position [318, 0]
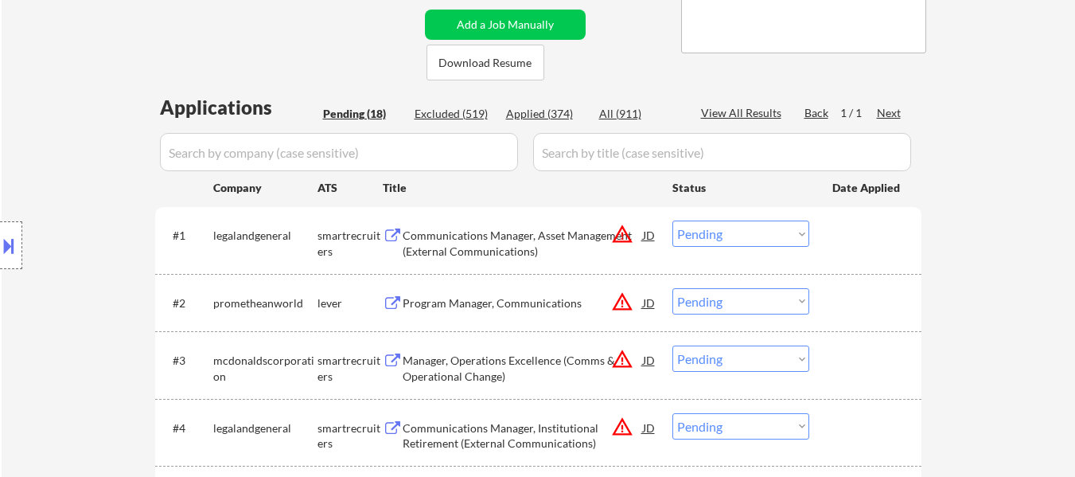
click at [540, 246] on div "Communications Manager, Asset Management (External Communications)" at bounding box center [523, 243] width 240 height 31
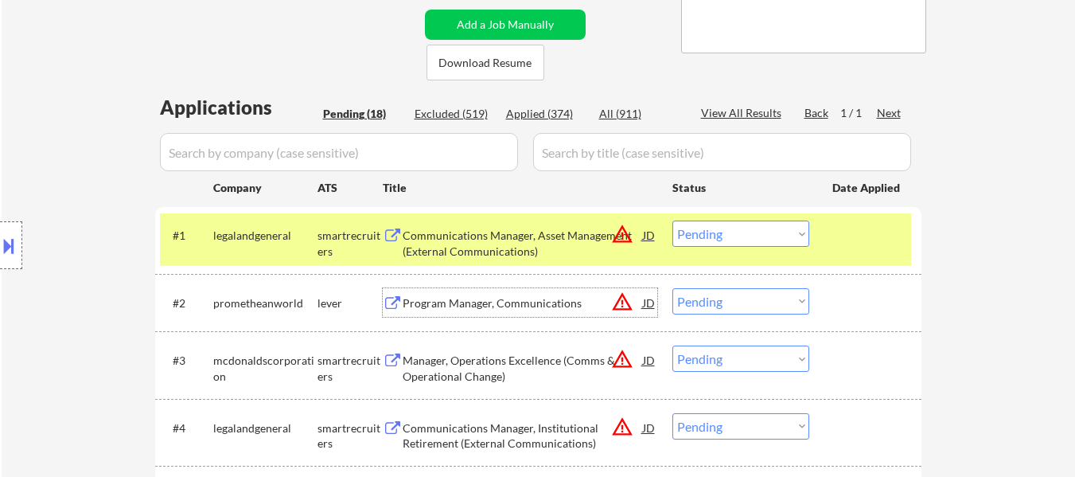
click at [504, 304] on div "Program Manager, Communications" at bounding box center [523, 303] width 240 height 16
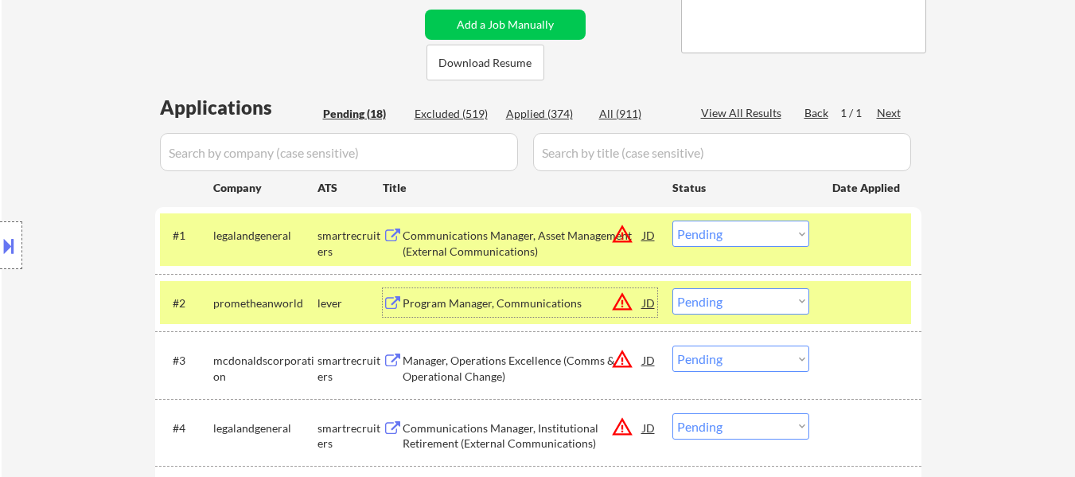
click at [512, 357] on div "Manager, Operations Excellence (Comms & Operational Change)" at bounding box center [523, 367] width 240 height 31
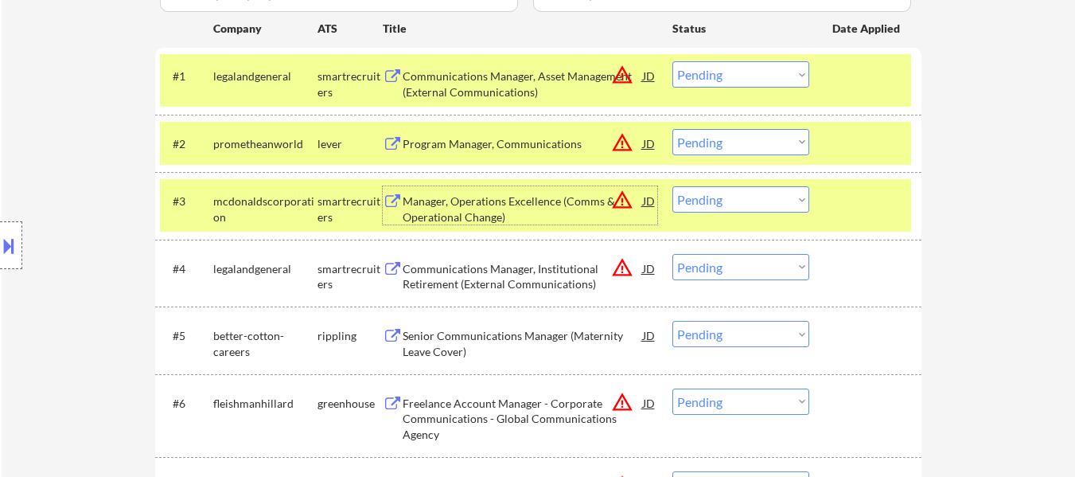
scroll to position [398, 0]
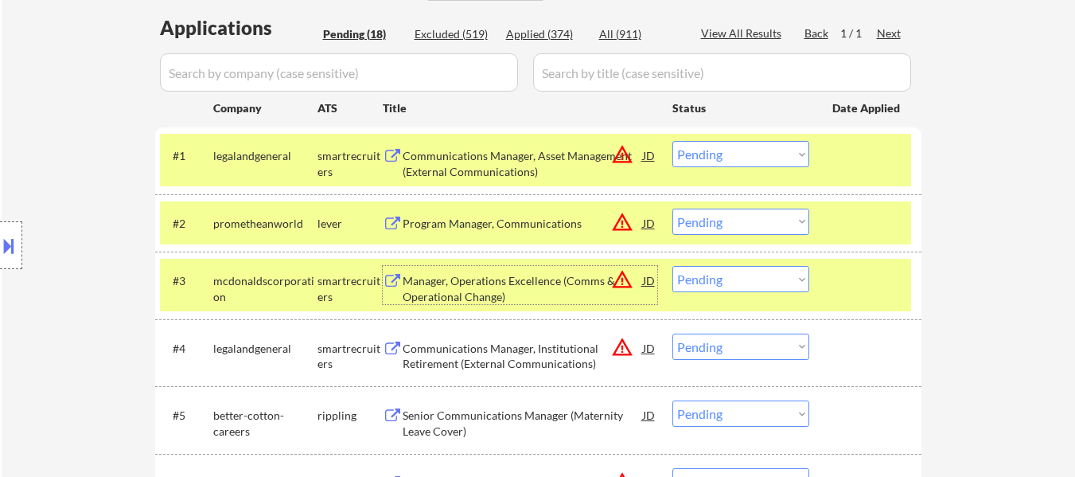
click at [726, 157] on select "Choose an option... Pending Applied Excluded (Questions) Excluded (Expired) Exc…" at bounding box center [740, 154] width 137 height 26
click at [672, 141] on select "Choose an option... Pending Applied Excluded (Questions) Excluded (Expired) Exc…" at bounding box center [740, 154] width 137 height 26
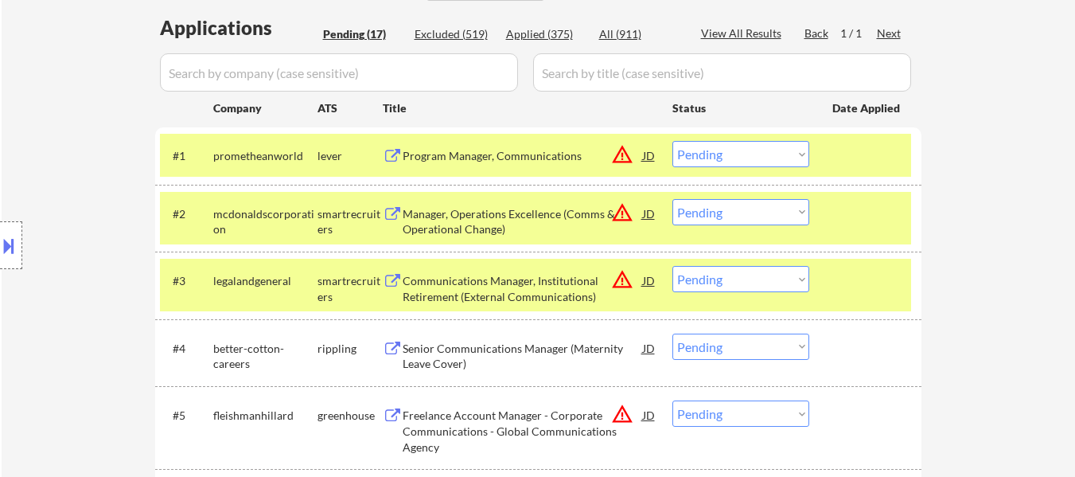
click at [745, 158] on select "Choose an option... Pending Applied Excluded (Questions) Excluded (Expired) Exc…" at bounding box center [740, 154] width 137 height 26
click at [672, 141] on select "Choose an option... Pending Applied Excluded (Questions) Excluded (Expired) Exc…" at bounding box center [740, 154] width 137 height 26
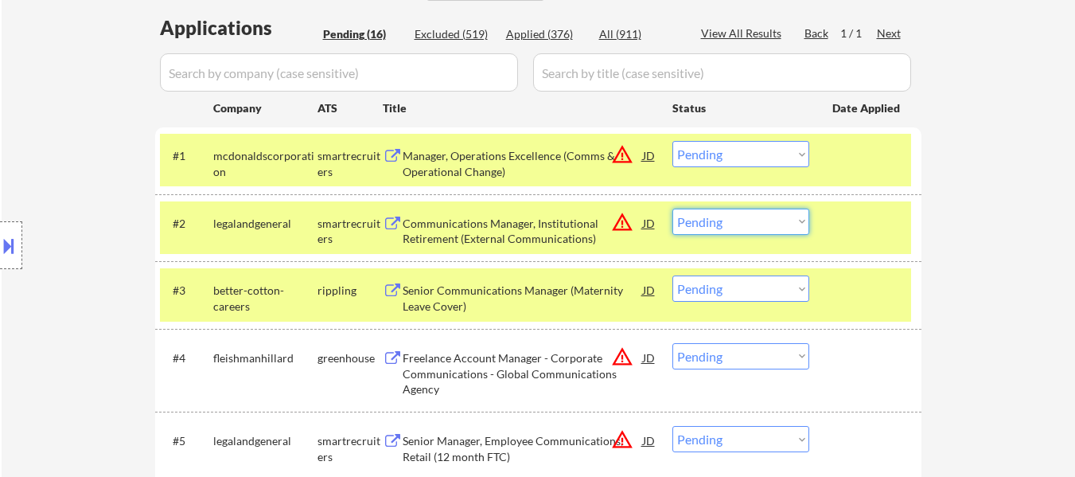
click at [774, 221] on select "Choose an option... Pending Applied Excluded (Questions) Excluded (Expired) Exc…" at bounding box center [740, 221] width 137 height 26
click at [501, 288] on div "Senior Communications Manager (Maternity Leave Cover)" at bounding box center [523, 297] width 240 height 31
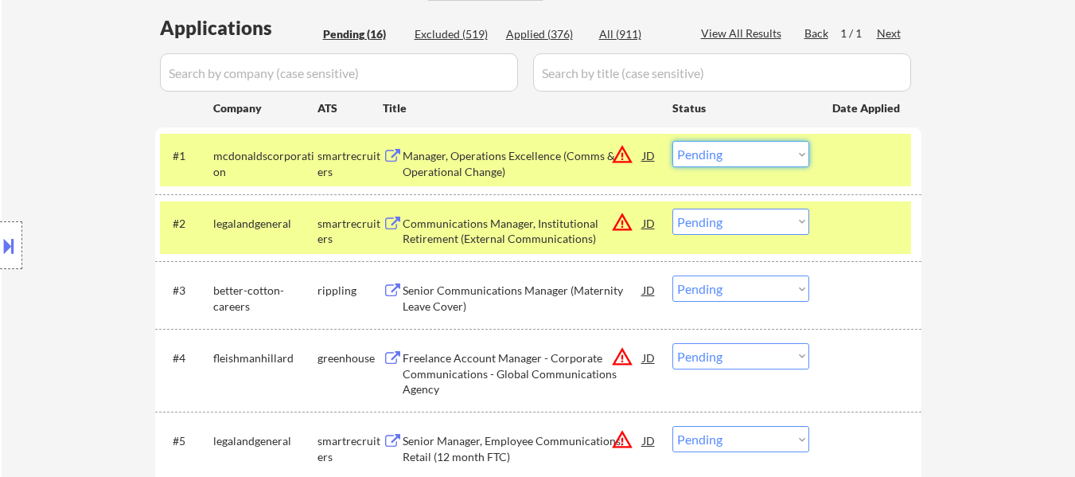
drag, startPoint x: 726, startPoint y: 147, endPoint x: 733, endPoint y: 165, distance: 18.9
click at [726, 147] on select "Choose an option... Pending Applied Excluded (Questions) Excluded (Expired) Exc…" at bounding box center [740, 154] width 137 height 26
click at [672, 141] on select "Choose an option... Pending Applied Excluded (Questions) Excluded (Expired) Exc…" at bounding box center [740, 154] width 137 height 26
select select ""pending""
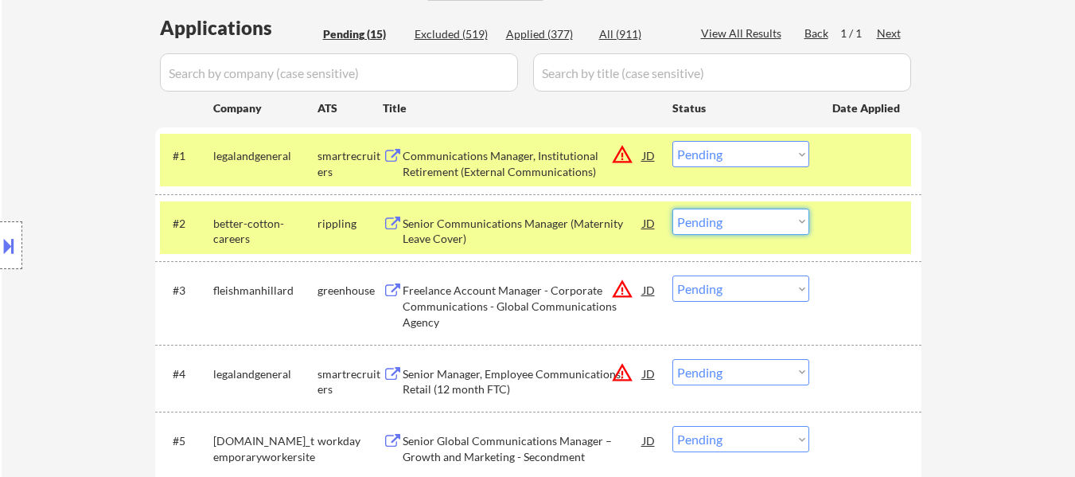
click at [716, 219] on select "Choose an option... Pending Applied Excluded (Questions) Excluded (Expired) Exc…" at bounding box center [740, 221] width 137 height 26
click at [672, 208] on select "Choose an option... Pending Applied Excluded (Questions) Excluded (Expired) Exc…" at bounding box center [740, 221] width 137 height 26
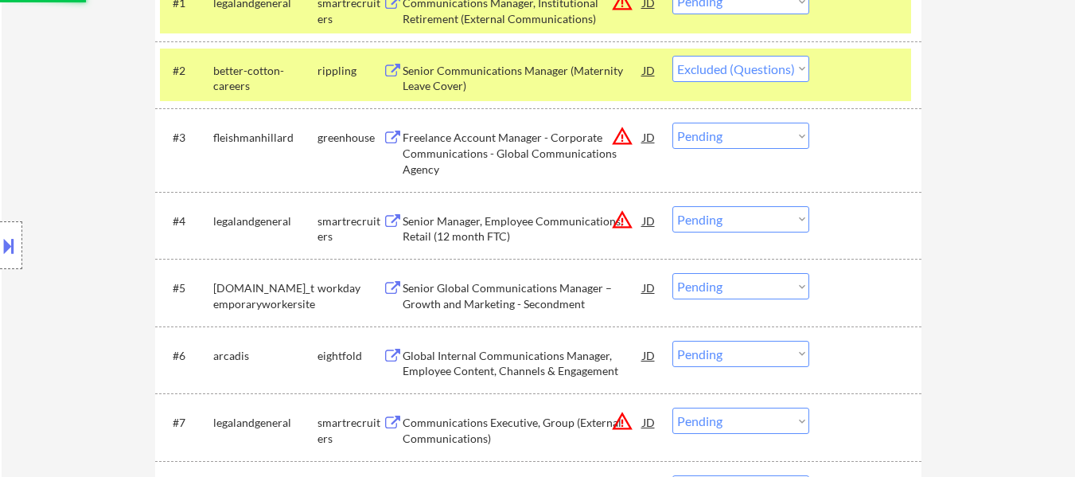
scroll to position [557, 0]
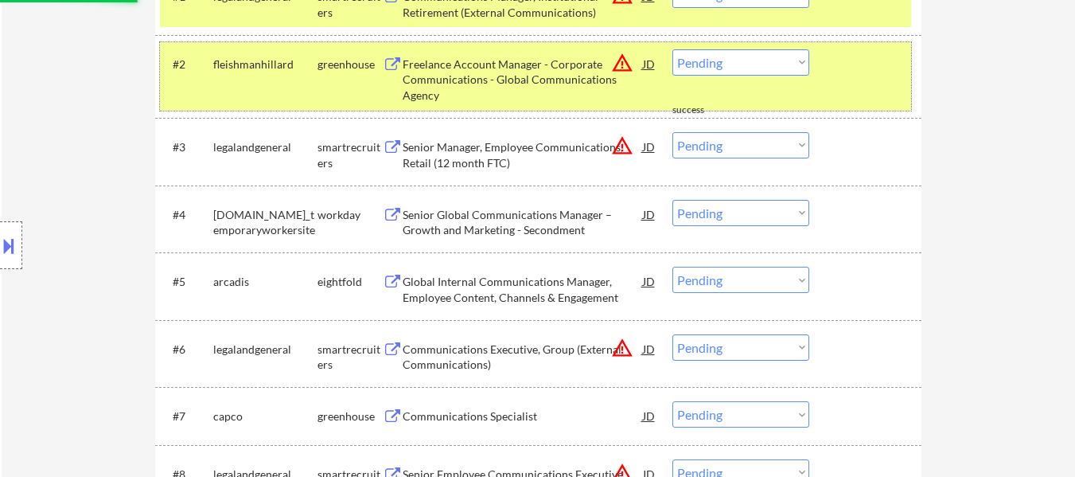
click at [821, 76] on div "#2 fleishmanhillard greenhouse Freelance Account Manager - Corporate Communicat…" at bounding box center [535, 76] width 751 height 68
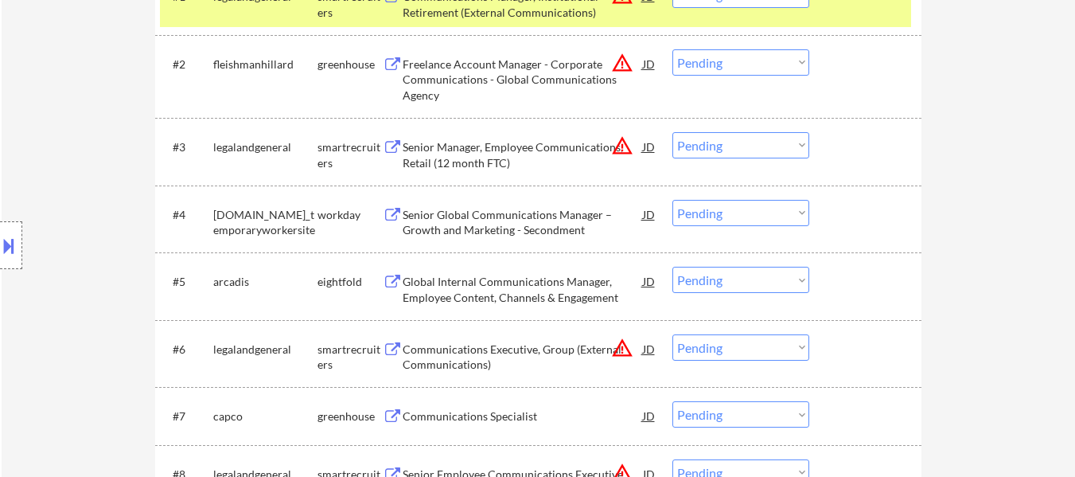
click at [535, 75] on div "Freelance Account Manager - Corporate Communications - Global Communications Ag…" at bounding box center [523, 79] width 240 height 47
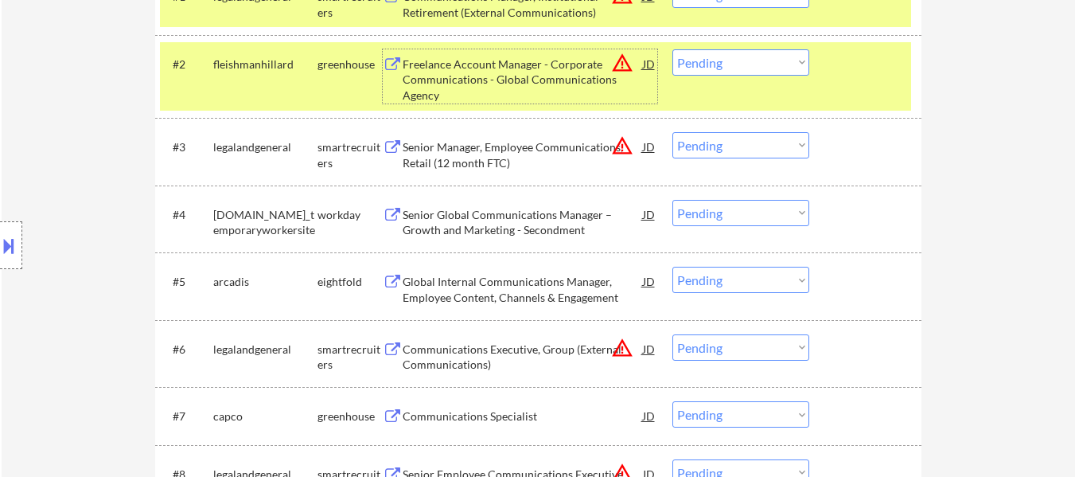
drag, startPoint x: 739, startPoint y: 58, endPoint x: 740, endPoint y: 69, distance: 11.2
click at [739, 58] on select "Choose an option... Pending Applied Excluded (Questions) Excluded (Expired) Exc…" at bounding box center [740, 62] width 137 height 26
click at [672, 49] on select "Choose an option... Pending Applied Excluded (Questions) Excluded (Expired) Exc…" at bounding box center [740, 62] width 137 height 26
select select ""pending""
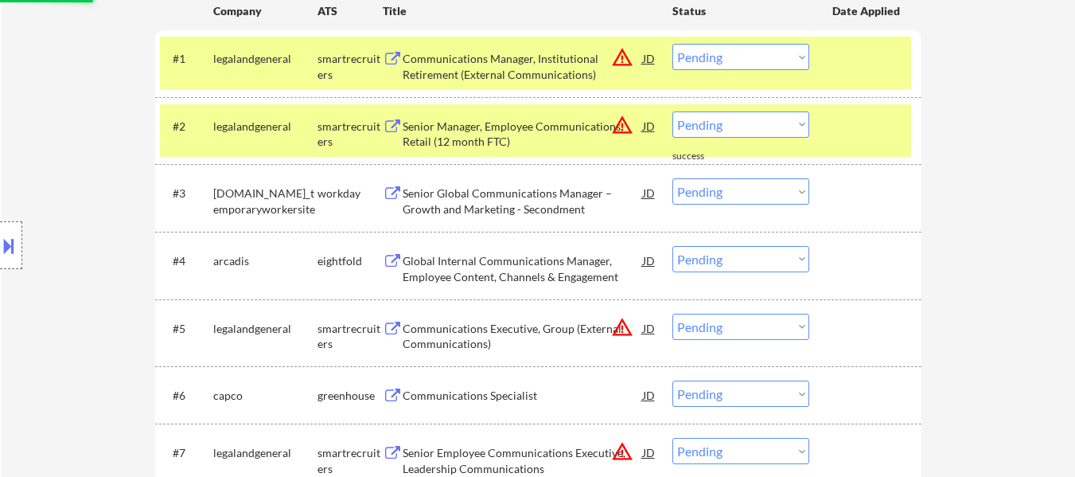
scroll to position [477, 0]
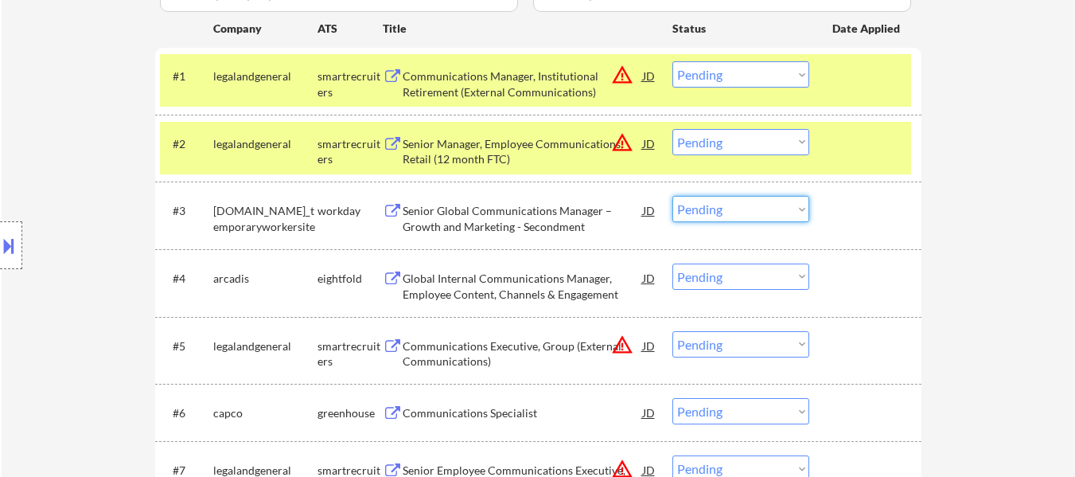
click at [753, 212] on select "Choose an option... Pending Applied Excluded (Questions) Excluded (Expired) Exc…" at bounding box center [740, 209] width 137 height 26
click at [672, 196] on select "Choose an option... Pending Applied Excluded (Questions) Excluded (Expired) Exc…" at bounding box center [740, 209] width 137 height 26
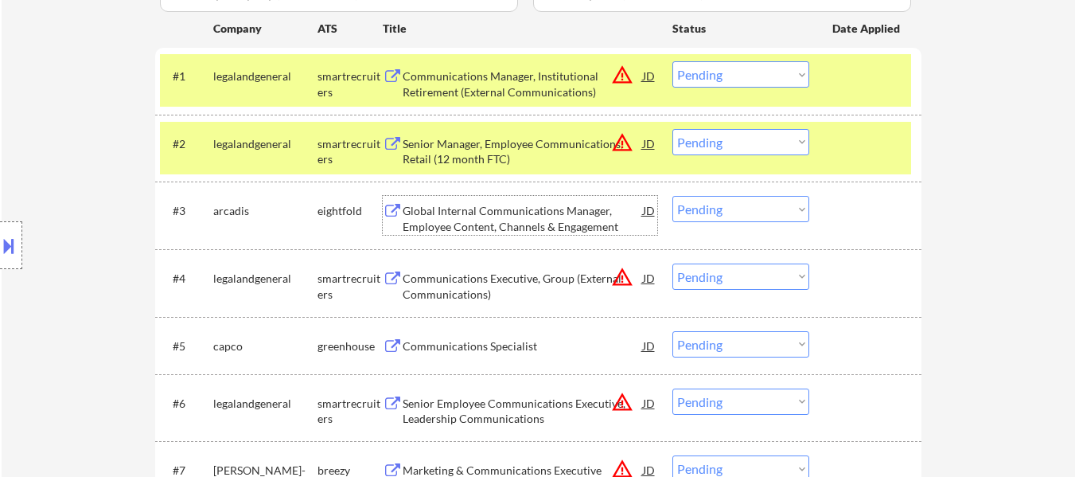
click at [542, 222] on div "Global Internal Communications Manager, Employee Content, Channels & Engagement" at bounding box center [523, 218] width 240 height 31
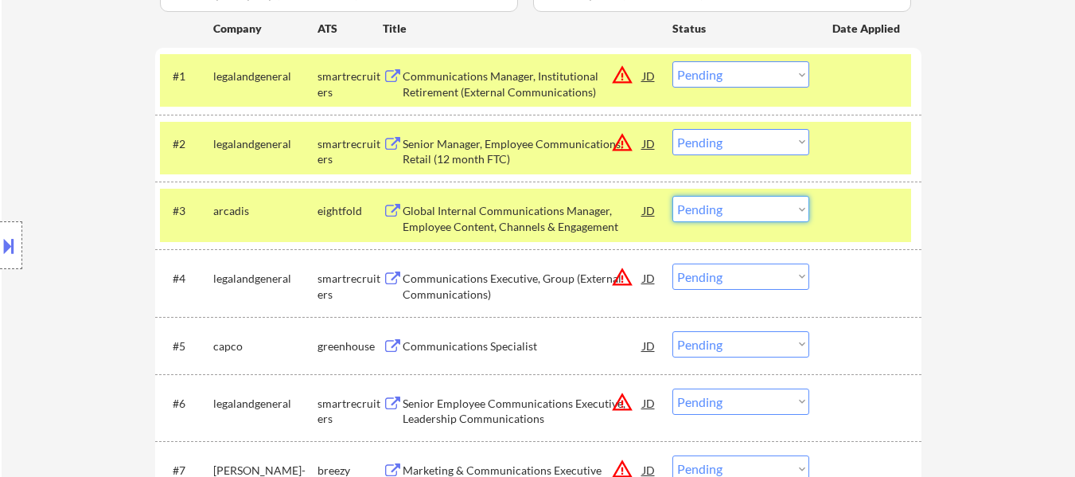
click at [714, 209] on select "Choose an option... Pending Applied Excluded (Questions) Excluded (Expired) Exc…" at bounding box center [740, 209] width 137 height 26
click at [672, 196] on select "Choose an option... Pending Applied Excluded (Questions) Excluded (Expired) Exc…" at bounding box center [740, 209] width 137 height 26
select select ""pending""
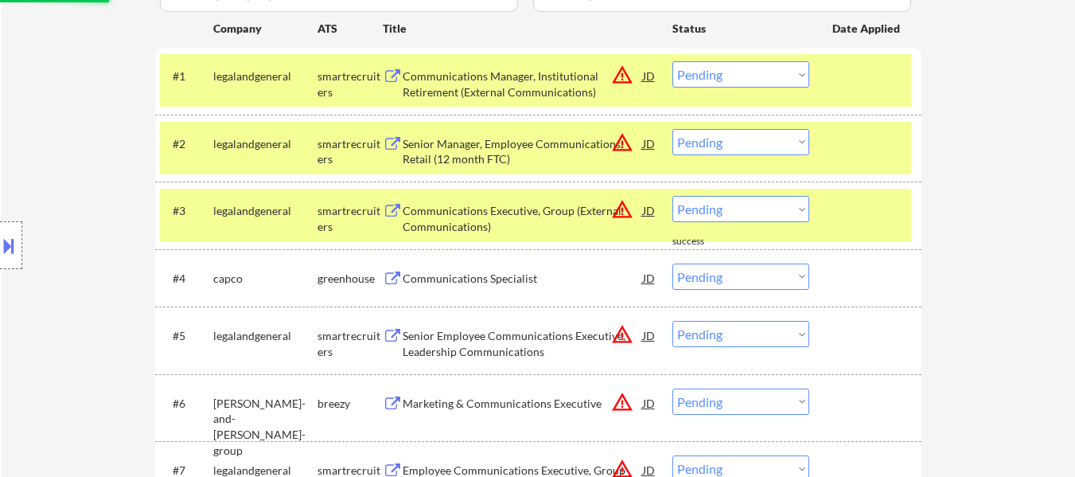
click at [480, 277] on div "Communications Specialist" at bounding box center [523, 278] width 240 height 16
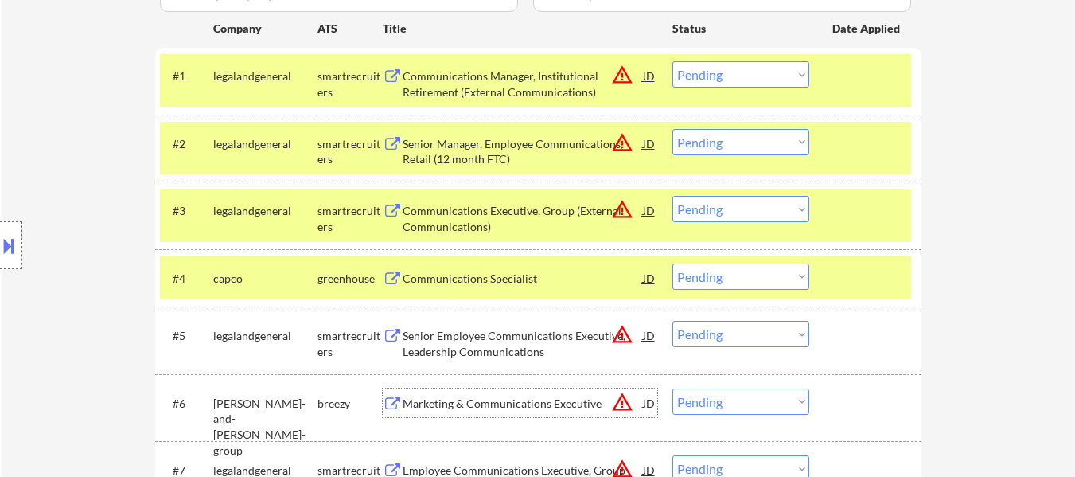
click at [485, 405] on div "Marketing & Communications Executive" at bounding box center [523, 403] width 240 height 16
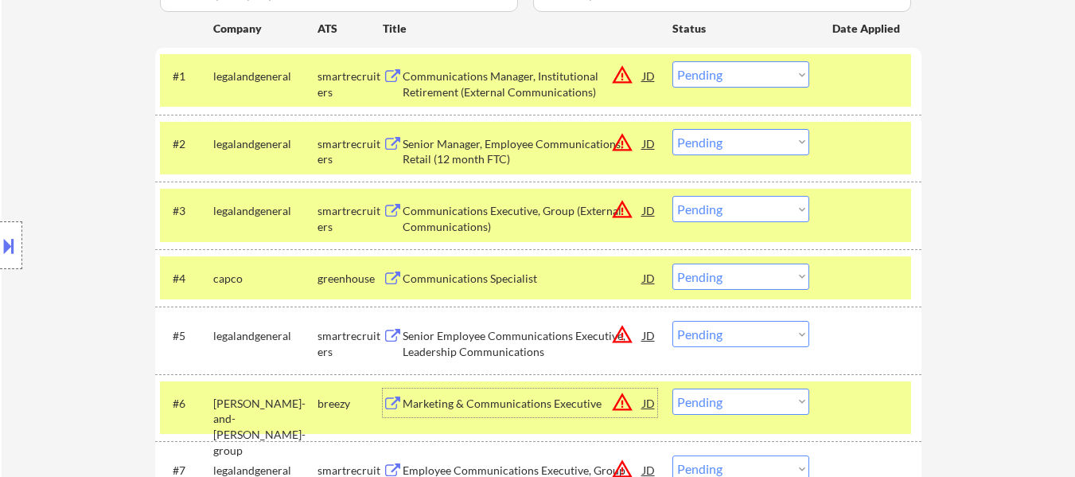
click at [727, 276] on select "Choose an option... Pending Applied Excluded (Questions) Excluded (Expired) Exc…" at bounding box center [740, 276] width 137 height 26
click at [672, 263] on select "Choose an option... Pending Applied Excluded (Questions) Excluded (Expired) Exc…" at bounding box center [740, 276] width 137 height 26
select select ""pending""
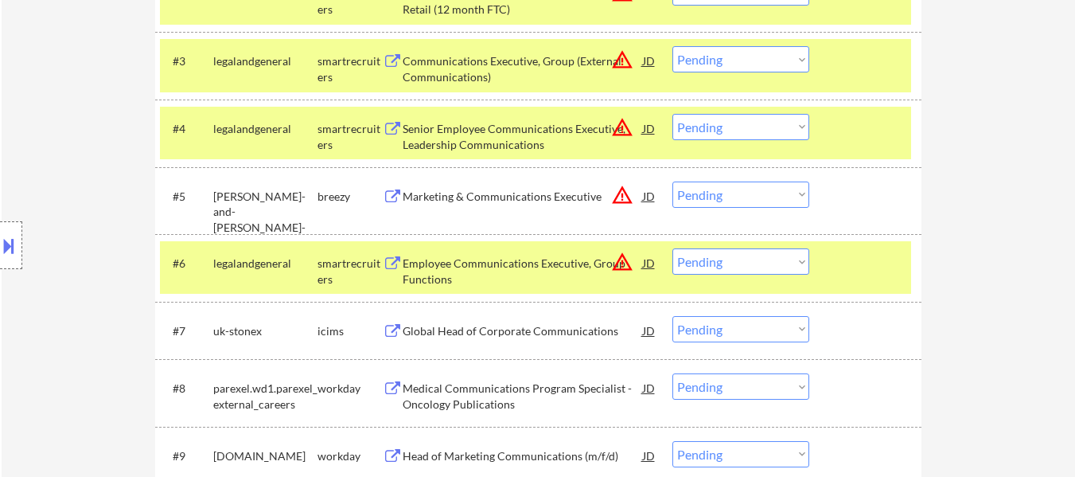
scroll to position [636, 0]
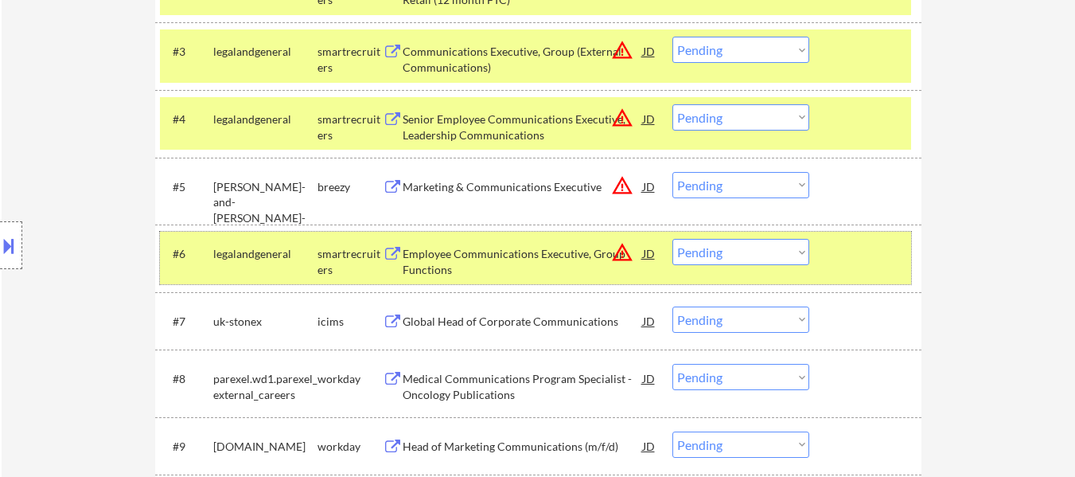
click at [866, 265] on div at bounding box center [867, 253] width 70 height 29
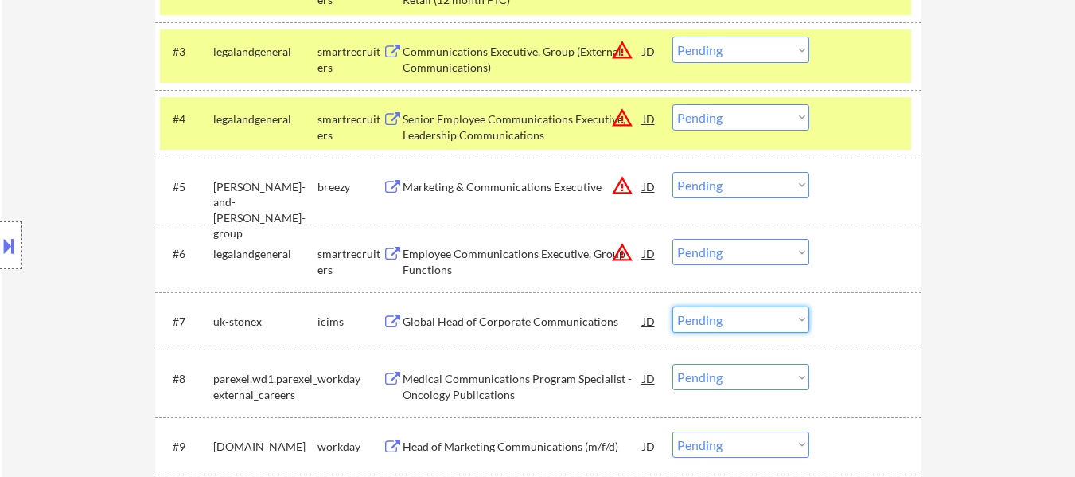
click at [748, 325] on select "Choose an option... Pending Applied Excluded (Questions) Excluded (Expired) Exc…" at bounding box center [740, 319] width 137 height 26
click at [672, 306] on select "Choose an option... Pending Applied Excluded (Questions) Excluded (Expired) Exc…" at bounding box center [740, 319] width 137 height 26
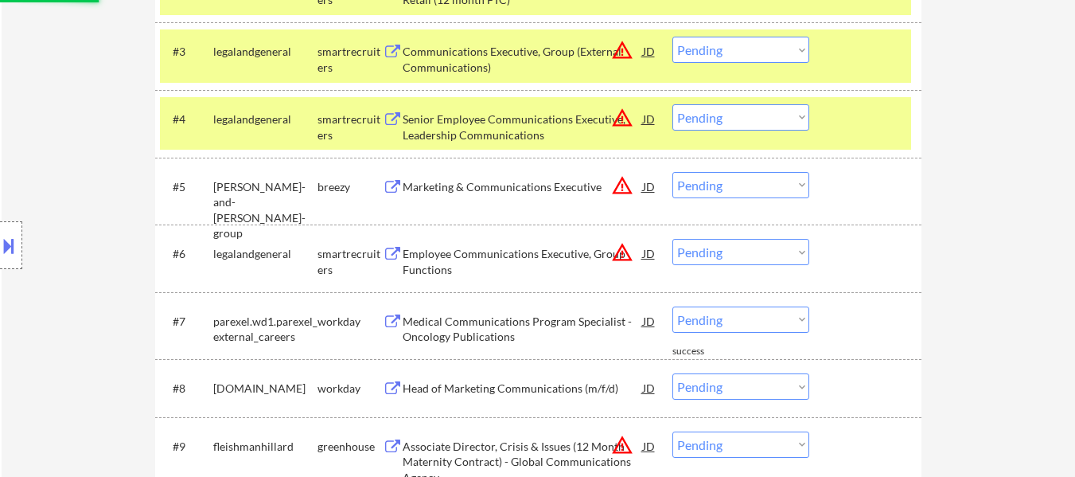
click at [517, 333] on div "Medical Communications Program Specialist - Oncology Publications" at bounding box center [523, 328] width 240 height 31
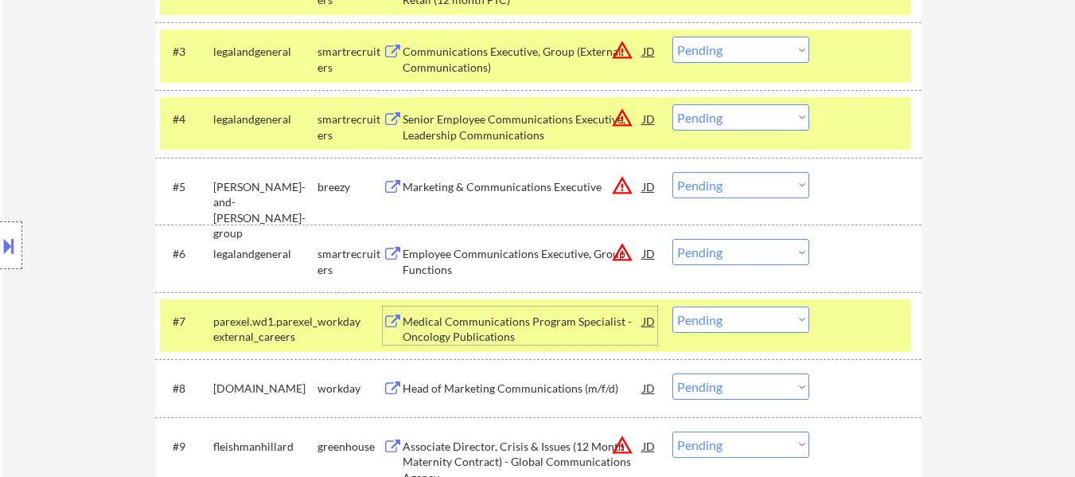
click at [739, 322] on select "Choose an option... Pending Applied Excluded (Questions) Excluded (Expired) Exc…" at bounding box center [740, 319] width 137 height 26
click at [672, 306] on select "Choose an option... Pending Applied Excluded (Questions) Excluded (Expired) Exc…" at bounding box center [740, 319] width 137 height 26
select select ""pending""
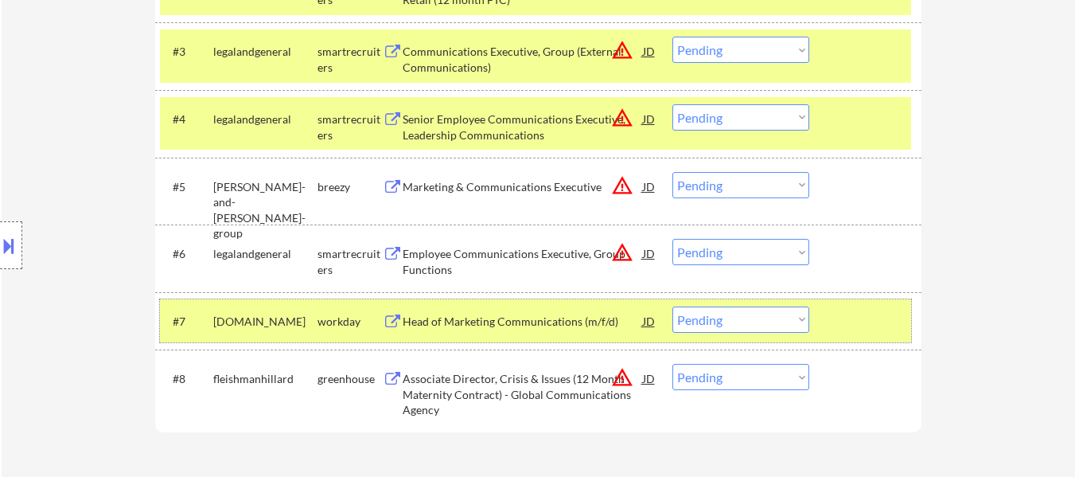
click at [866, 309] on div at bounding box center [867, 320] width 70 height 29
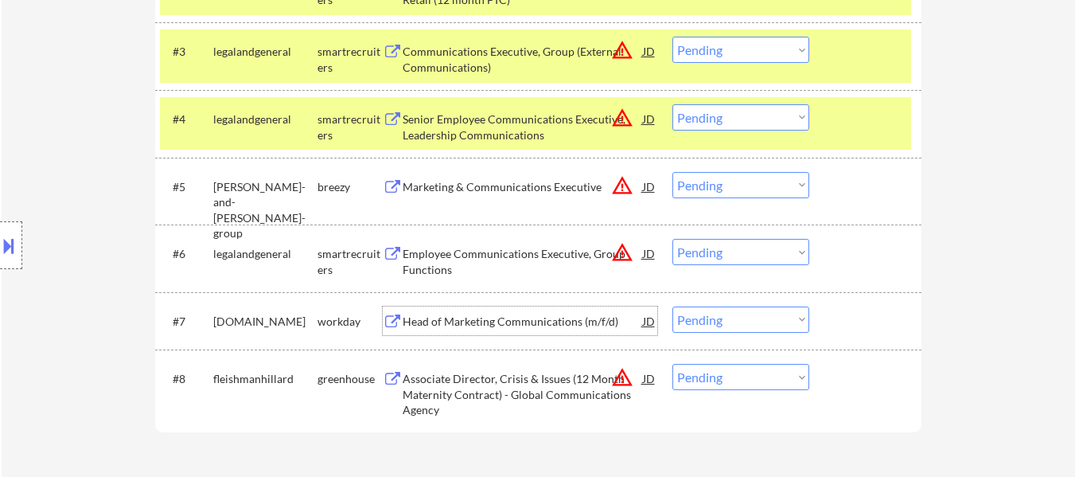
click at [537, 307] on div "Head of Marketing Communications (m/f/d)" at bounding box center [523, 320] width 240 height 29
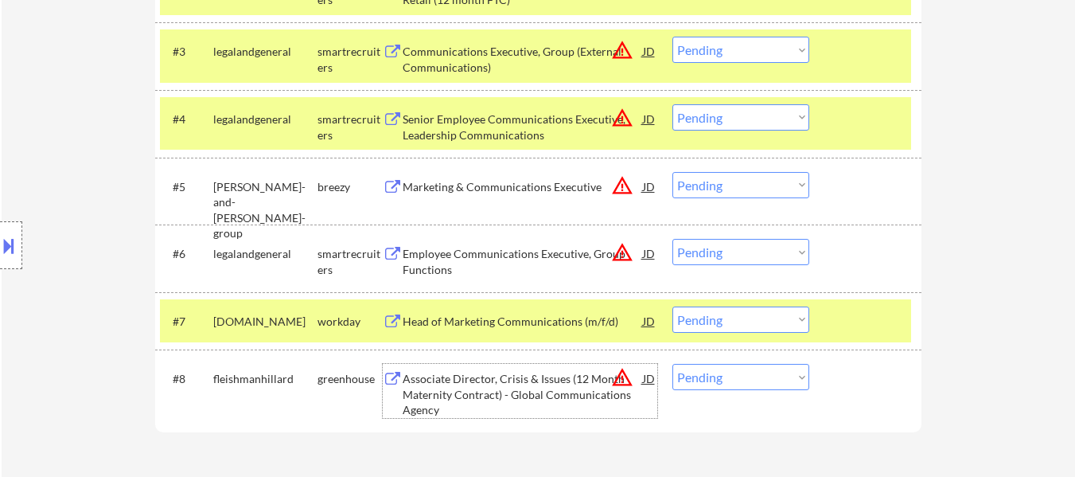
click at [542, 374] on div "Associate Director, Crisis & Issues (12 Month Maternity Contract) - Global Comm…" at bounding box center [523, 394] width 240 height 47
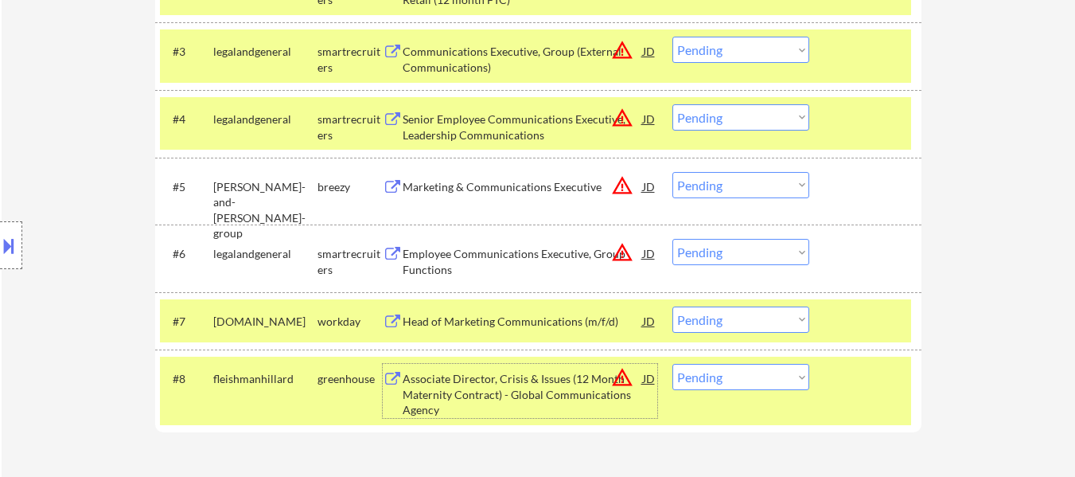
click at [739, 188] on select "Choose an option... Pending Applied Excluded (Questions) Excluded (Expired) Exc…" at bounding box center [740, 185] width 137 height 26
click at [672, 172] on select "Choose an option... Pending Applied Excluded (Questions) Excluded (Expired) Exc…" at bounding box center [740, 185] width 137 height 26
select select ""pending""
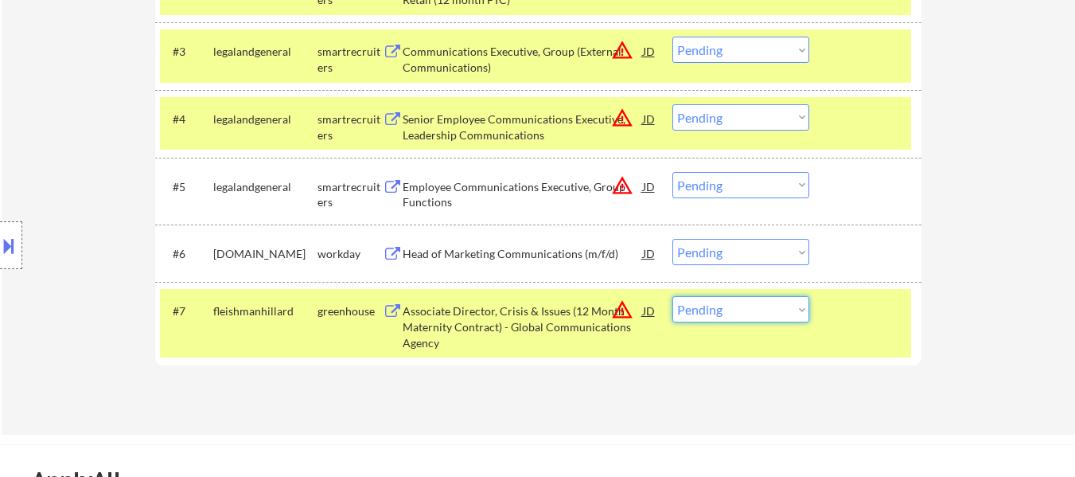
click at [749, 311] on select "Choose an option... Pending Applied Excluded (Questions) Excluded (Expired) Exc…" at bounding box center [740, 309] width 137 height 26
select select ""excluded__bad_match_""
click at [672, 296] on select "Choose an option... Pending Applied Excluded (Questions) Excluded (Expired) Exc…" at bounding box center [740, 309] width 137 height 26
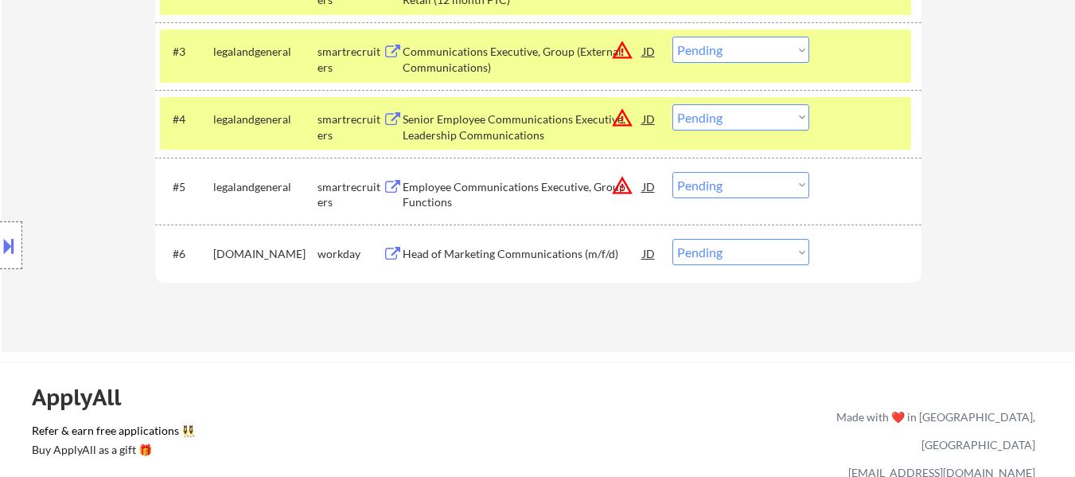
click at [707, 254] on select "Choose an option... Pending Applied Excluded (Questions) Excluded (Expired) Exc…" at bounding box center [740, 252] width 137 height 26
select select ""applied""
click at [672, 239] on select "Choose an option... Pending Applied Excluded (Questions) Excluded (Expired) Exc…" at bounding box center [740, 252] width 137 height 26
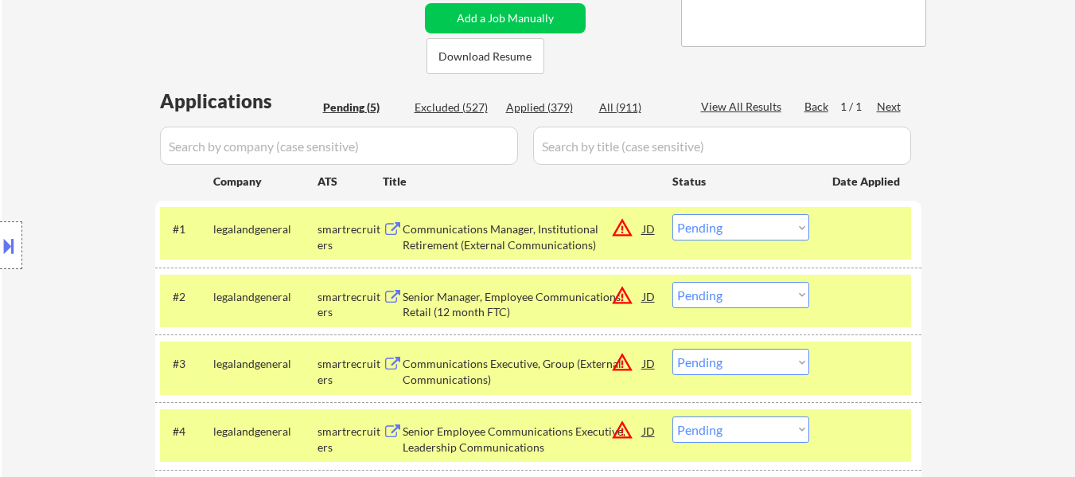
scroll to position [318, 0]
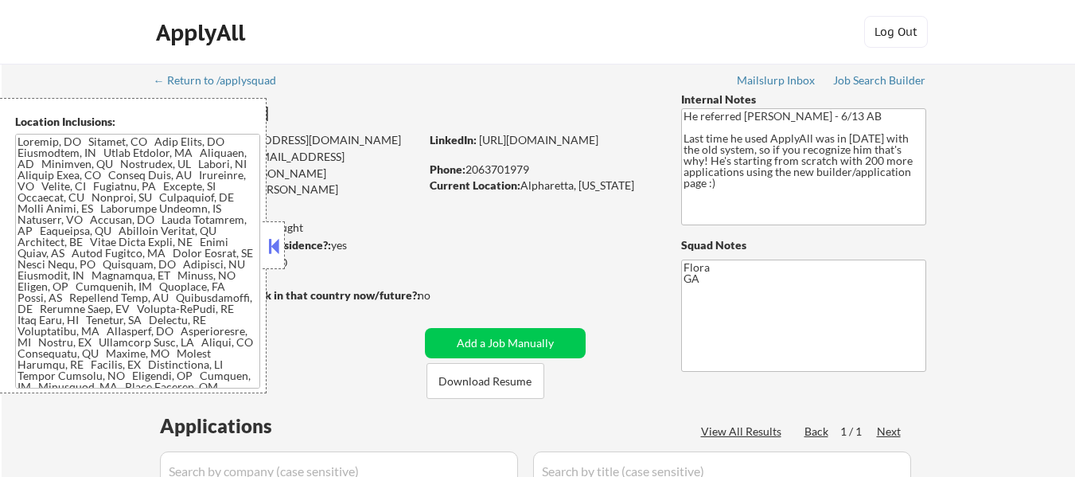
select select ""pending""
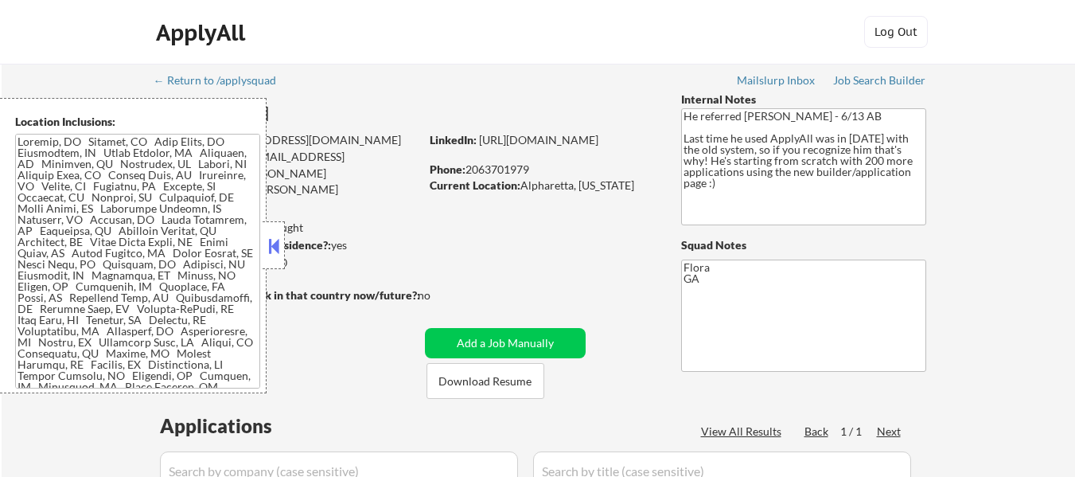
select select ""pending""
click at [274, 247] on button at bounding box center [274, 246] width 18 height 24
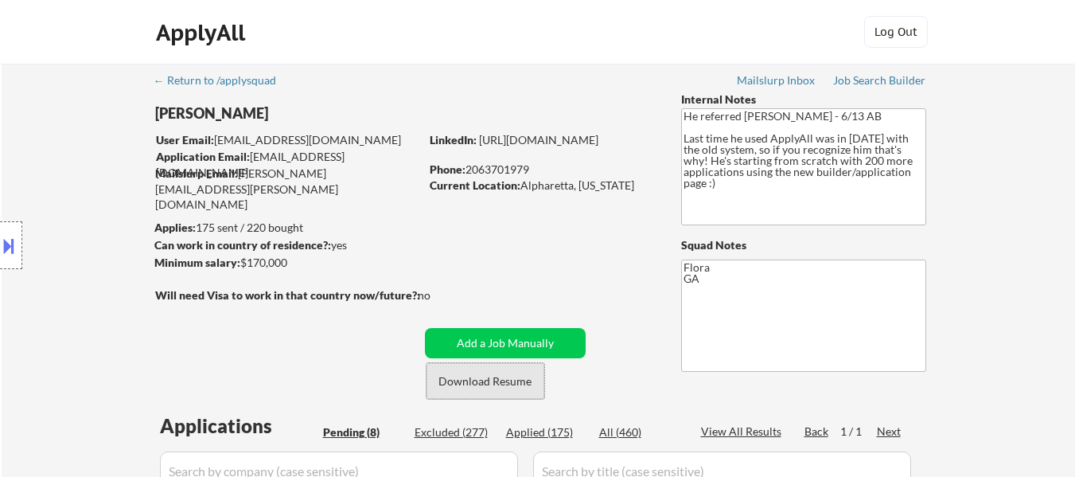
click at [471, 383] on button "Download Resume" at bounding box center [485, 381] width 118 height 36
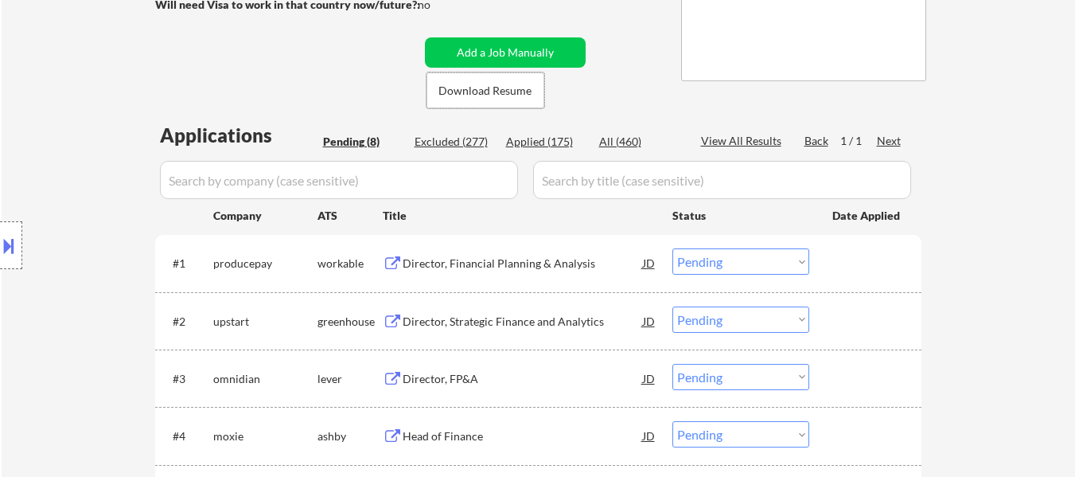
scroll to position [318, 0]
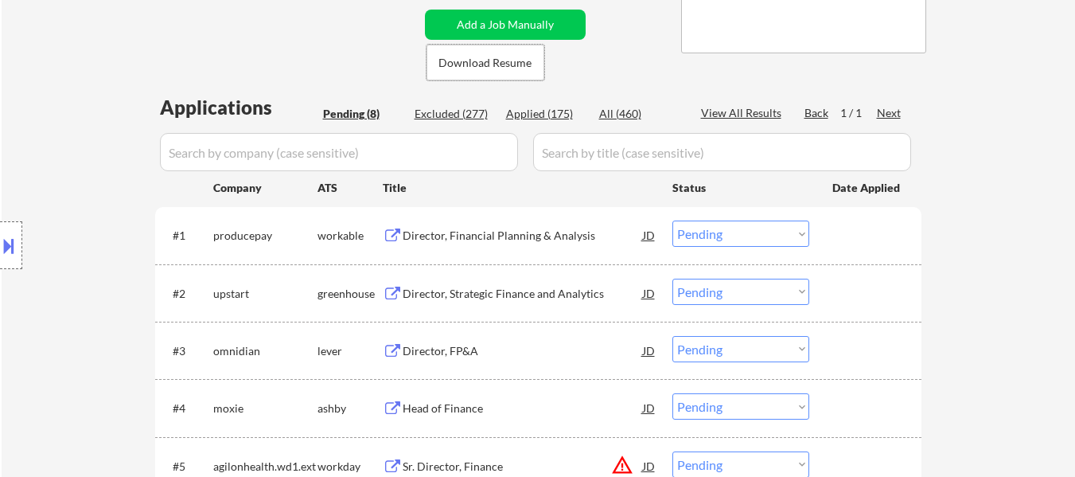
click at [551, 236] on div "Director, Financial Planning & Analysis" at bounding box center [523, 236] width 240 height 16
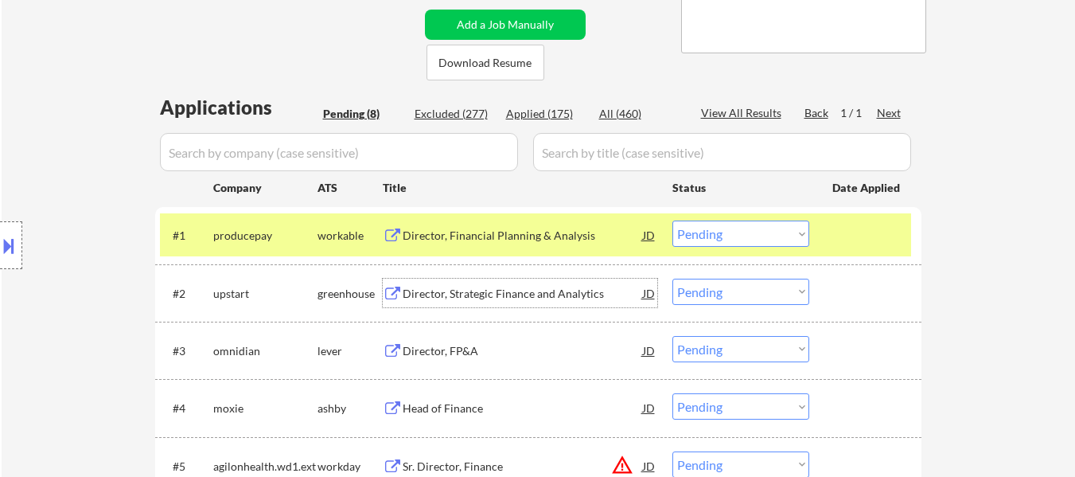
click at [491, 294] on div "Director, Strategic Finance and Analytics" at bounding box center [523, 294] width 240 height 16
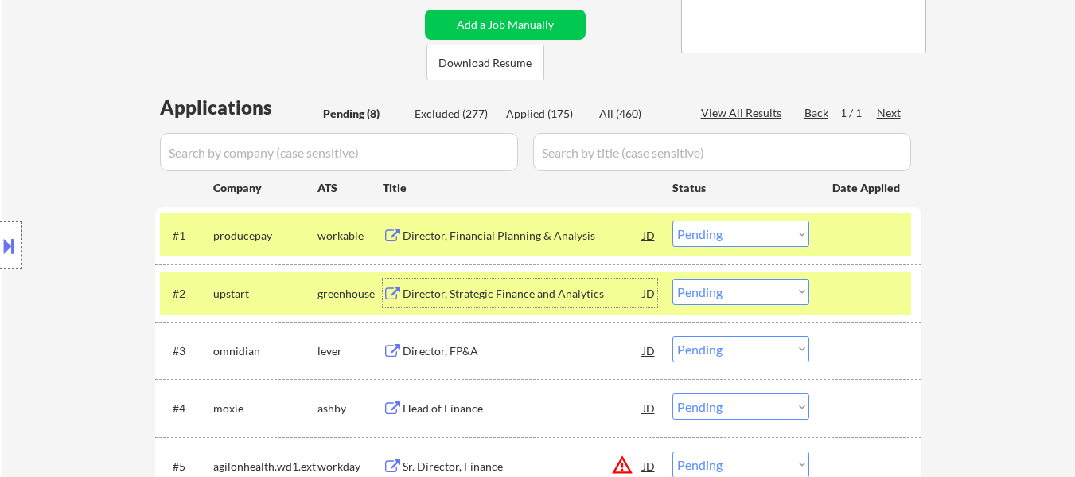
click at [450, 352] on div "Director, FP&A" at bounding box center [523, 351] width 240 height 16
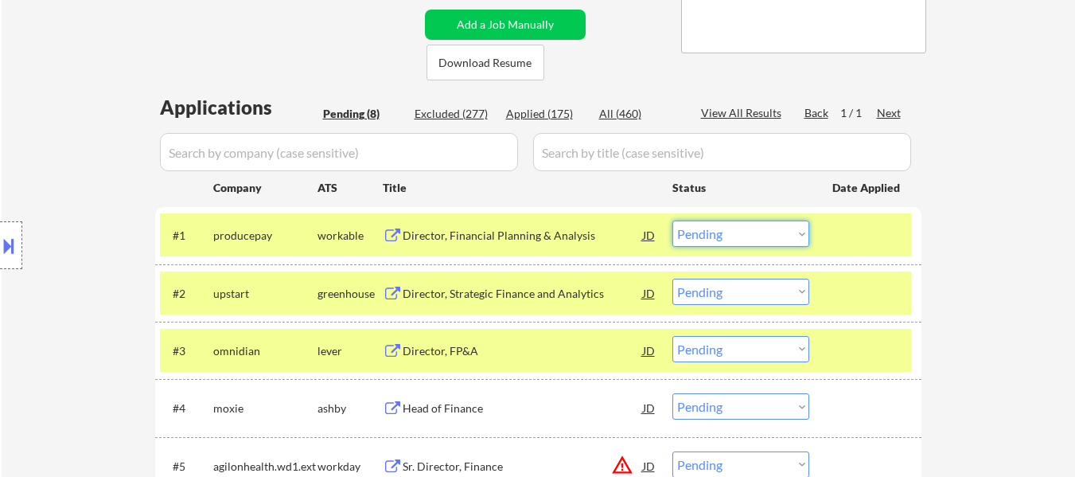
click at [717, 228] on select "Choose an option... Pending Applied Excluded (Questions) Excluded (Expired) Exc…" at bounding box center [740, 233] width 137 height 26
click at [672, 220] on select "Choose an option... Pending Applied Excluded (Questions) Excluded (Expired) Exc…" at bounding box center [740, 233] width 137 height 26
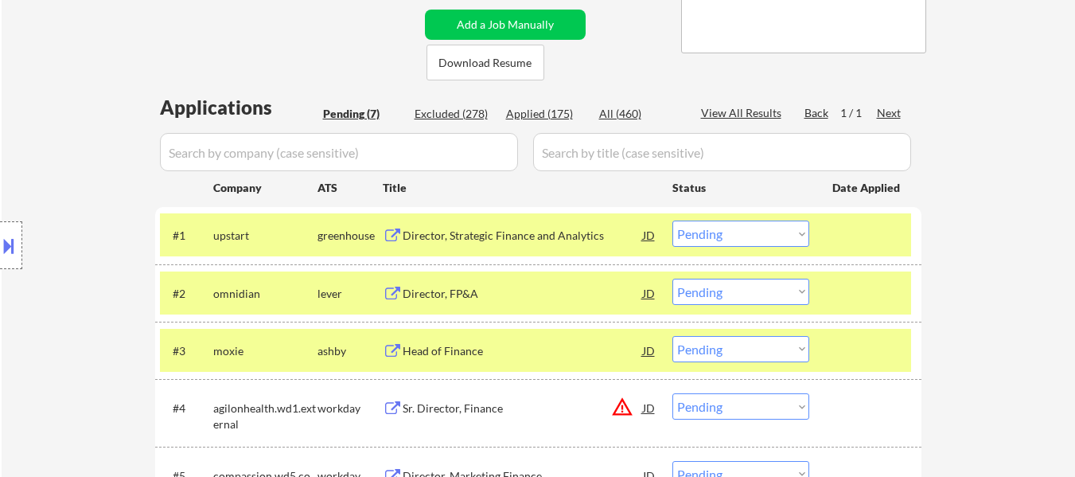
click at [506, 236] on div "Director, Strategic Finance and Analytics" at bounding box center [523, 236] width 240 height 16
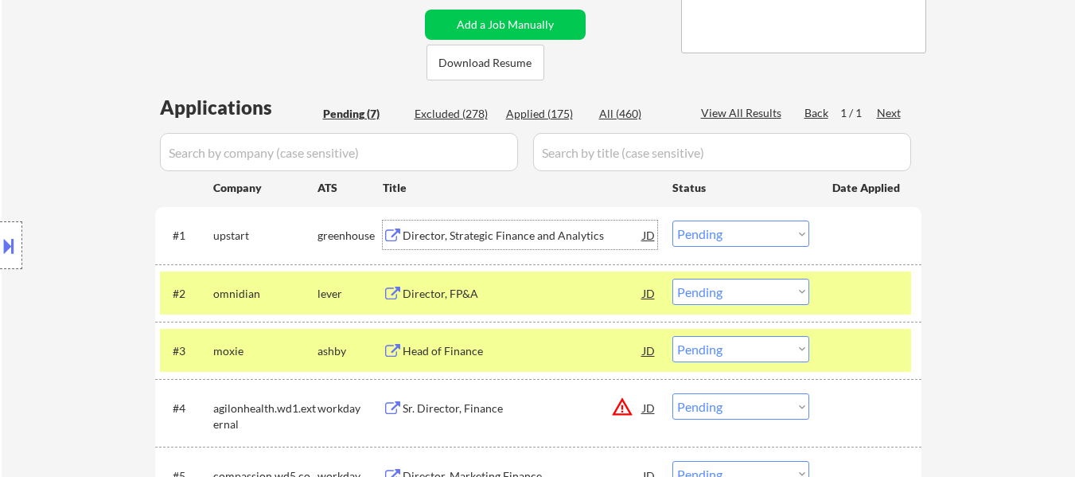
drag, startPoint x: 703, startPoint y: 232, endPoint x: 704, endPoint y: 244, distance: 12.0
click at [703, 232] on select "Choose an option... Pending Applied Excluded (Questions) Excluded (Expired) Exc…" at bounding box center [740, 233] width 137 height 26
click at [672, 220] on select "Choose an option... Pending Applied Excluded (Questions) Excluded (Expired) Exc…" at bounding box center [740, 233] width 137 height 26
select select ""pending""
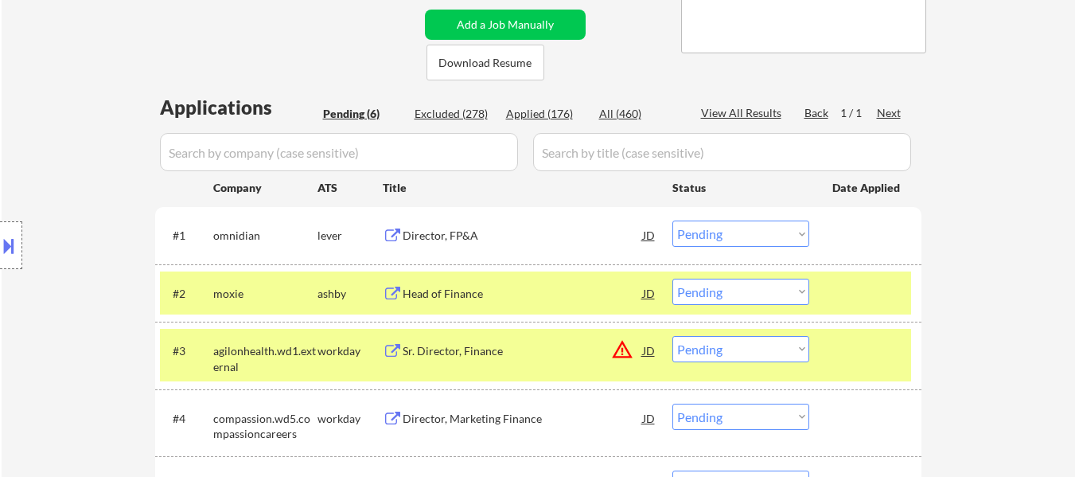
scroll to position [398, 0]
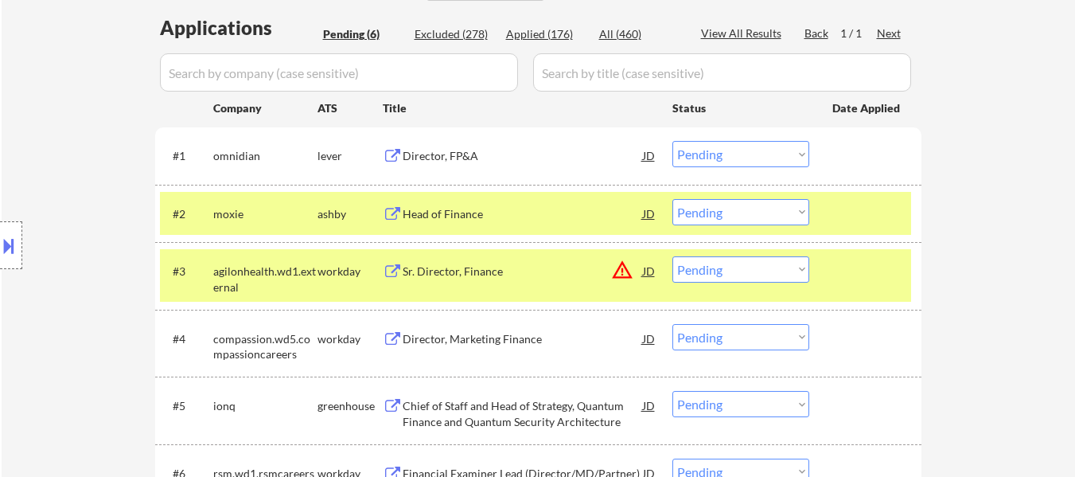
click at [469, 211] on div "Head of Finance" at bounding box center [523, 214] width 240 height 16
